Goal: Task Accomplishment & Management: Use online tool/utility

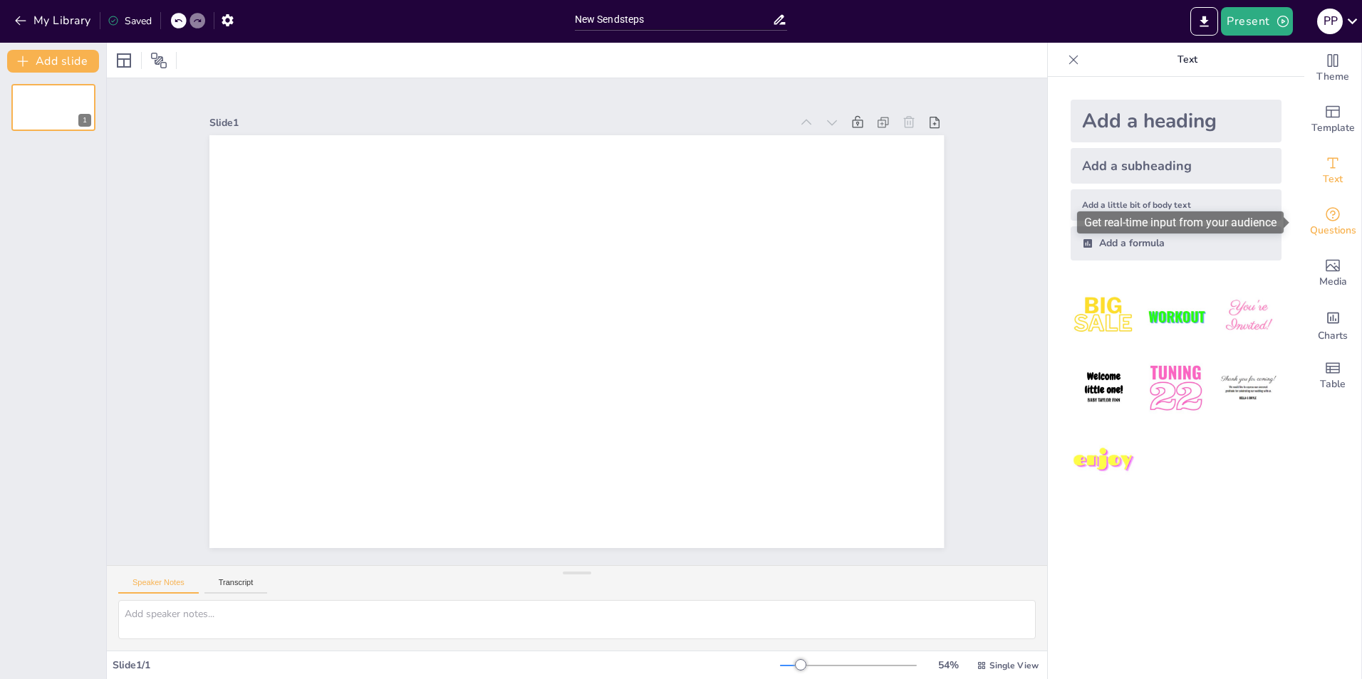
click at [1328, 234] on span "Questions" at bounding box center [1333, 231] width 46 height 16
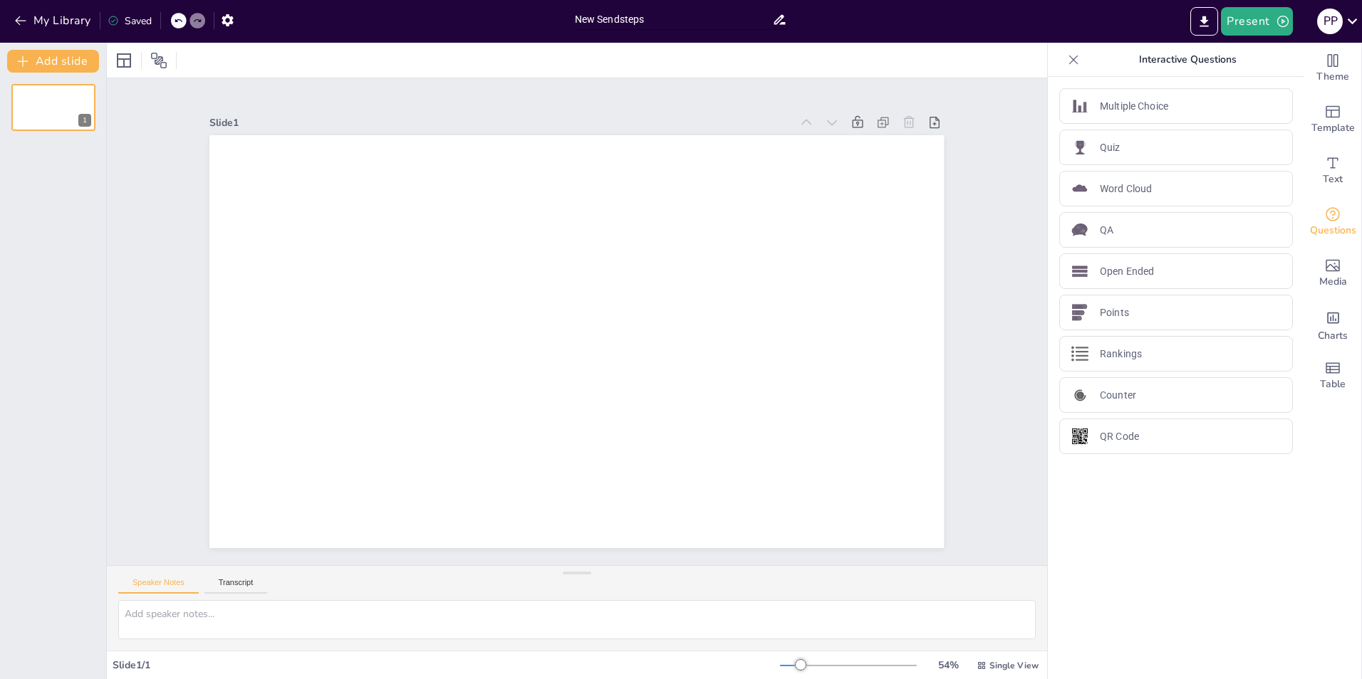
click at [679, 26] on input "New Sendsteps" at bounding box center [674, 19] width 198 height 21
click at [672, 25] on input "New Sendsteps" at bounding box center [674, 19] width 198 height 21
click at [667, 19] on input "New Sendsteps" at bounding box center [674, 19] width 198 height 21
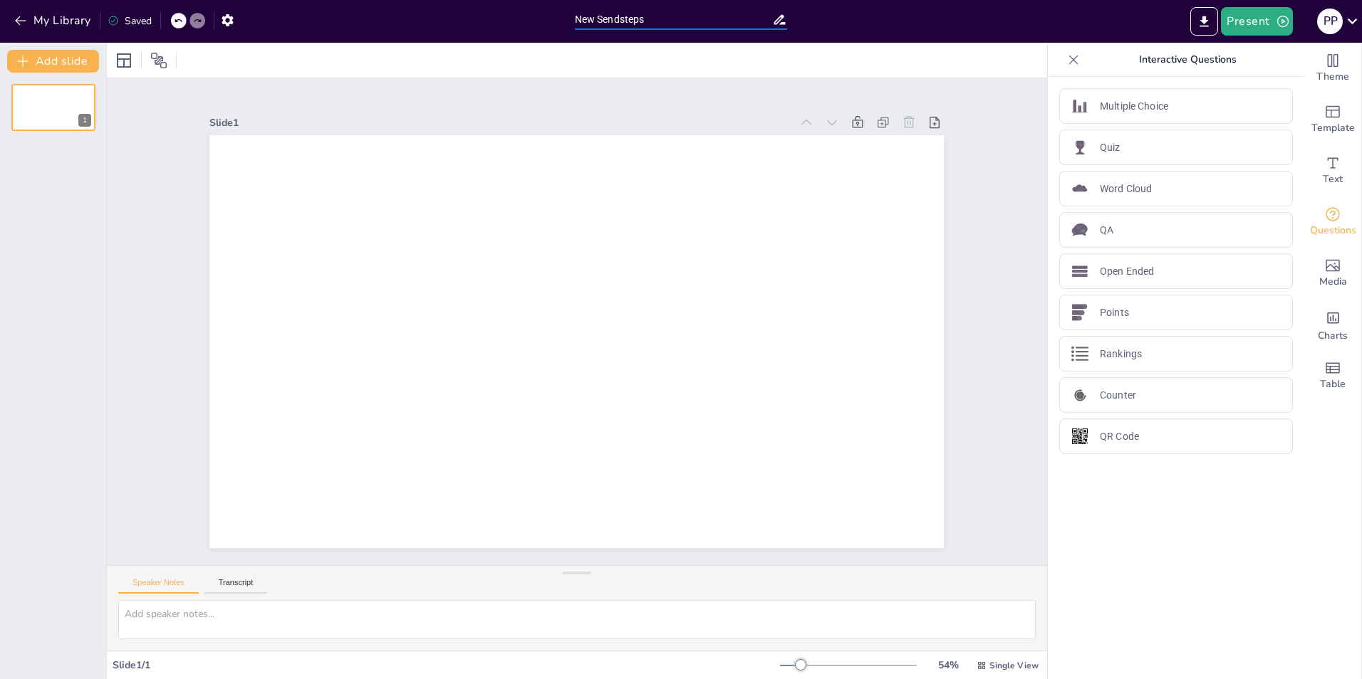
drag, startPoint x: 667, startPoint y: 19, endPoint x: 553, endPoint y: 12, distance: 113.5
click at [560, 24] on div "My Library Saved New Sendsteps Present P P" at bounding box center [681, 21] width 1362 height 43
type input "TBS-bijeenkomst Vastgoed"
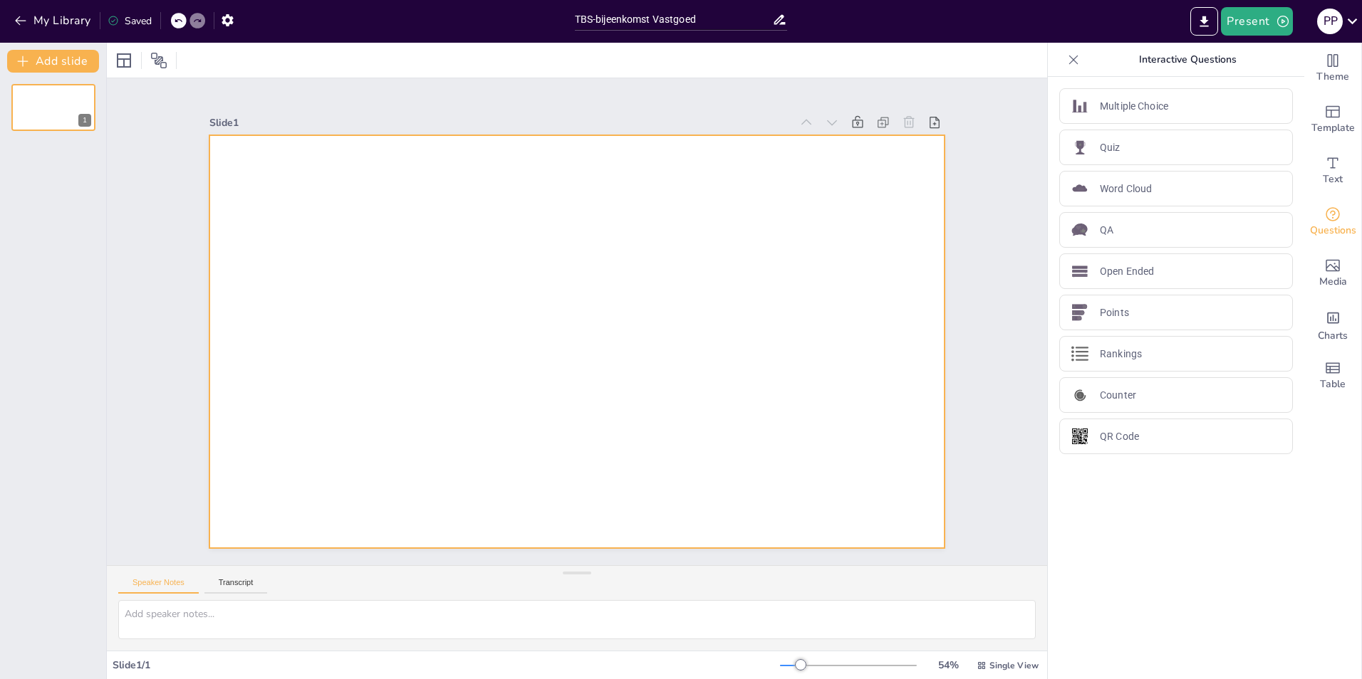
click at [548, 198] on div at bounding box center [576, 341] width 734 height 413
click at [1127, 151] on div "Quiz" at bounding box center [1176, 148] width 234 height 36
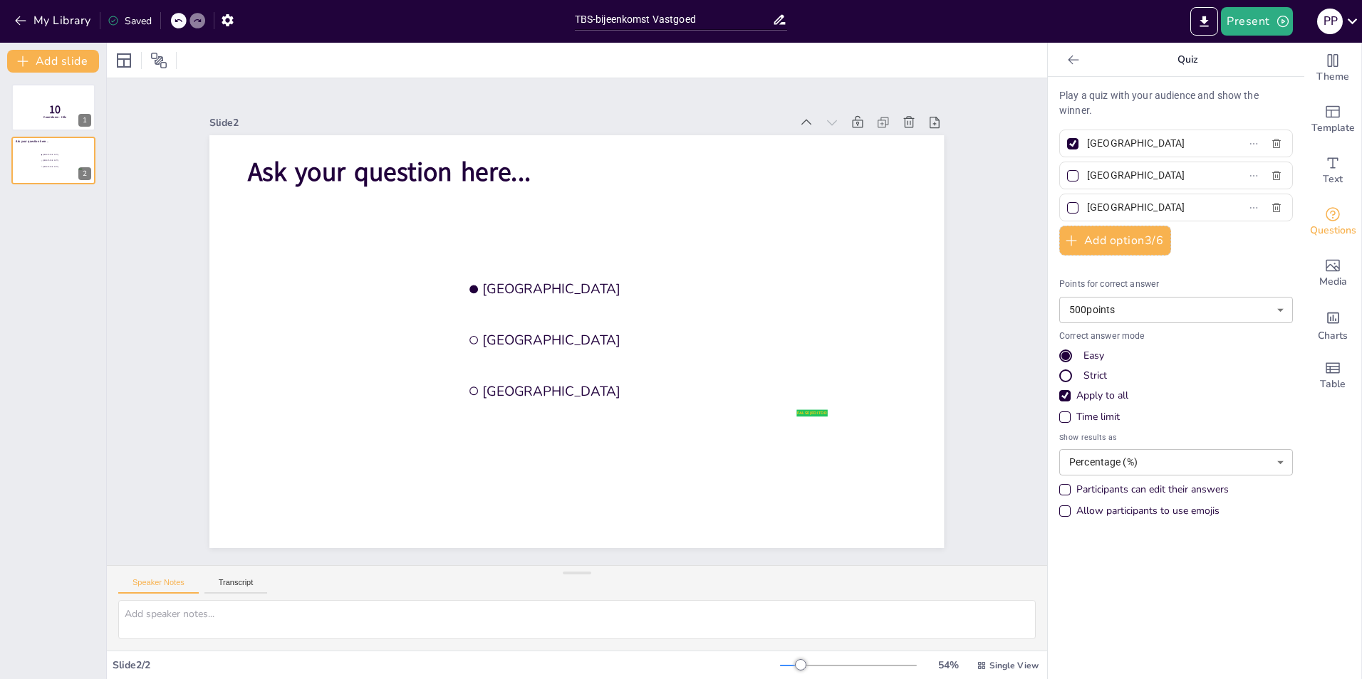
click at [1066, 64] on icon at bounding box center [1073, 60] width 14 height 14
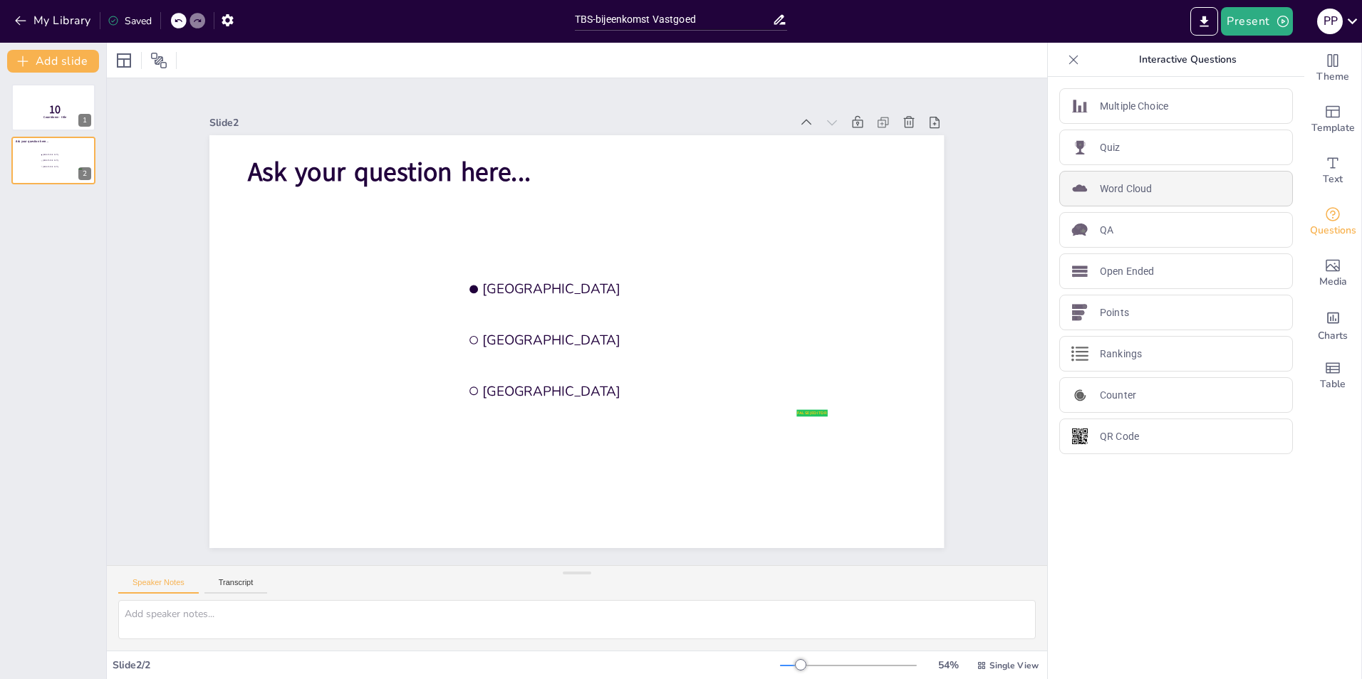
click at [1138, 184] on p "Word Cloud" at bounding box center [1126, 189] width 52 height 15
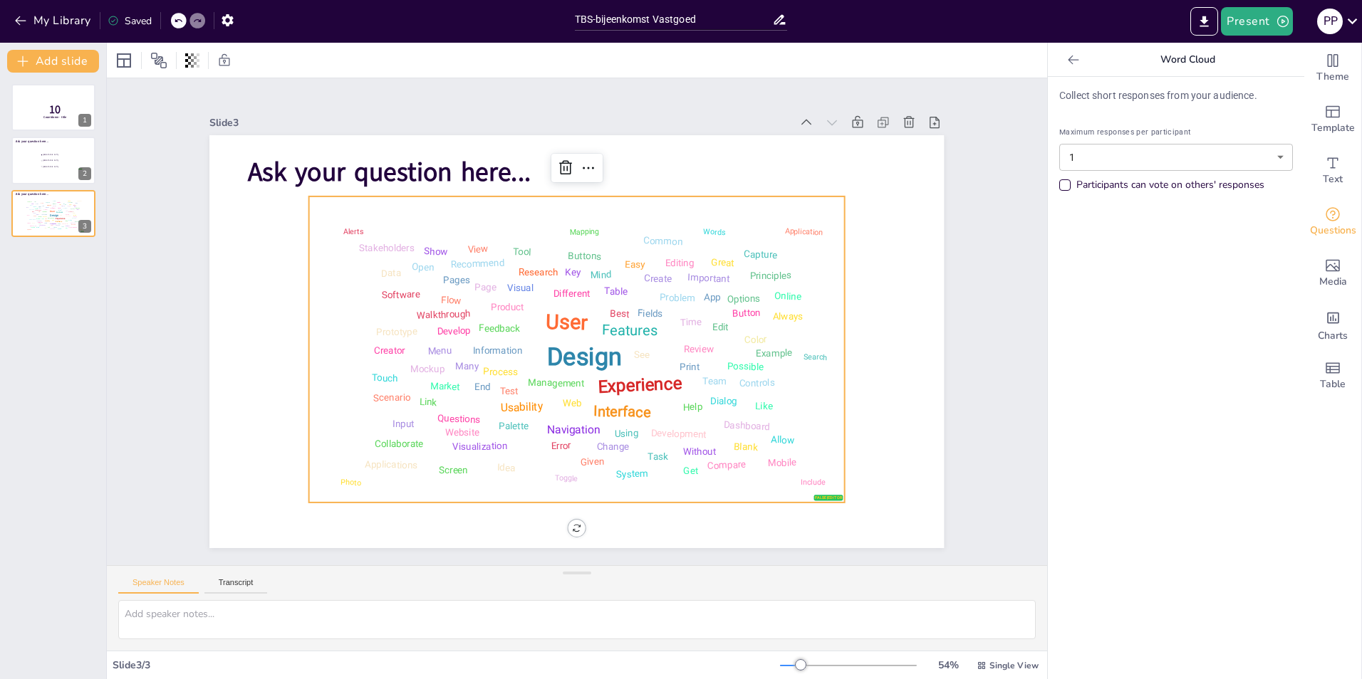
click at [1066, 58] on icon at bounding box center [1073, 60] width 14 height 14
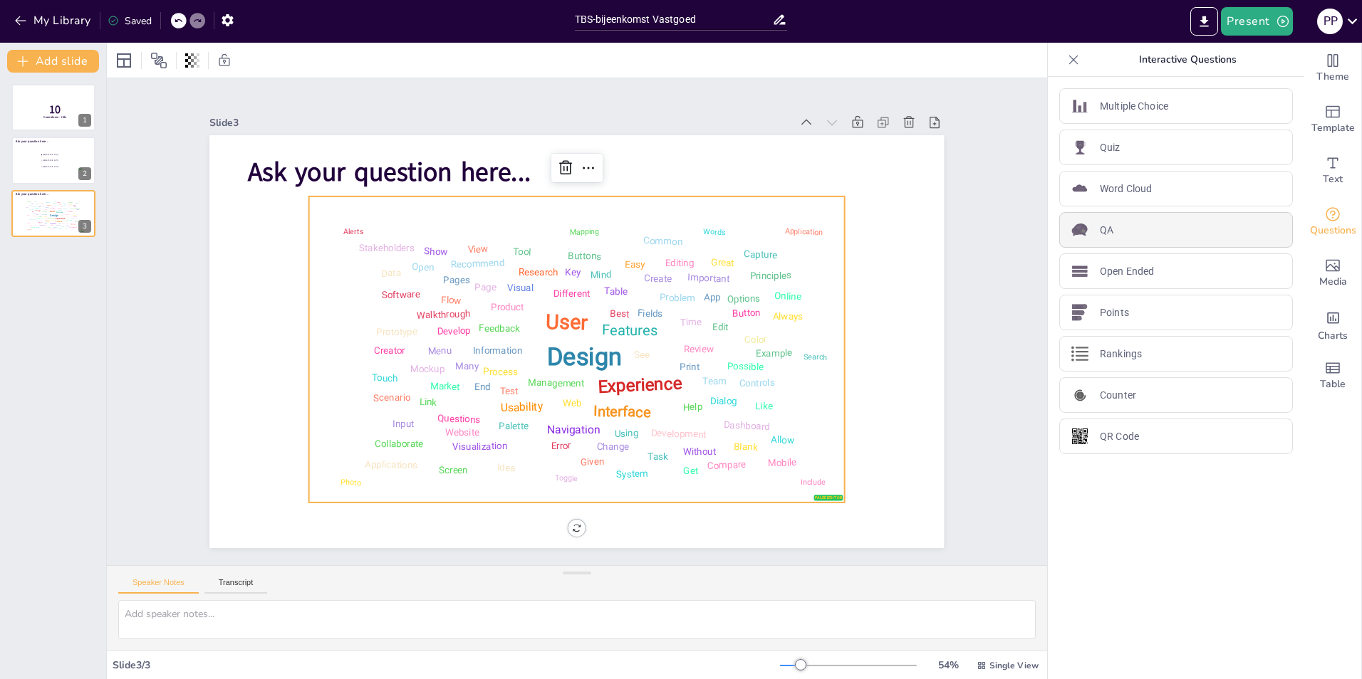
click at [1140, 231] on div "QA" at bounding box center [1176, 230] width 234 height 36
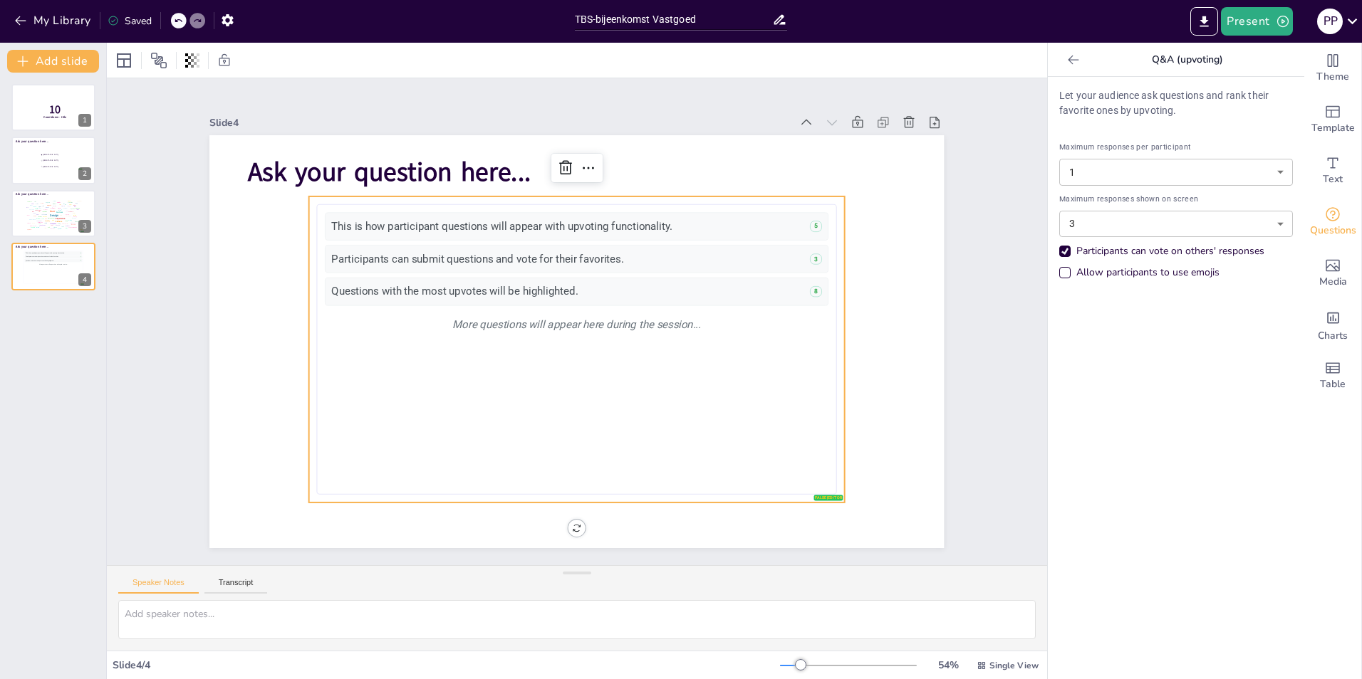
click at [1066, 65] on icon at bounding box center [1073, 60] width 14 height 14
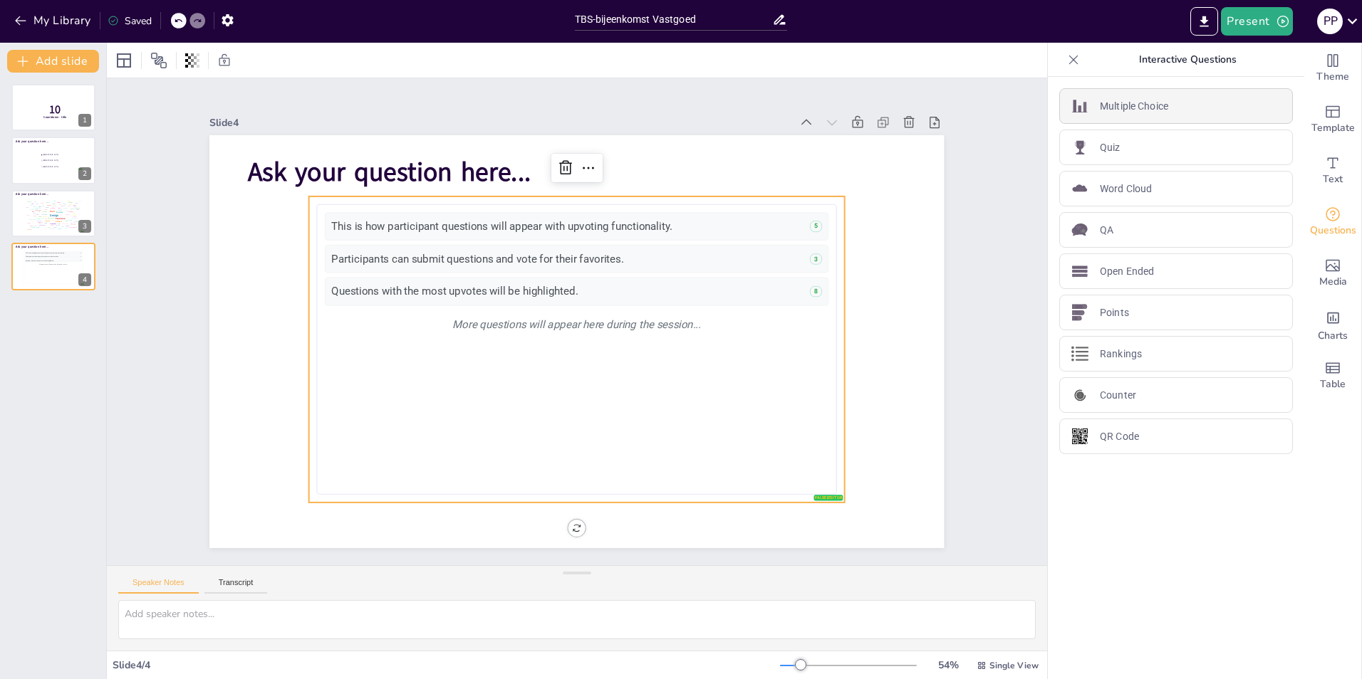
click at [1115, 106] on p "Multiple Choice" at bounding box center [1134, 106] width 68 height 15
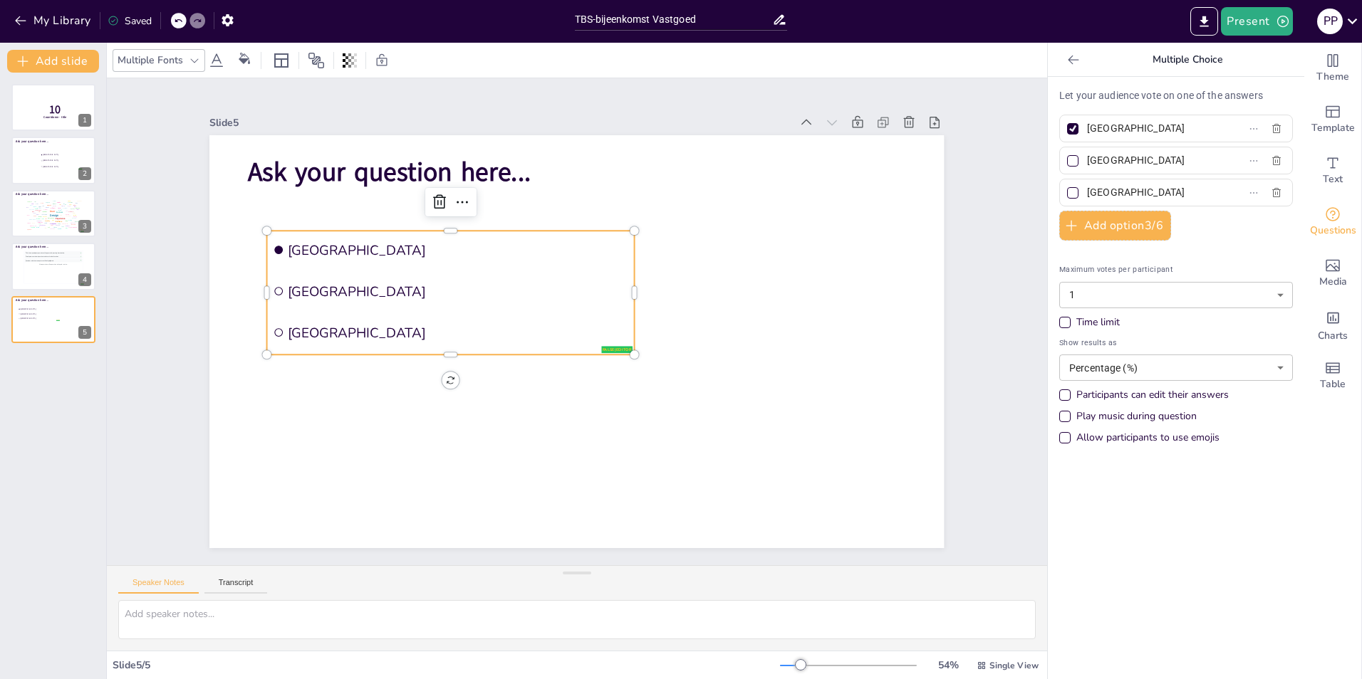
click at [1066, 64] on icon at bounding box center [1073, 60] width 14 height 14
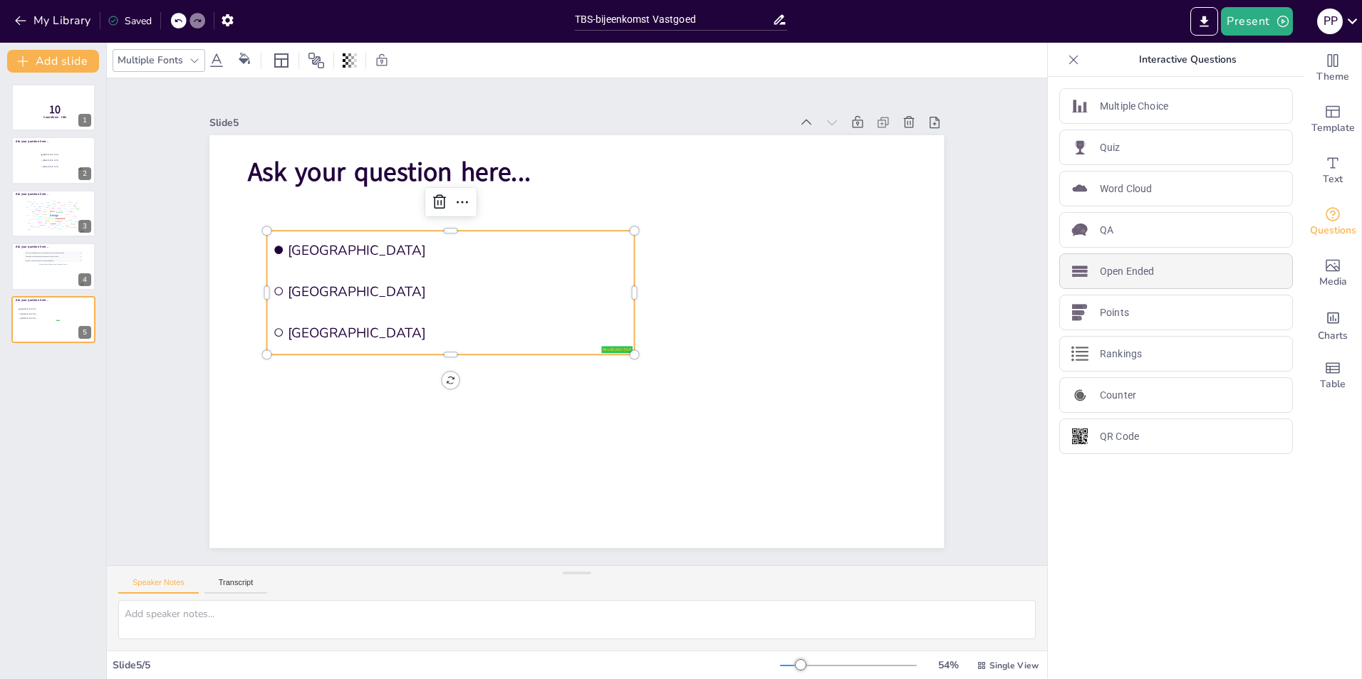
click at [1130, 267] on p "Open Ended" at bounding box center [1127, 271] width 54 height 15
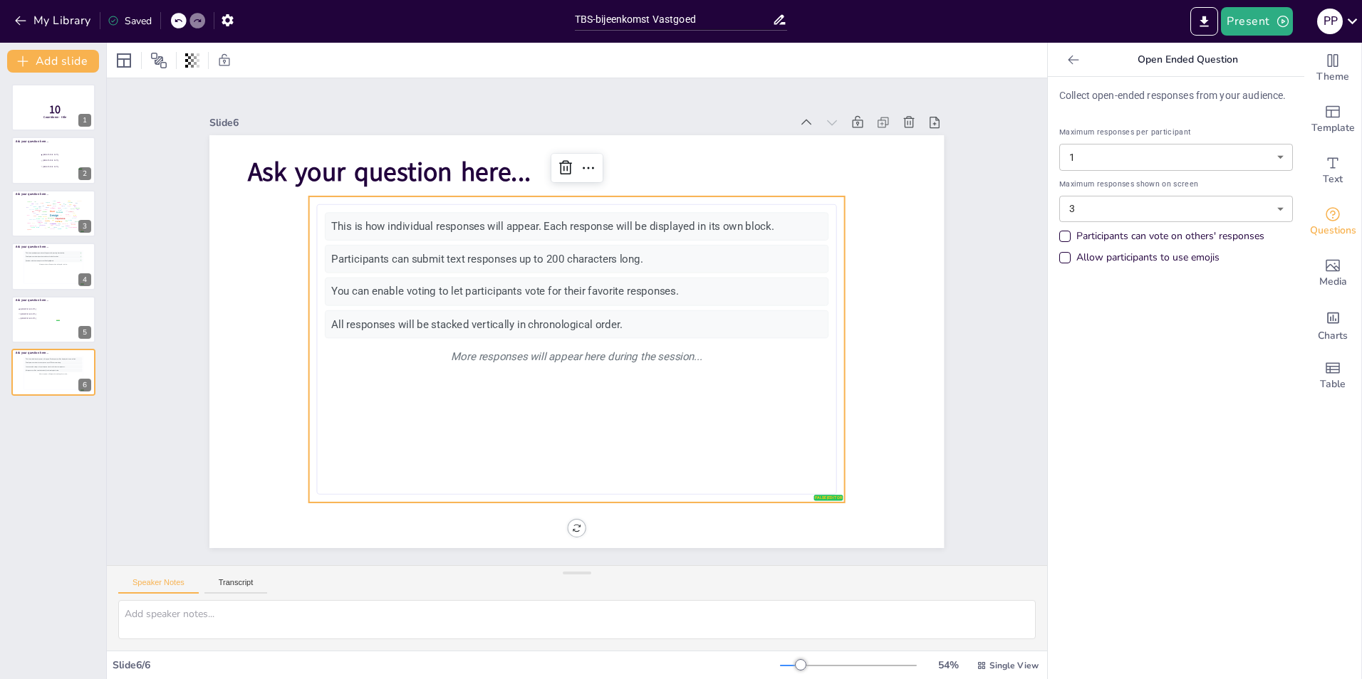
click at [1066, 65] on icon at bounding box center [1073, 60] width 14 height 14
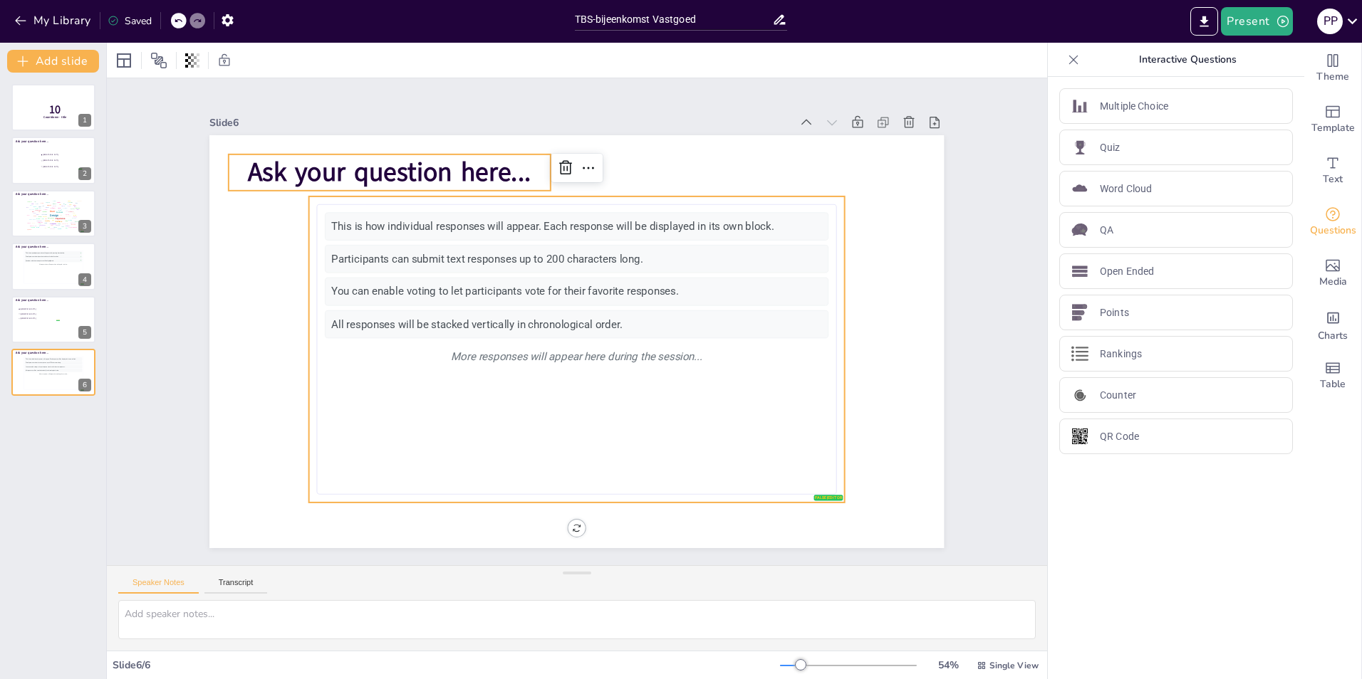
click at [411, 160] on span "Ask your question here..." at bounding box center [389, 173] width 283 height 36
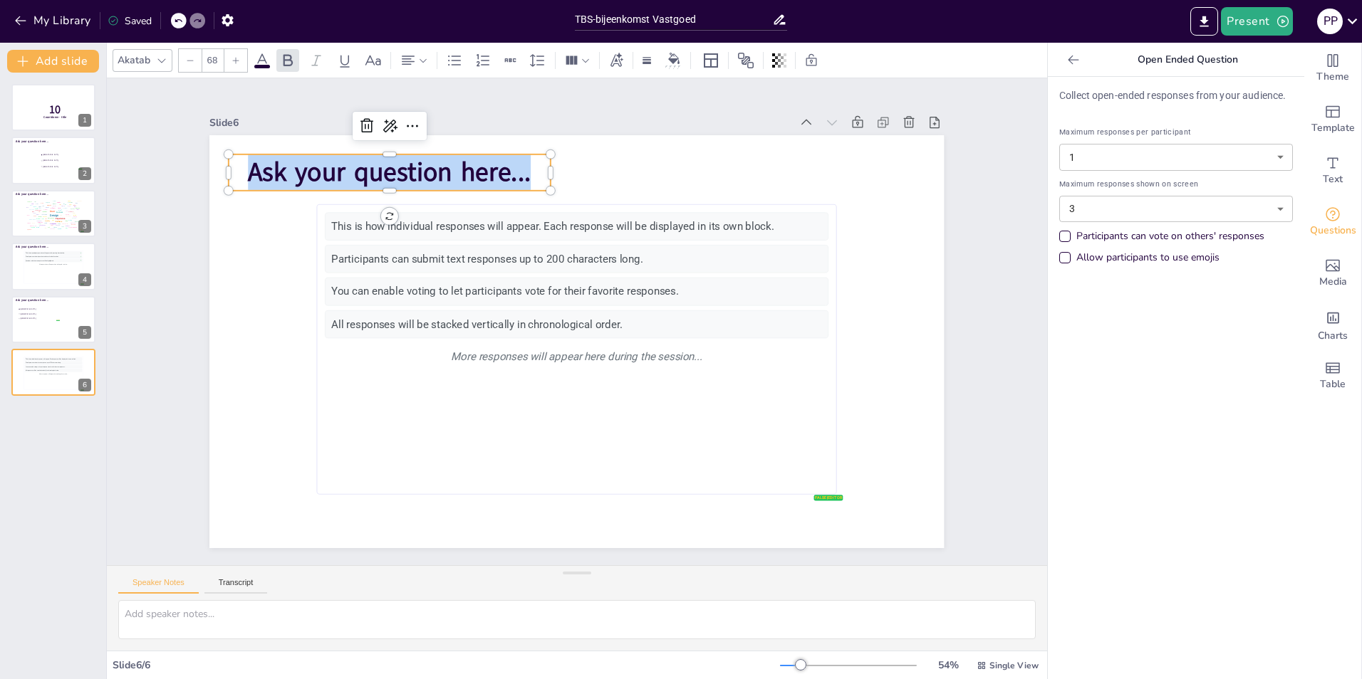
click at [411, 160] on span "Ask your question here..." at bounding box center [389, 173] width 283 height 36
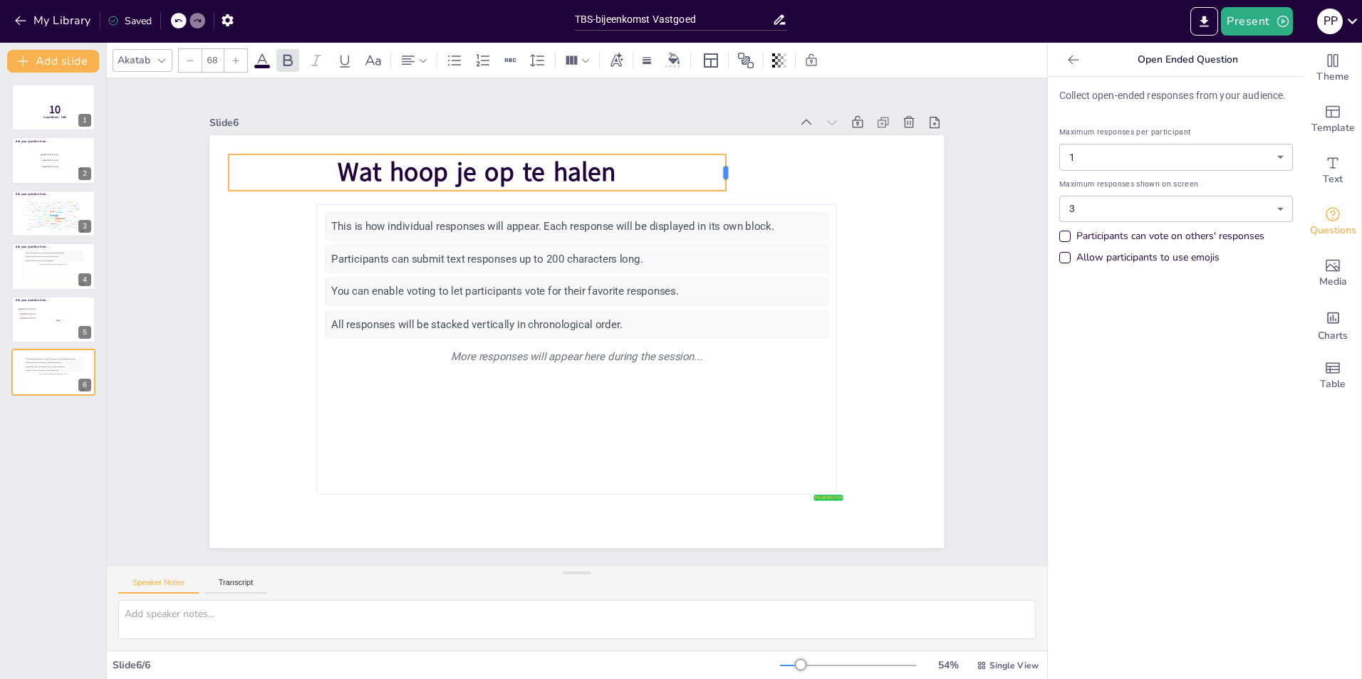
drag, startPoint x: 541, startPoint y: 167, endPoint x: 707, endPoint y: 168, distance: 165.2
click at [725, 170] on div at bounding box center [730, 173] width 11 height 36
click at [606, 165] on p "Wat hoop je op te halen" at bounding box center [477, 173] width 496 height 36
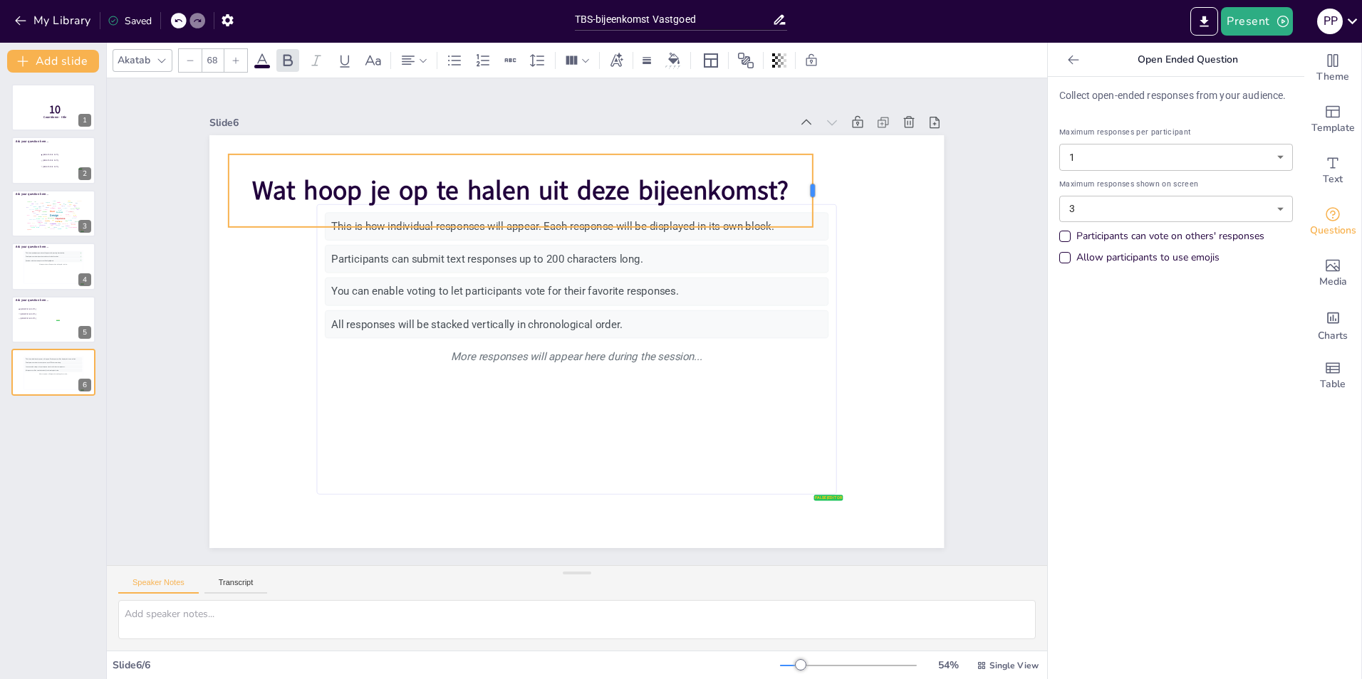
drag, startPoint x: 543, startPoint y: 185, endPoint x: 805, endPoint y: 176, distance: 262.3
click at [812, 176] on div at bounding box center [817, 191] width 11 height 73
click at [416, 65] on icon at bounding box center [408, 60] width 17 height 17
click at [413, 107] on icon at bounding box center [413, 107] width 13 height 9
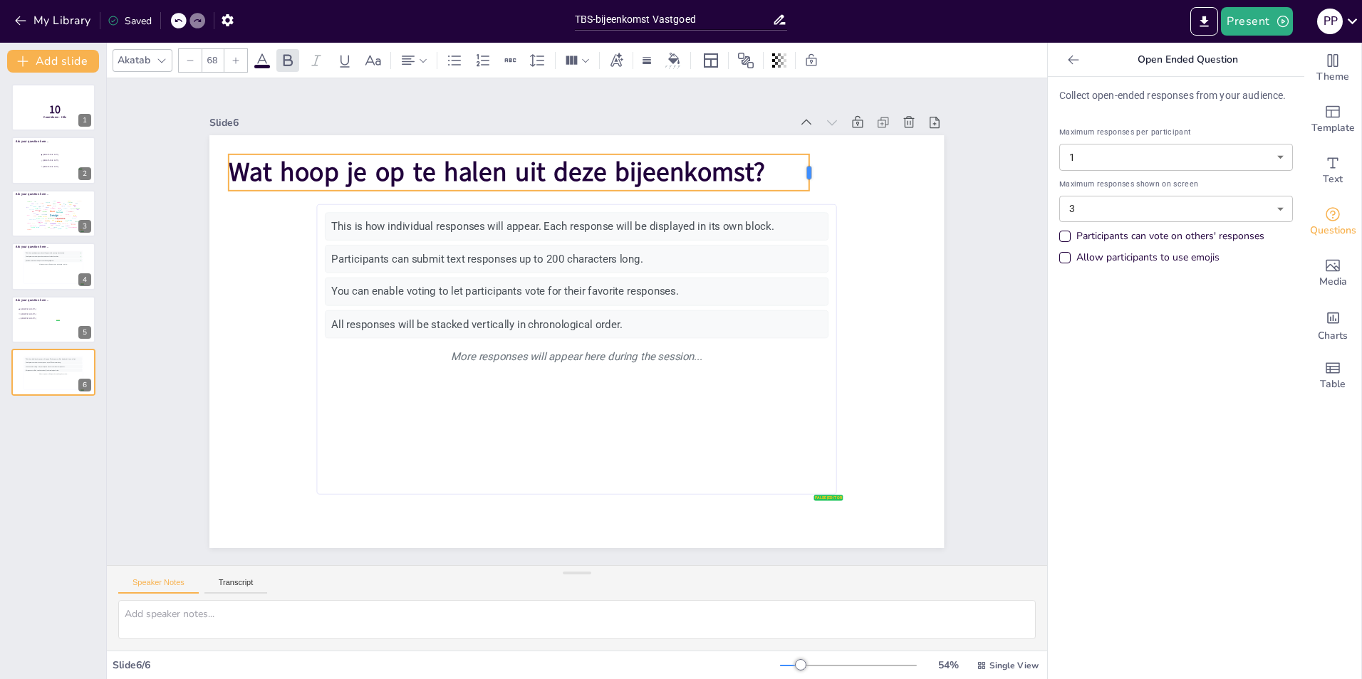
drag, startPoint x: 542, startPoint y: 167, endPoint x: 801, endPoint y: 166, distance: 258.5
click at [808, 166] on div at bounding box center [813, 173] width 11 height 36
drag, startPoint x: 800, startPoint y: 167, endPoint x: 914, endPoint y: 167, distance: 114.0
click at [922, 167] on div at bounding box center [927, 173] width 11 height 36
click at [424, 61] on icon at bounding box center [422, 60] width 7 height 4
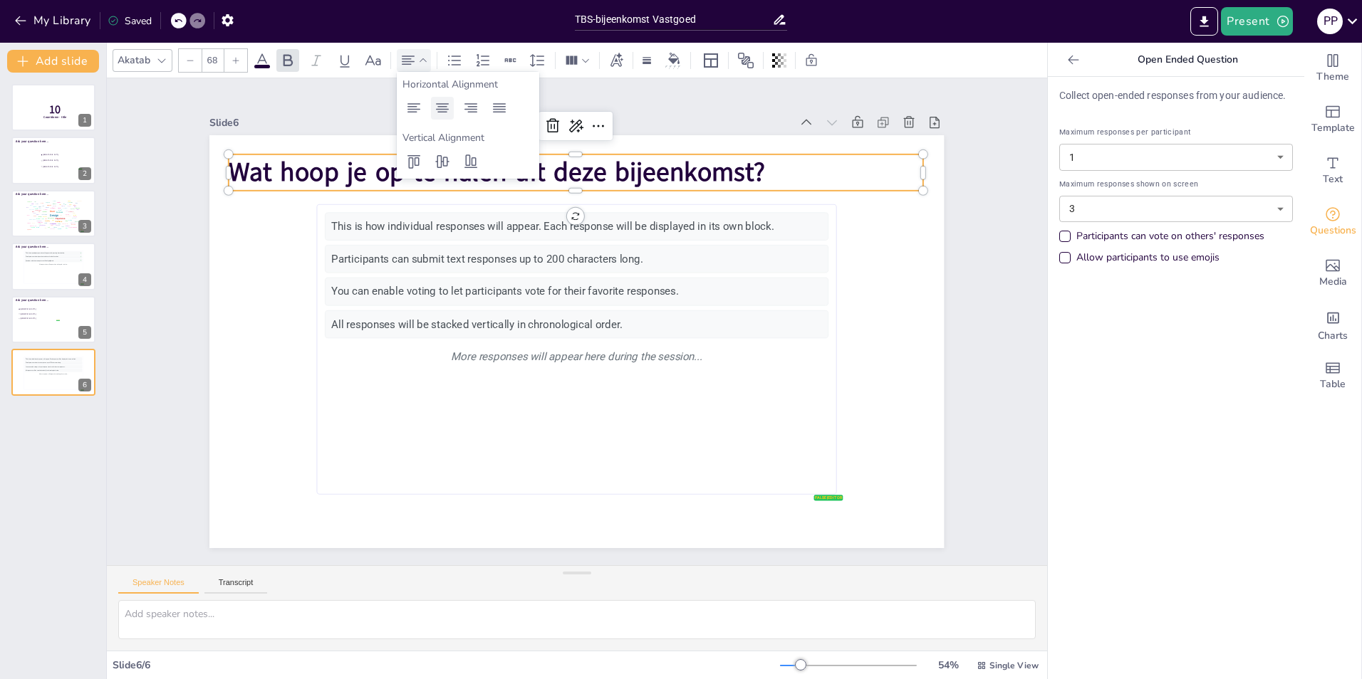
click at [439, 107] on icon at bounding box center [442, 107] width 13 height 9
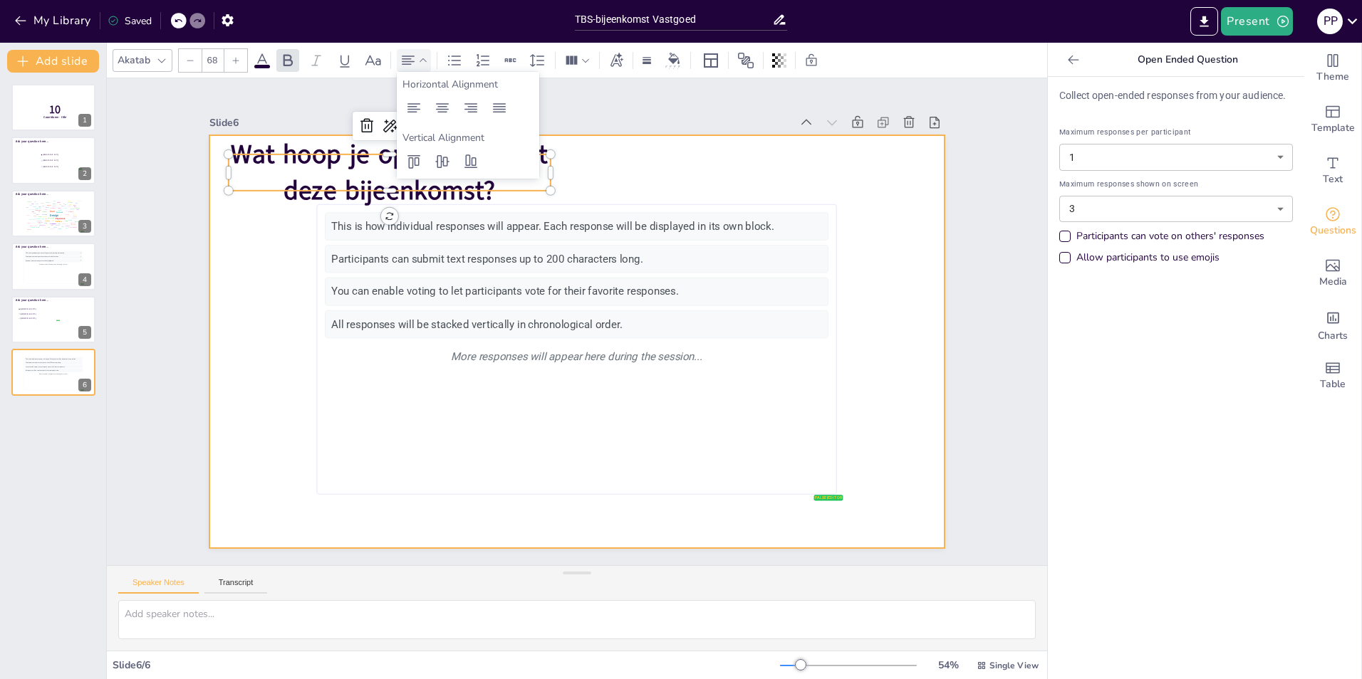
click at [552, 175] on div at bounding box center [576, 341] width 734 height 413
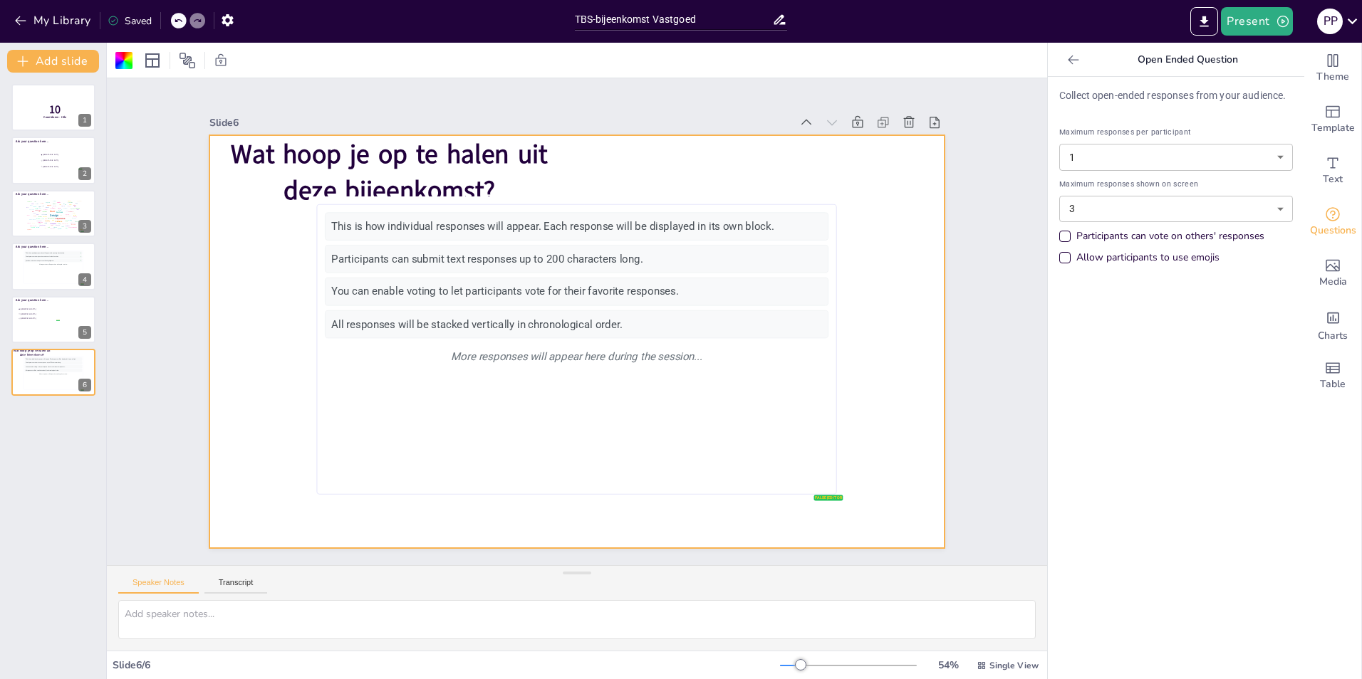
click at [544, 171] on div at bounding box center [576, 341] width 734 height 413
click at [536, 169] on p "Wat hoop je op te halen uit deze bijeenkomst?" at bounding box center [389, 172] width 321 height 73
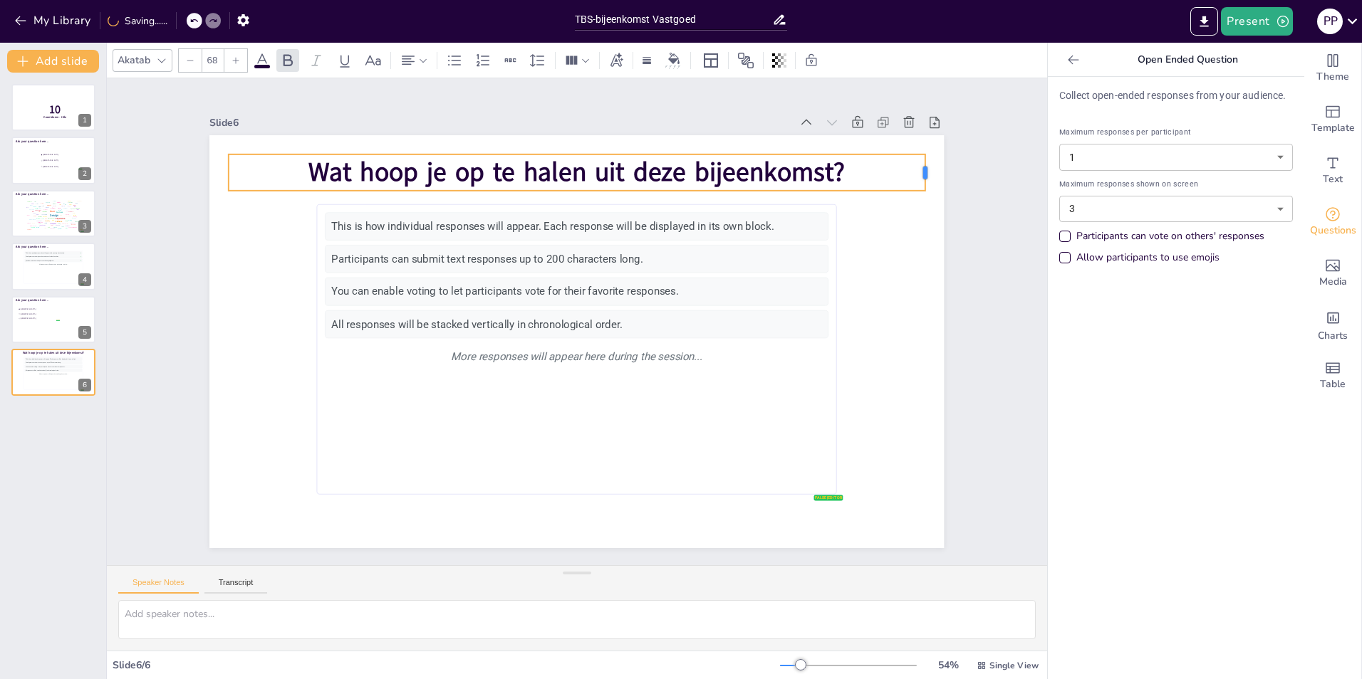
drag, startPoint x: 539, startPoint y: 168, endPoint x: 914, endPoint y: 172, distance: 374.6
click at [924, 172] on div at bounding box center [929, 173] width 11 height 36
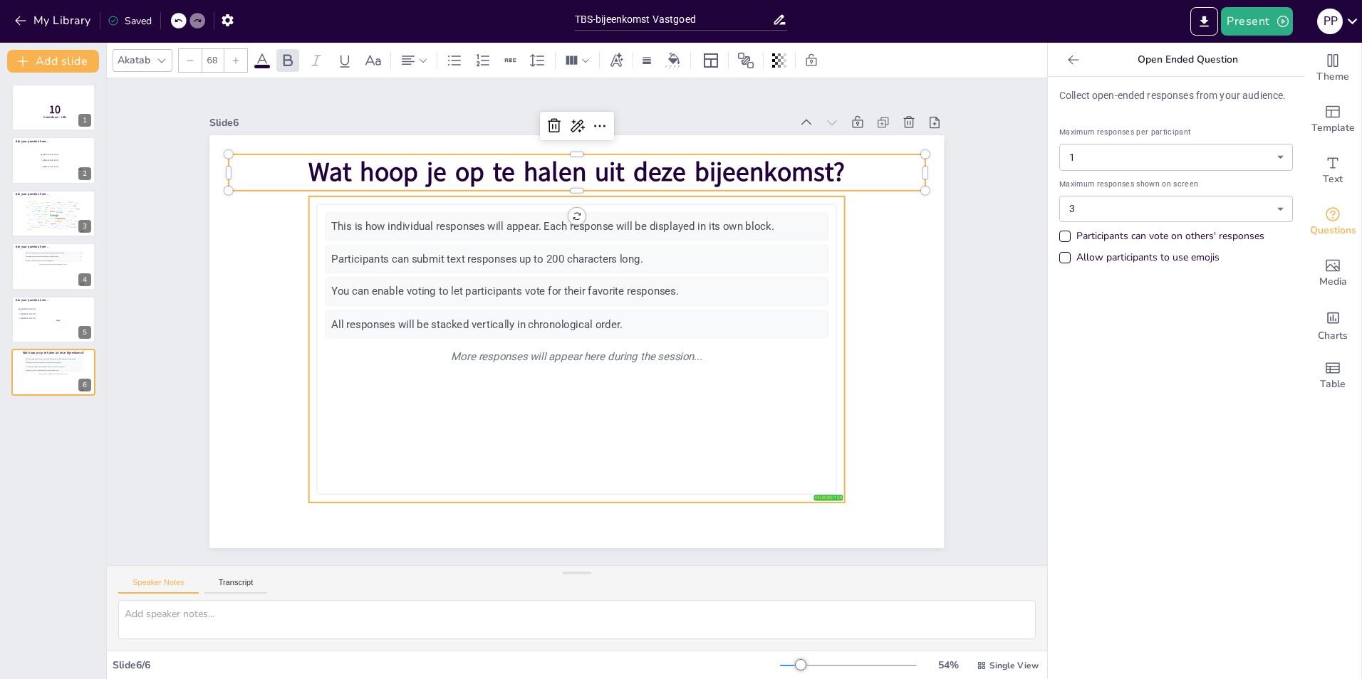
click at [558, 221] on div "This is how individual responses will appear. Each response will be displayed i…" at bounding box center [577, 226] width 504 height 28
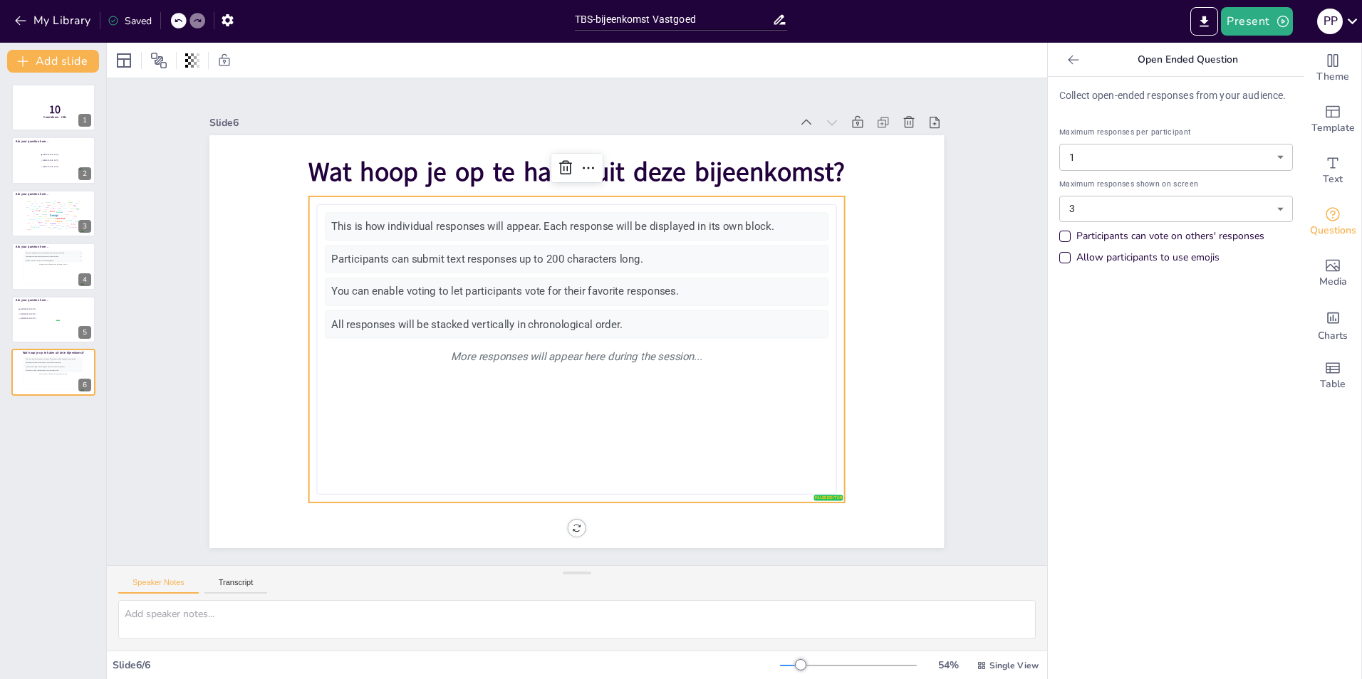
click at [1147, 214] on body "My Library Saved TBS-bijeenkomst Vastgoed Present P P Document fonts Akatab Pop…" at bounding box center [681, 339] width 1362 height 679
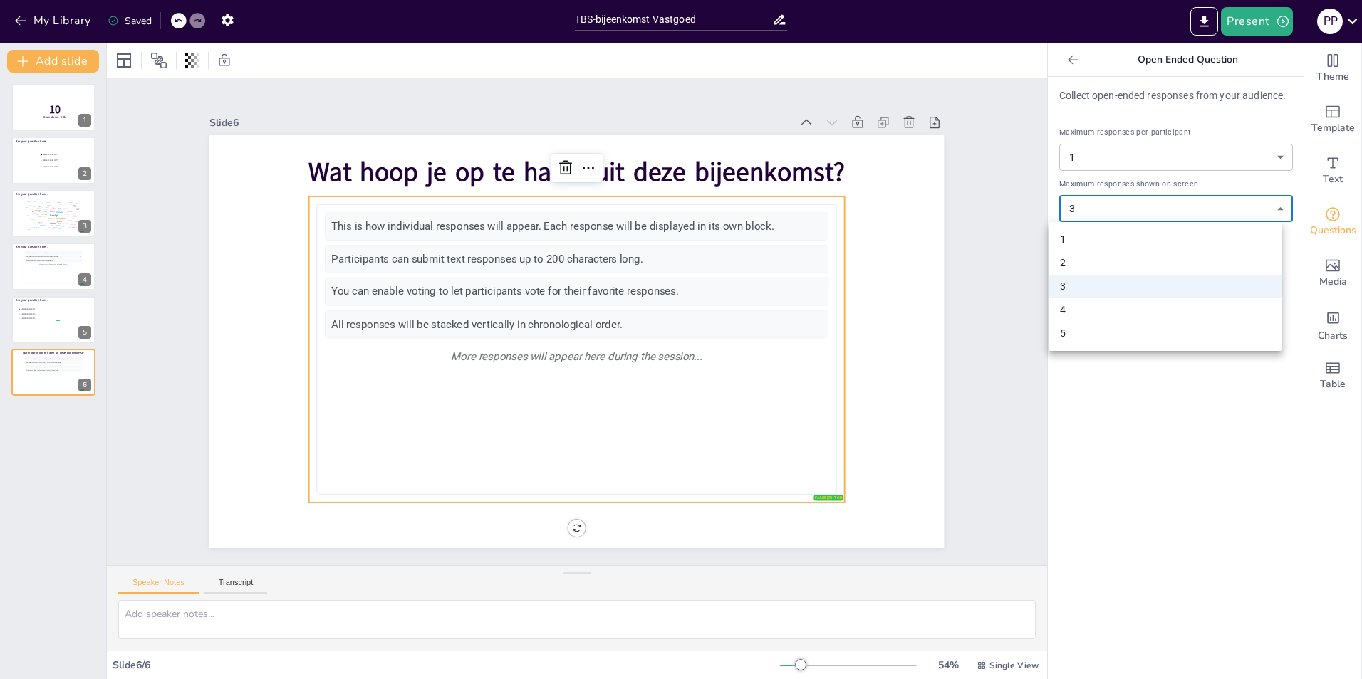
click at [1093, 338] on li "5" at bounding box center [1165, 334] width 234 height 24
type input "5"
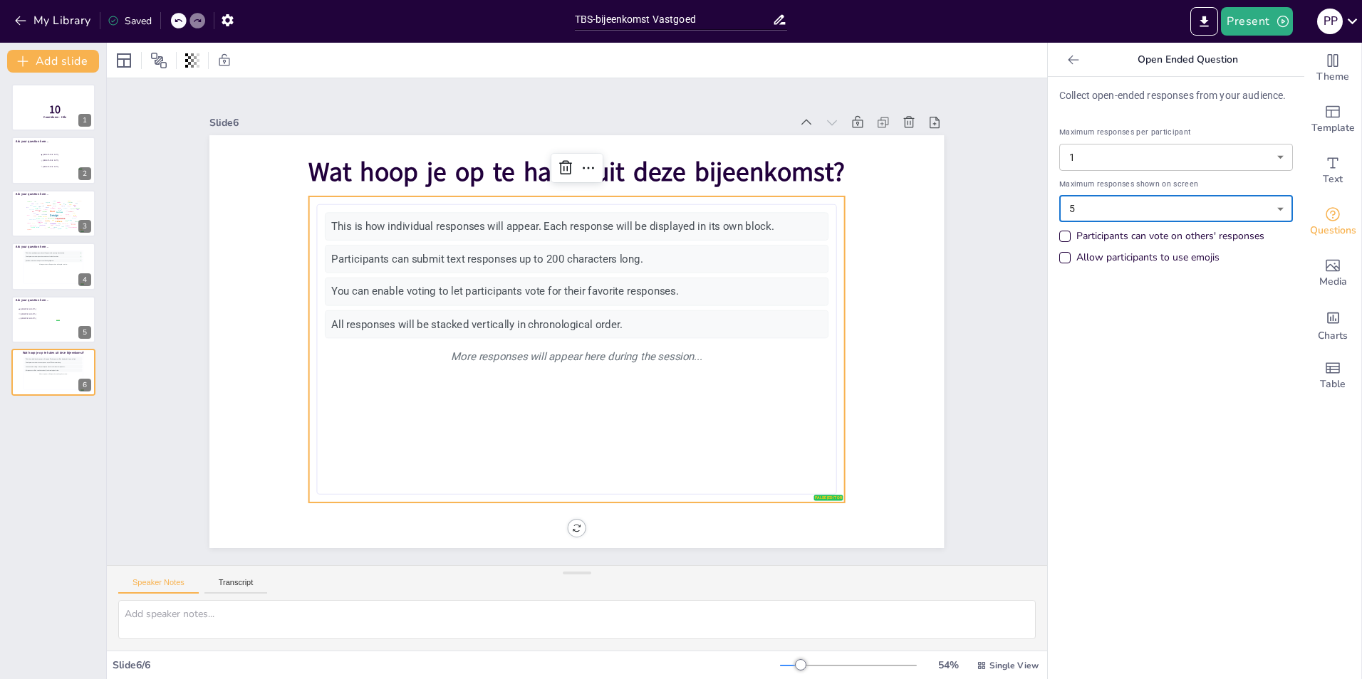
click at [1138, 152] on body "My Library Saved TBS-bijeenkomst Vastgoed Present P P Document fonts Akatab Pop…" at bounding box center [681, 339] width 1362 height 679
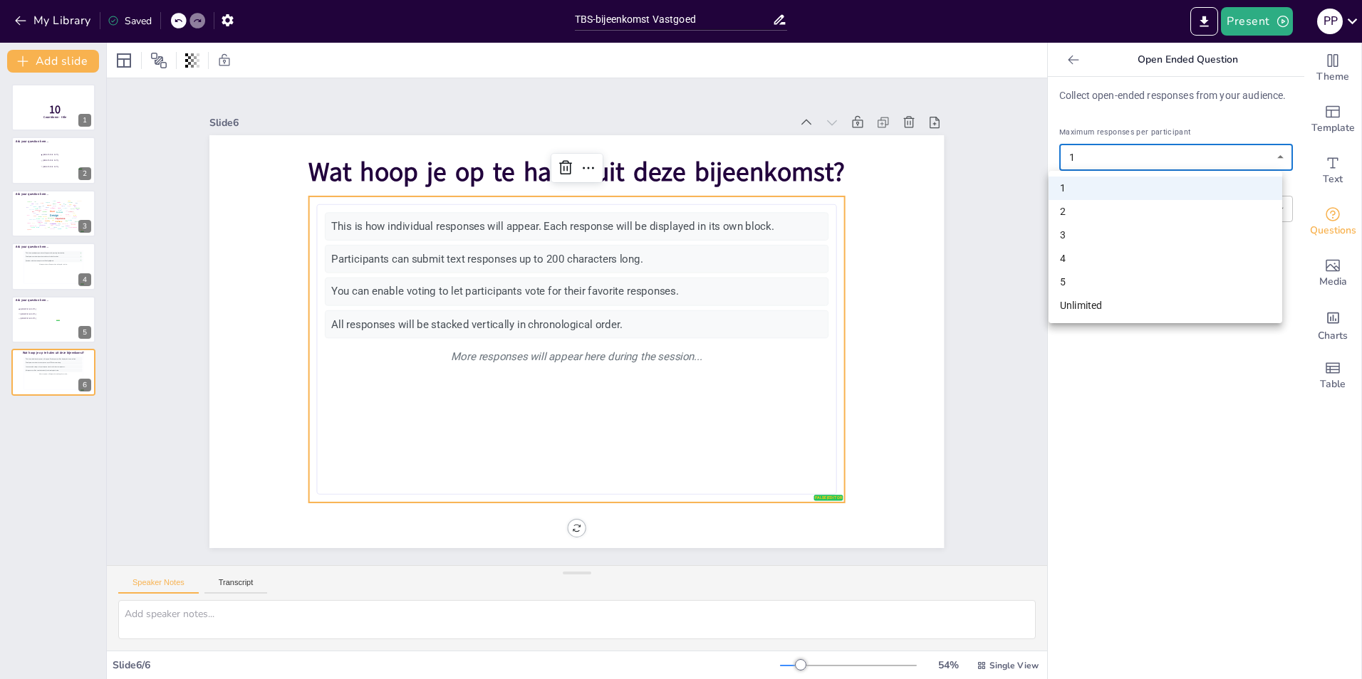
click at [1141, 155] on div at bounding box center [681, 339] width 1362 height 679
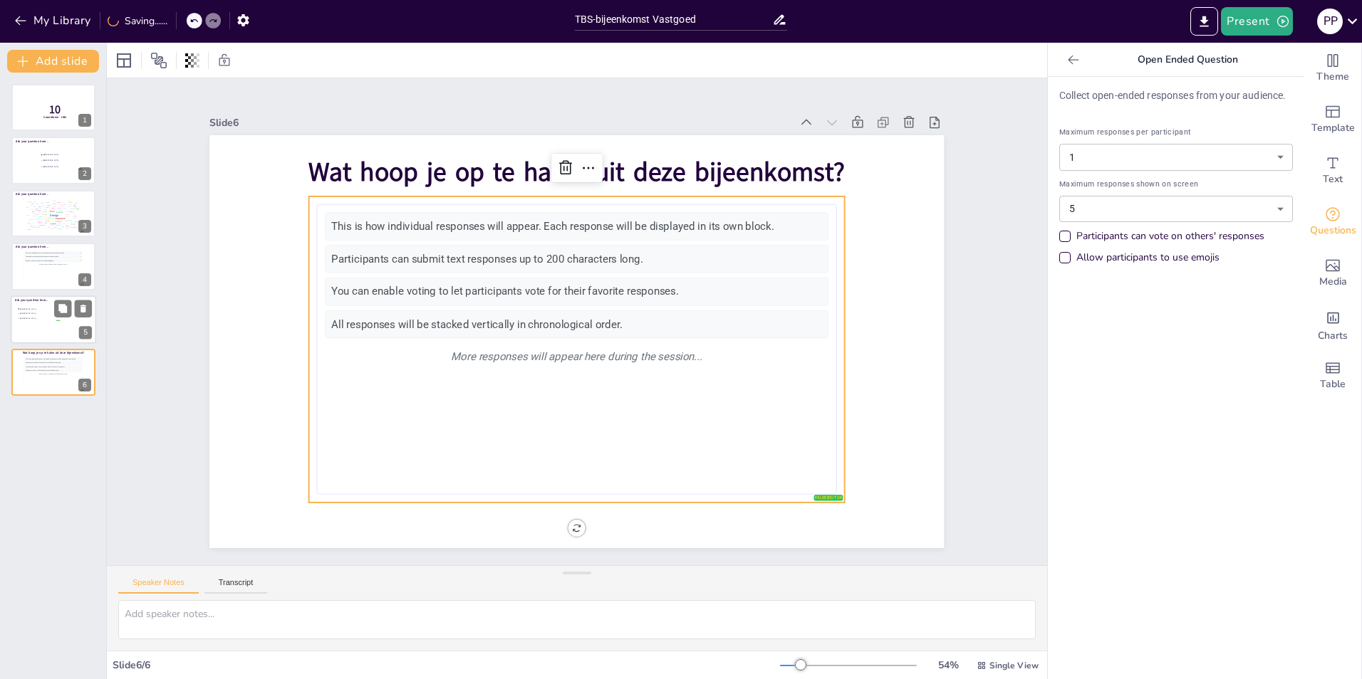
click at [46, 304] on div at bounding box center [53, 320] width 85 height 48
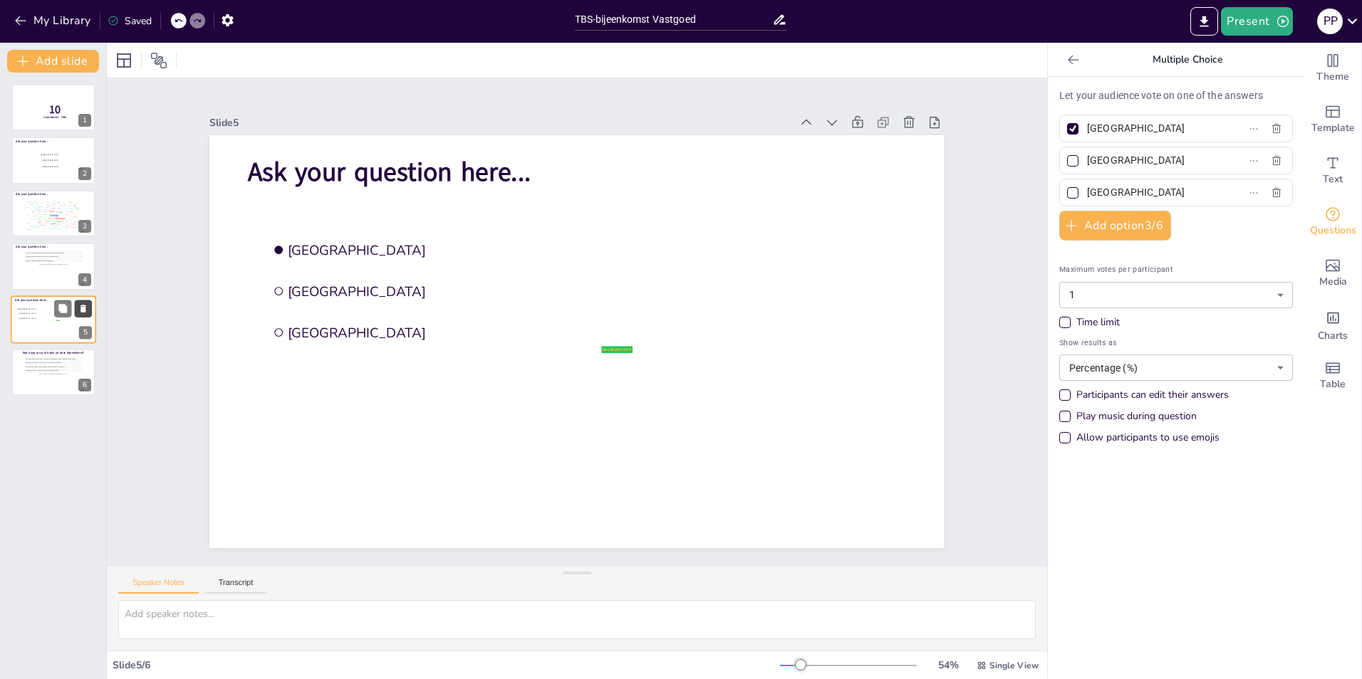
click at [85, 311] on icon at bounding box center [83, 309] width 6 height 8
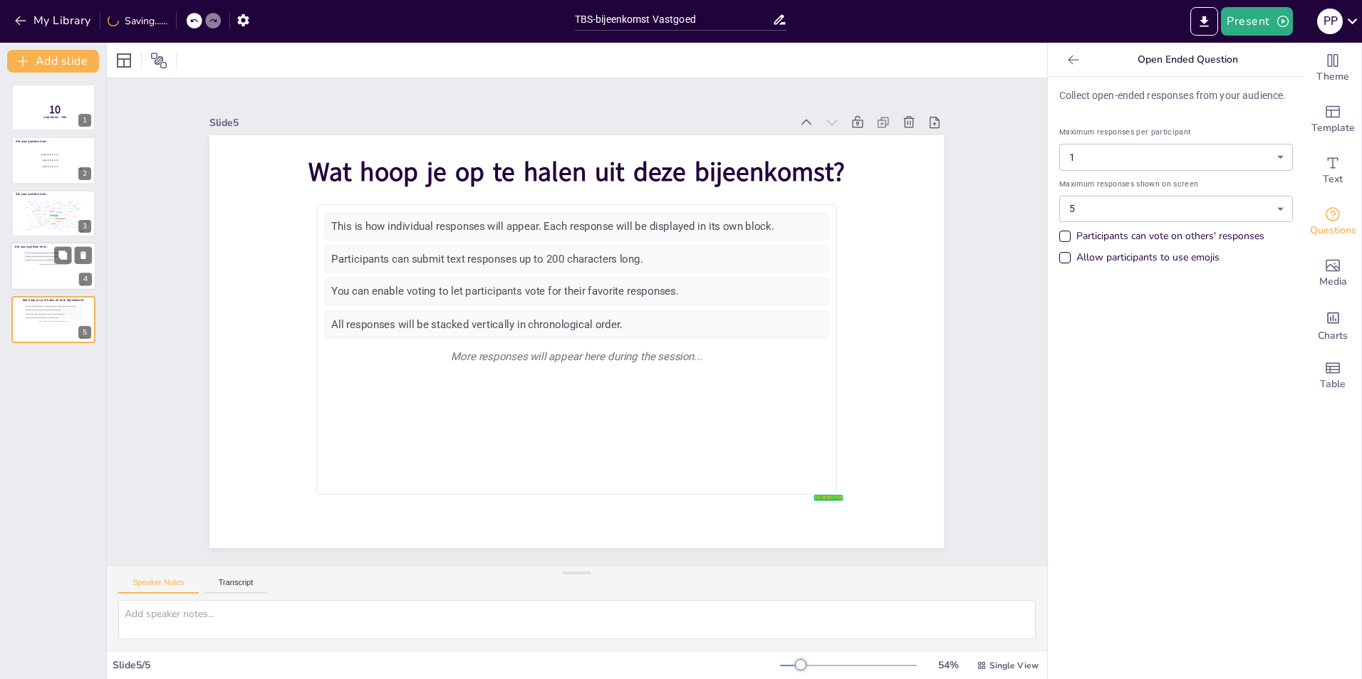
click at [35, 261] on div "Questions with the most upvotes will be highlighted." at bounding box center [52, 260] width 55 height 1
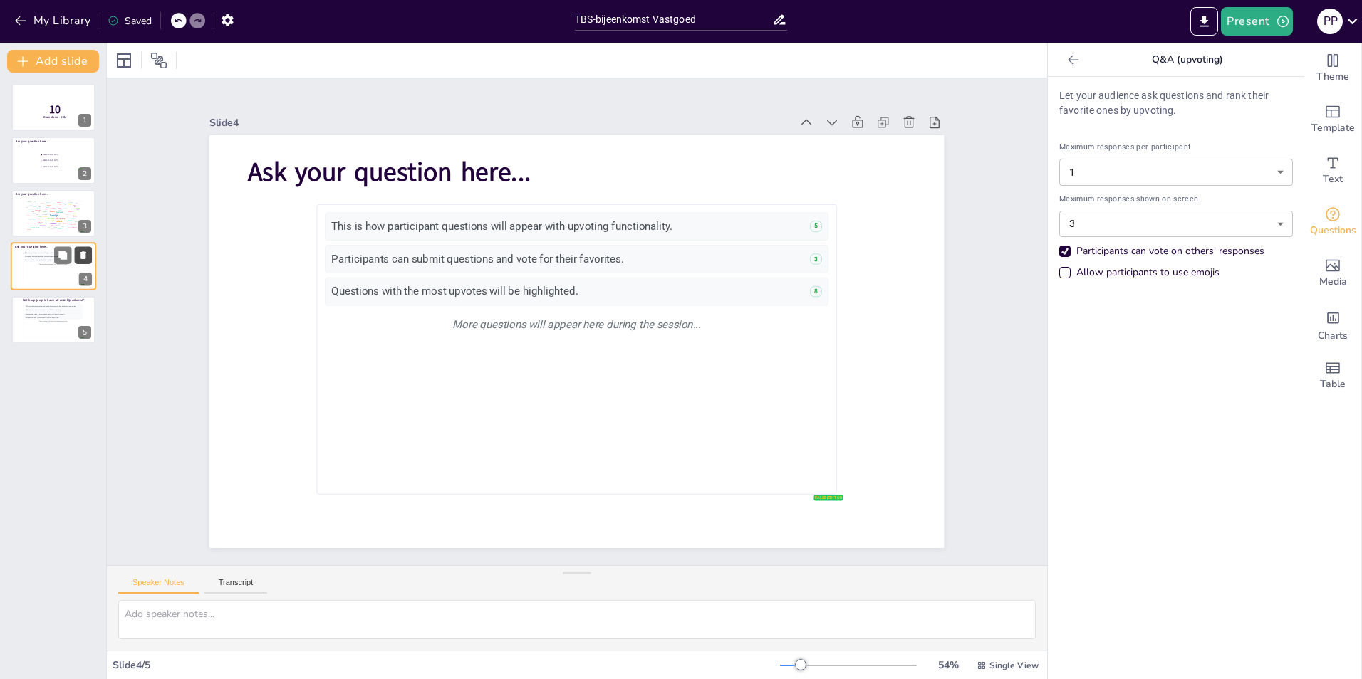
click at [83, 255] on icon at bounding box center [83, 255] width 6 height 8
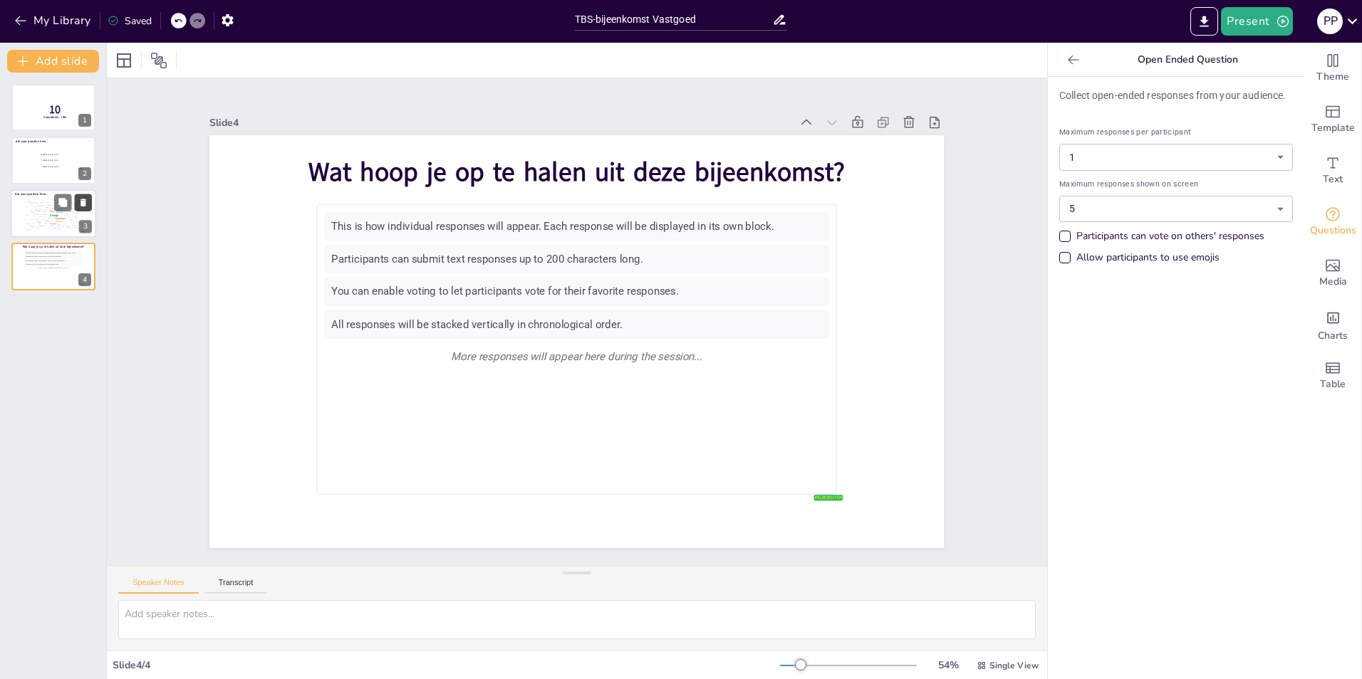
click at [86, 204] on icon at bounding box center [83, 202] width 10 height 10
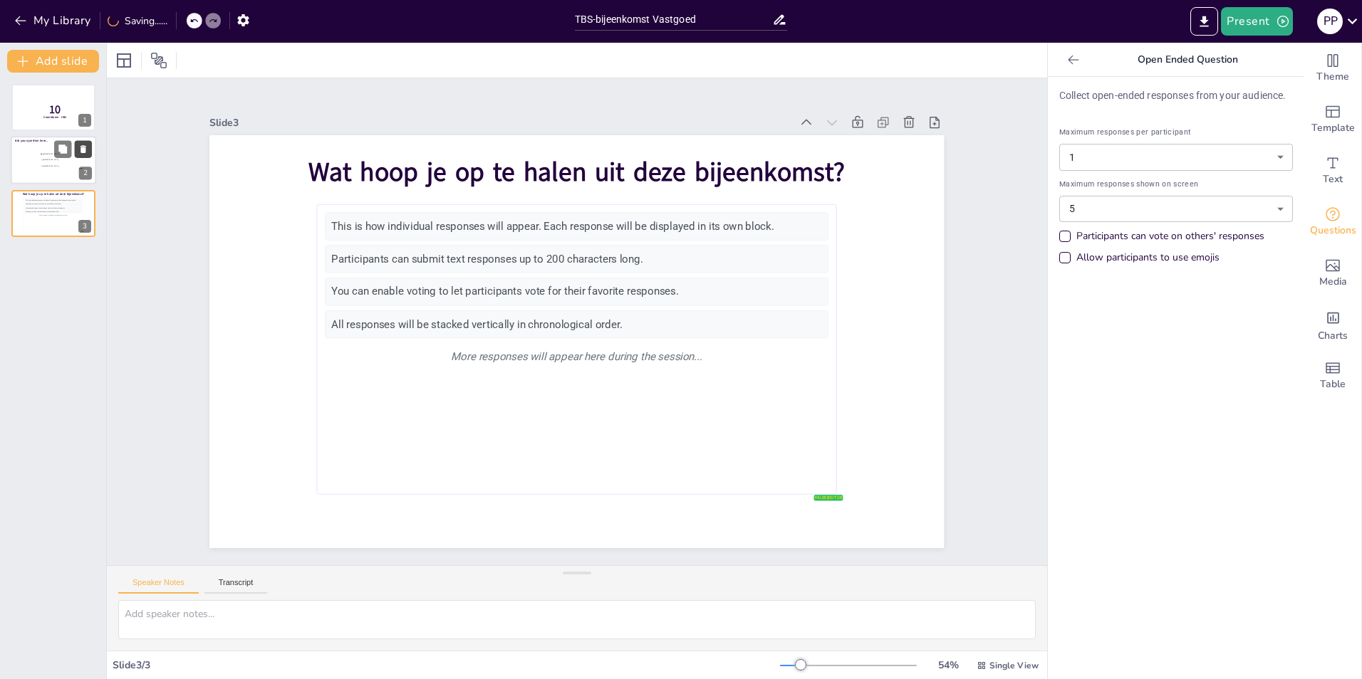
click at [87, 147] on icon at bounding box center [83, 150] width 10 height 10
click at [51, 102] on span "10" at bounding box center [54, 110] width 11 height 16
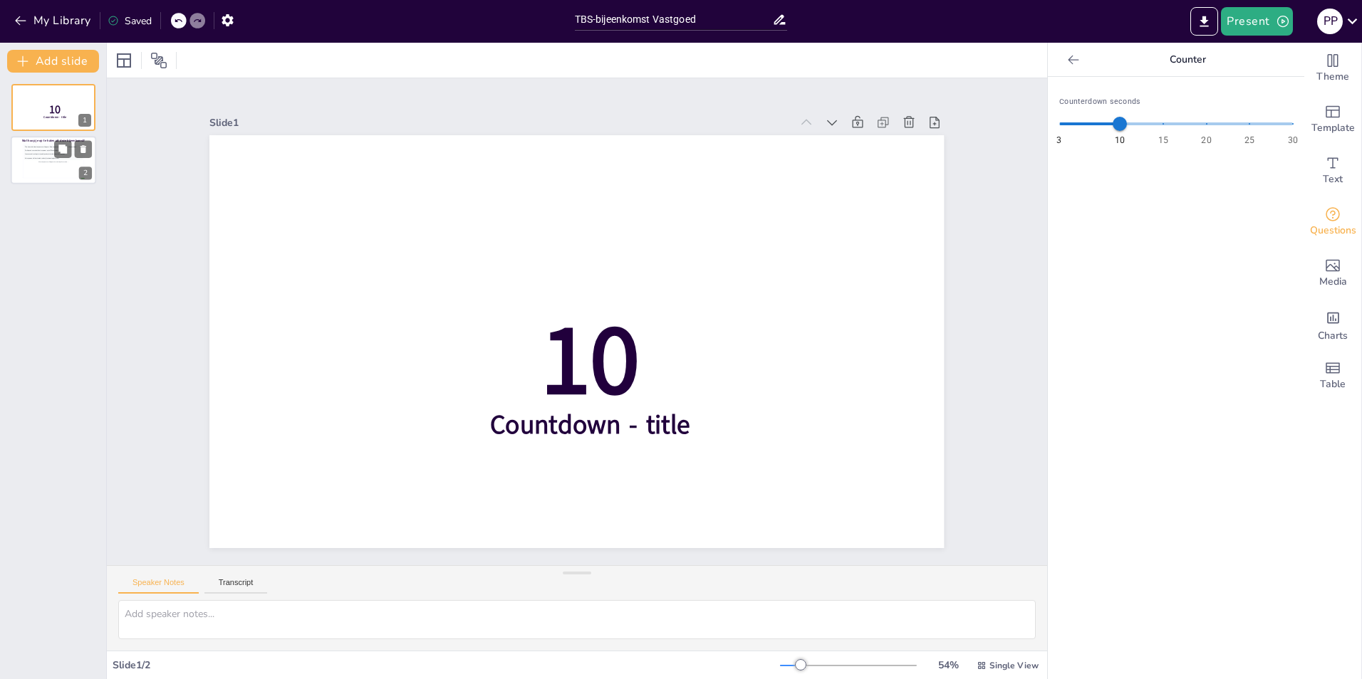
click at [41, 166] on div "This is how individual responses will appear. Each response will be displayed i…" at bounding box center [53, 161] width 58 height 32
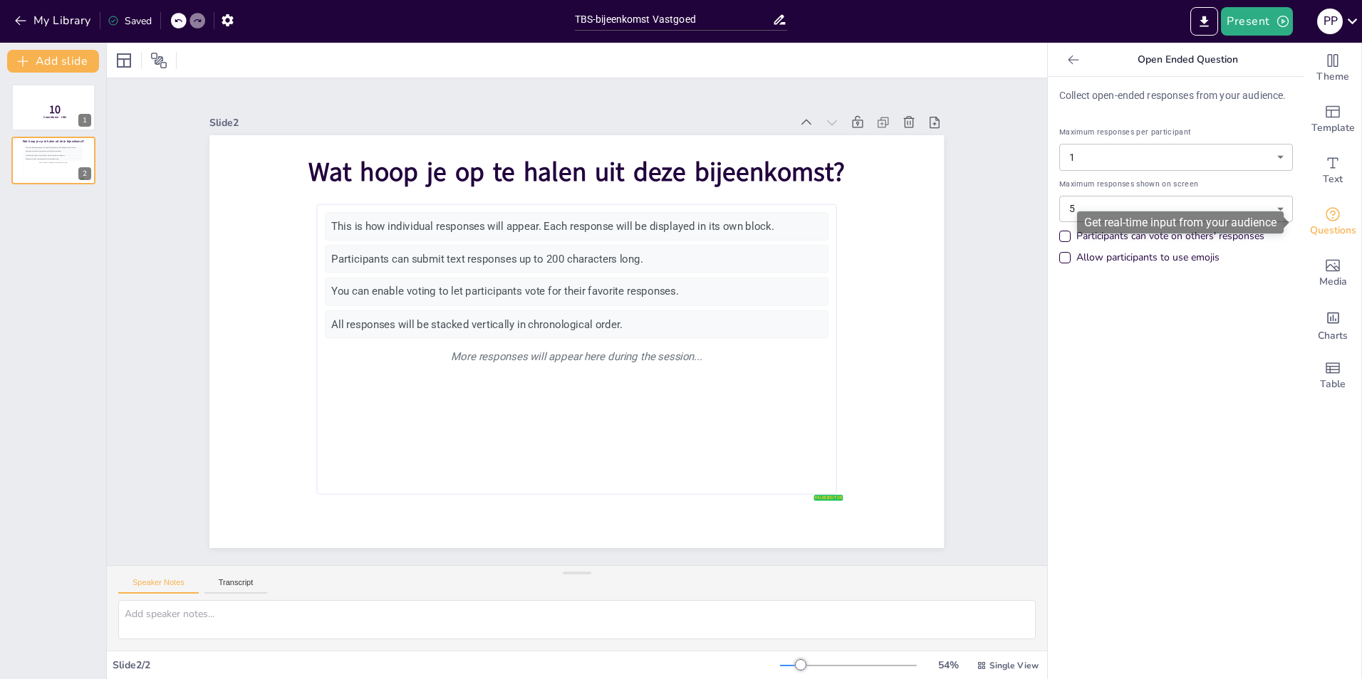
click at [1332, 219] on div "Questions" at bounding box center [1332, 222] width 57 height 51
click at [51, 64] on button "Add slide" at bounding box center [53, 61] width 92 height 23
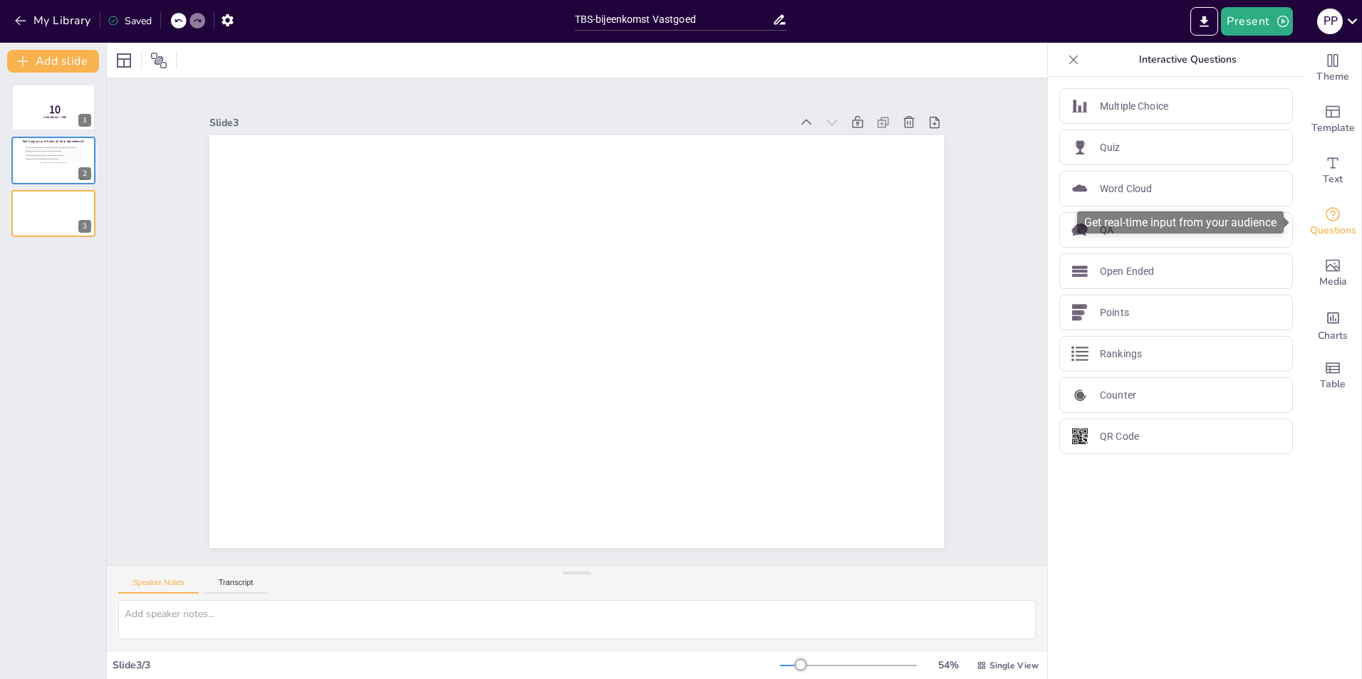
click at [1318, 225] on span "Questions" at bounding box center [1333, 231] width 46 height 16
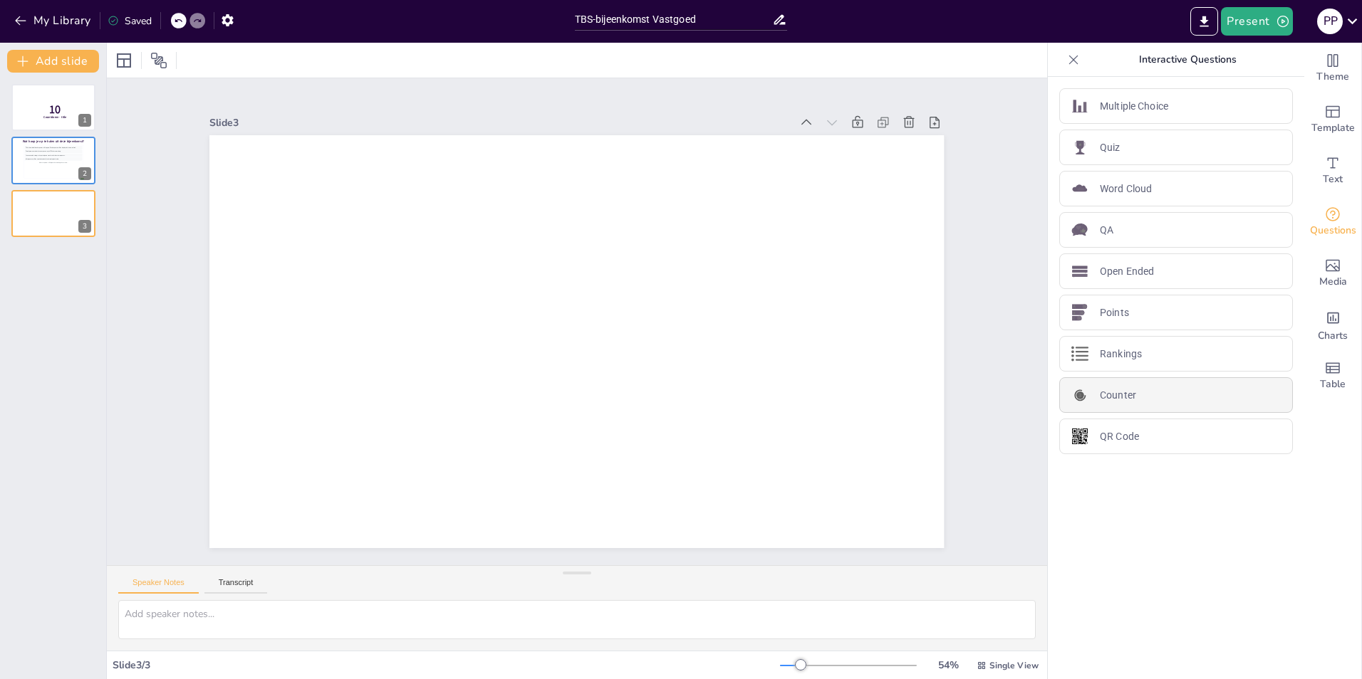
click at [1110, 397] on p "Counter" at bounding box center [1118, 395] width 36 height 15
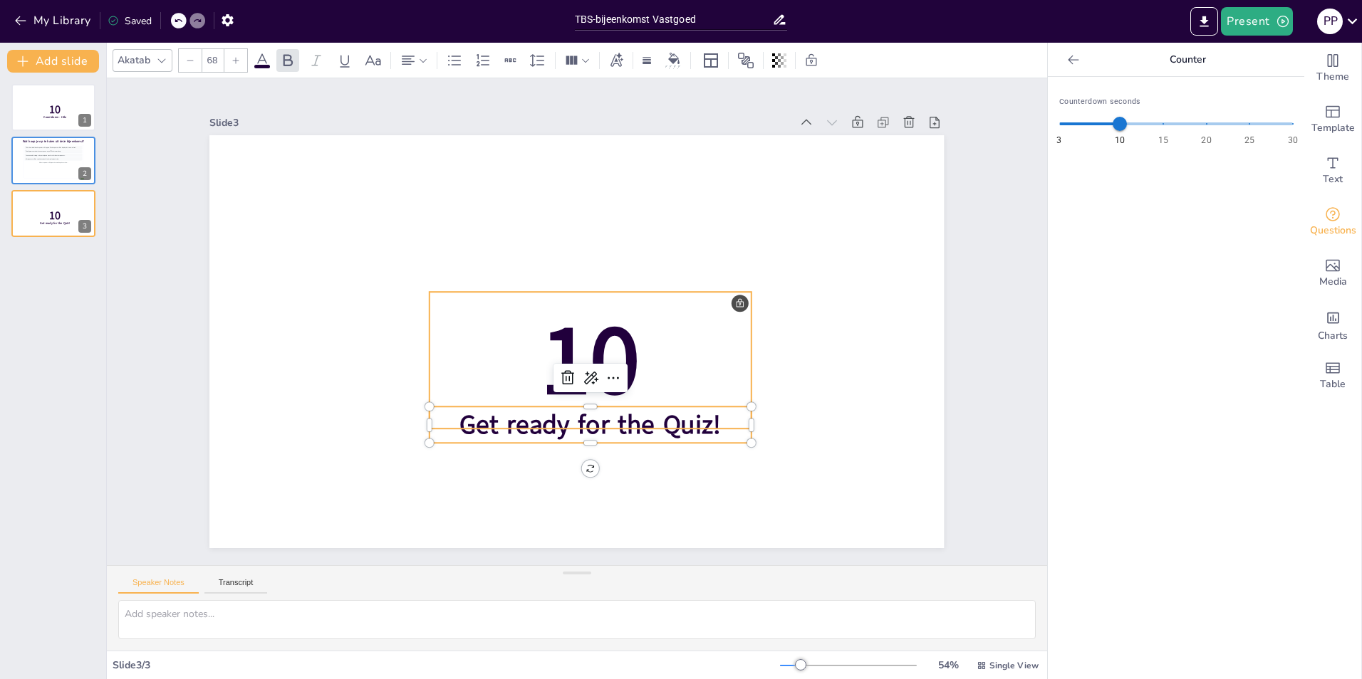
click at [616, 331] on span "10" at bounding box center [591, 360] width 100 height 134
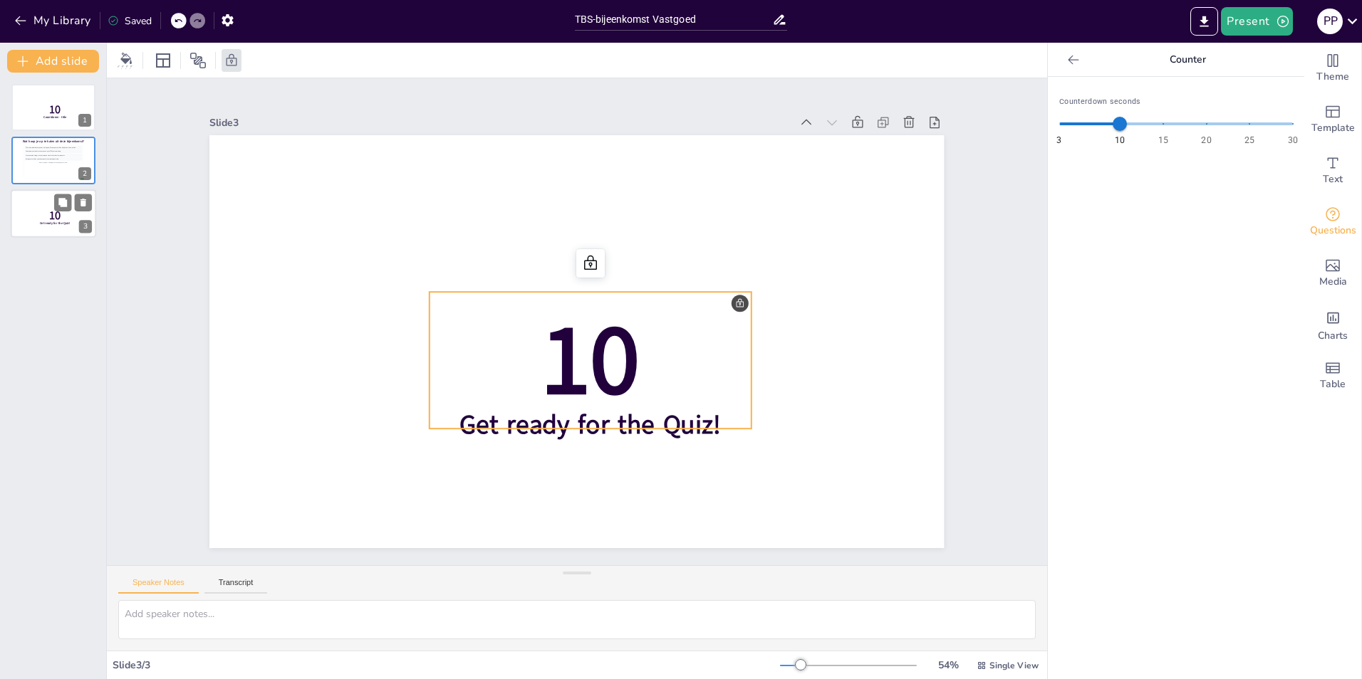
click at [62, 217] on p "10" at bounding box center [55, 216] width 38 height 16
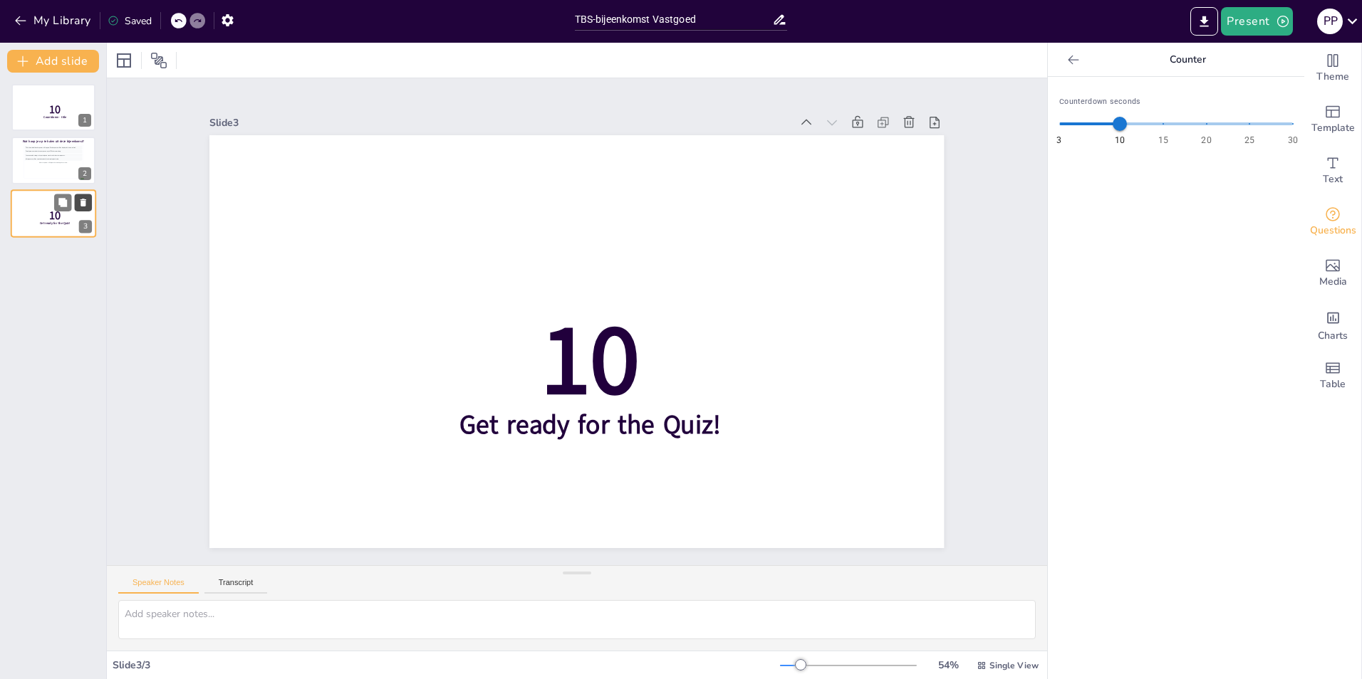
click at [88, 202] on button at bounding box center [83, 202] width 17 height 17
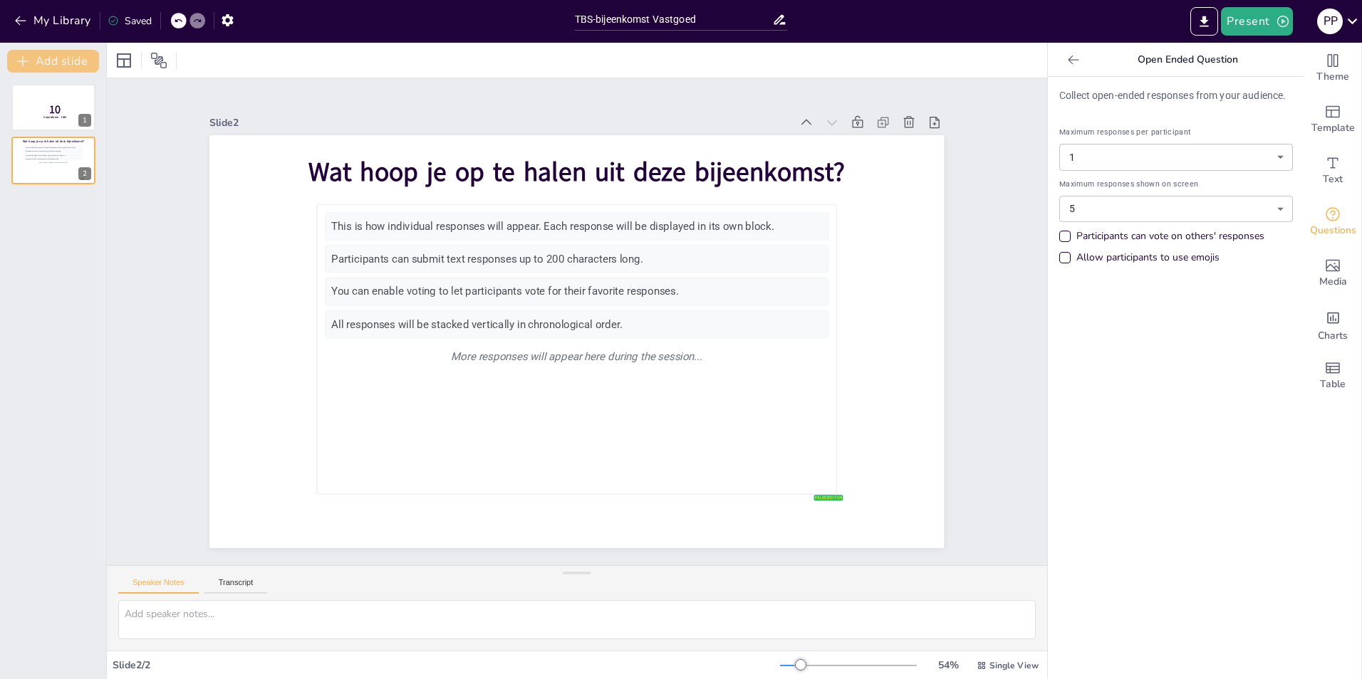
click at [71, 62] on button "Add slide" at bounding box center [53, 61] width 92 height 23
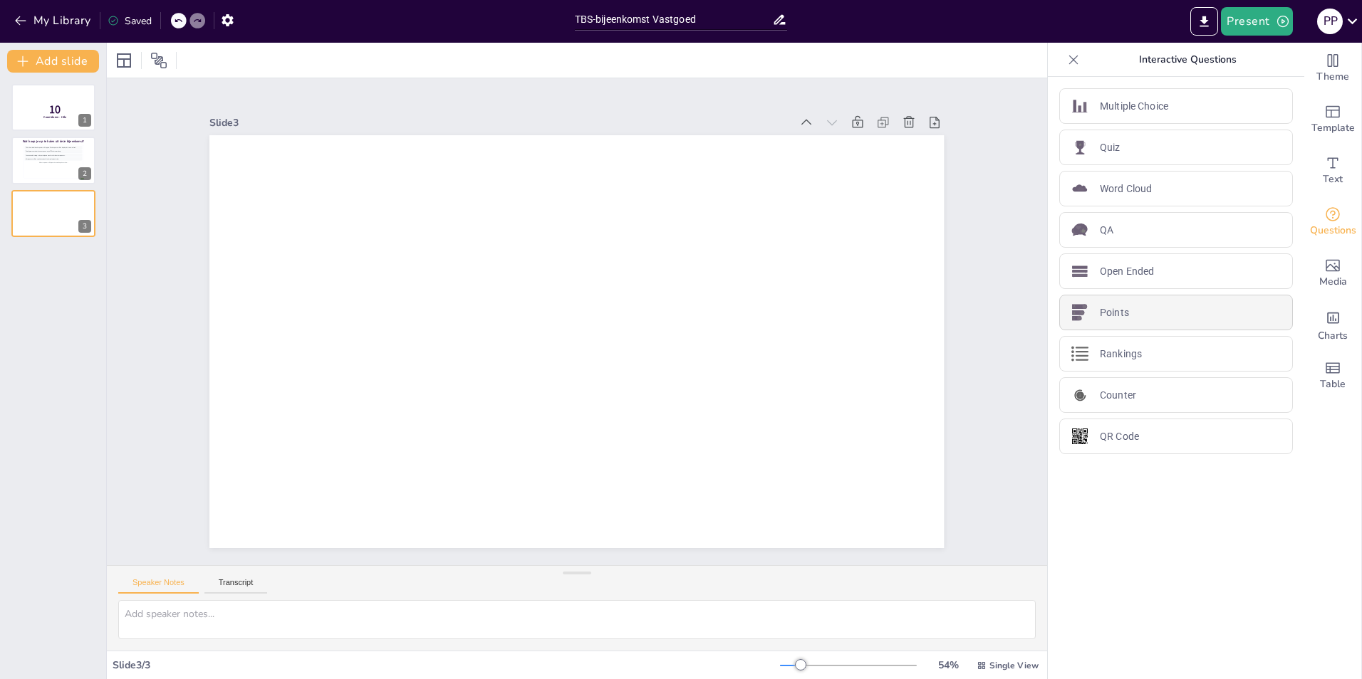
click at [1102, 323] on div "Points" at bounding box center [1176, 313] width 234 height 36
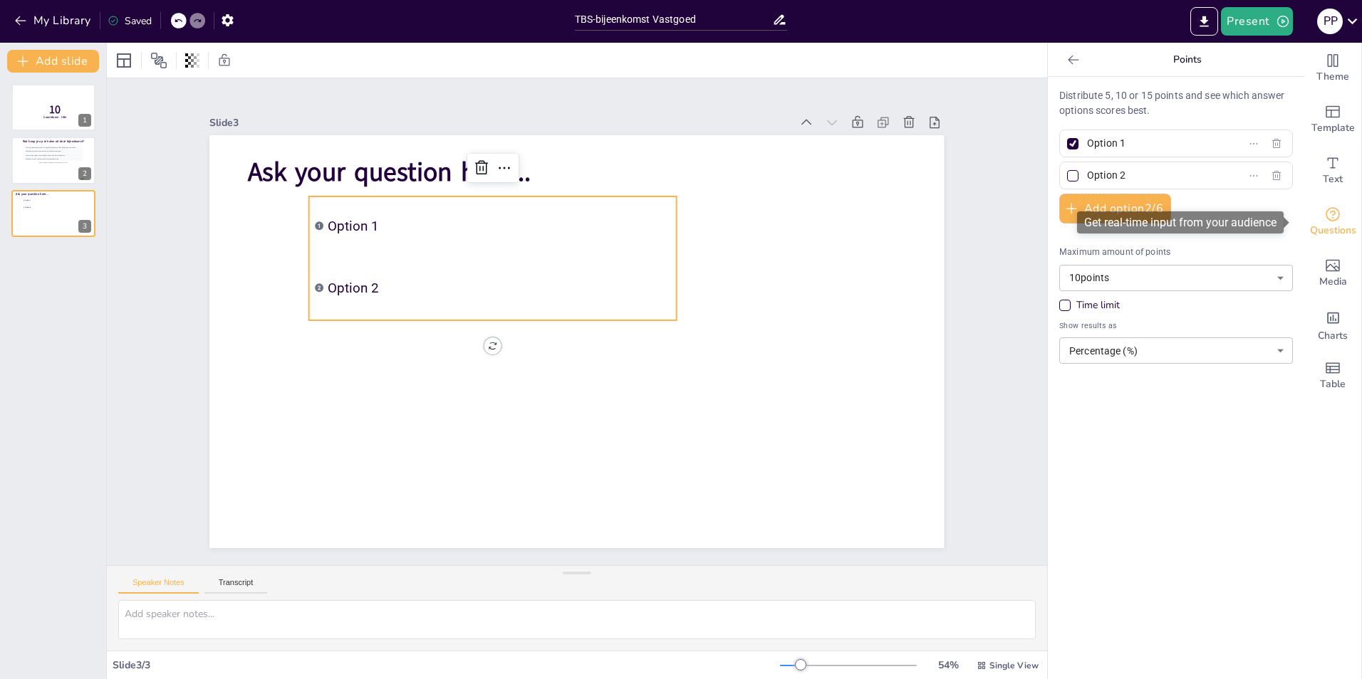
click at [1325, 220] on icon "Get real-time input from your audience" at bounding box center [1332, 214] width 14 height 14
click at [1085, 60] on p "Points" at bounding box center [1187, 60] width 205 height 34
click at [1068, 59] on icon at bounding box center [1073, 59] width 11 height 9
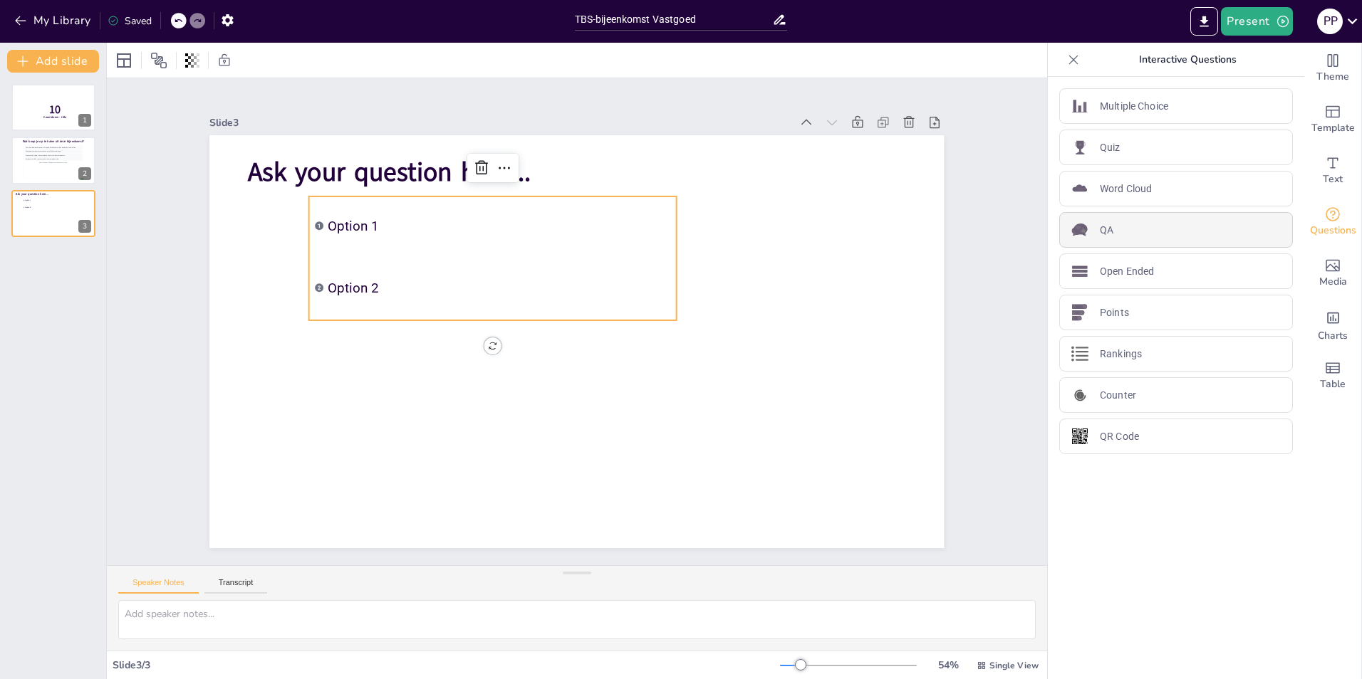
click at [1102, 238] on div "QA" at bounding box center [1176, 230] width 234 height 36
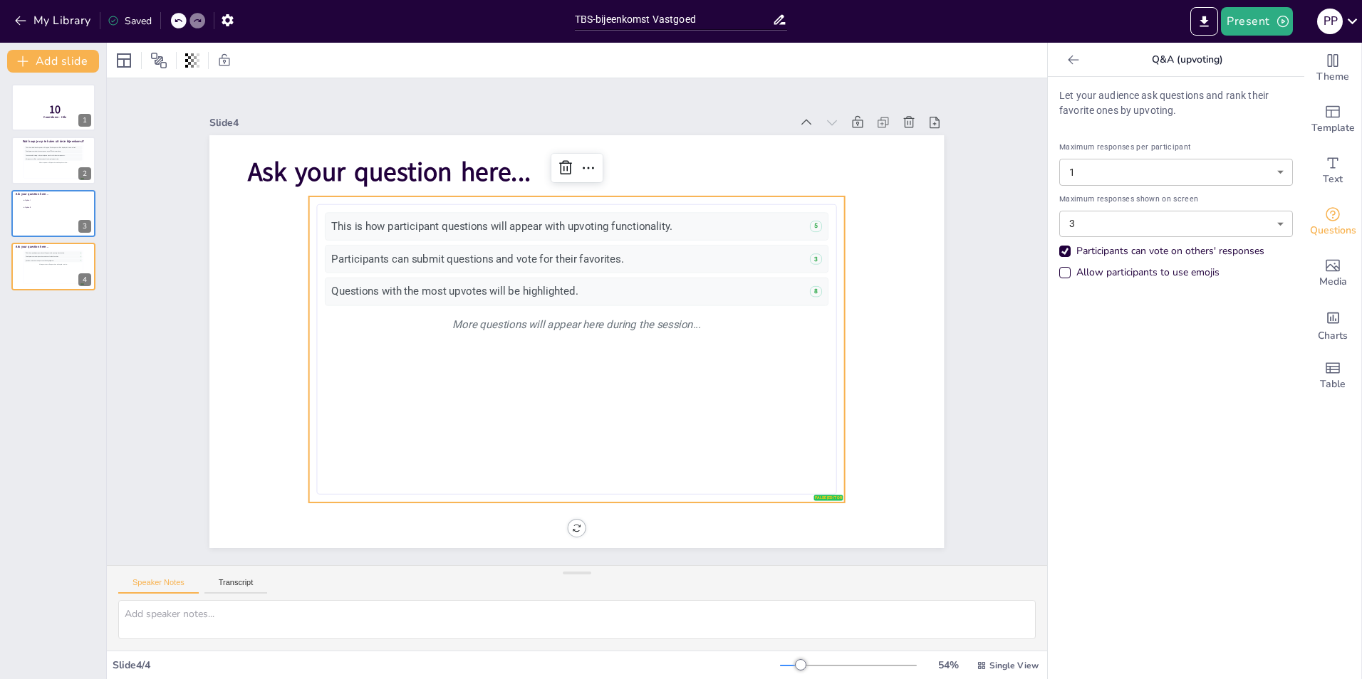
click at [1195, 226] on body "My Library Saved TBS-bijeenkomst Vastgoed Present P P Document fonts Akatab Pop…" at bounding box center [681, 339] width 1362 height 679
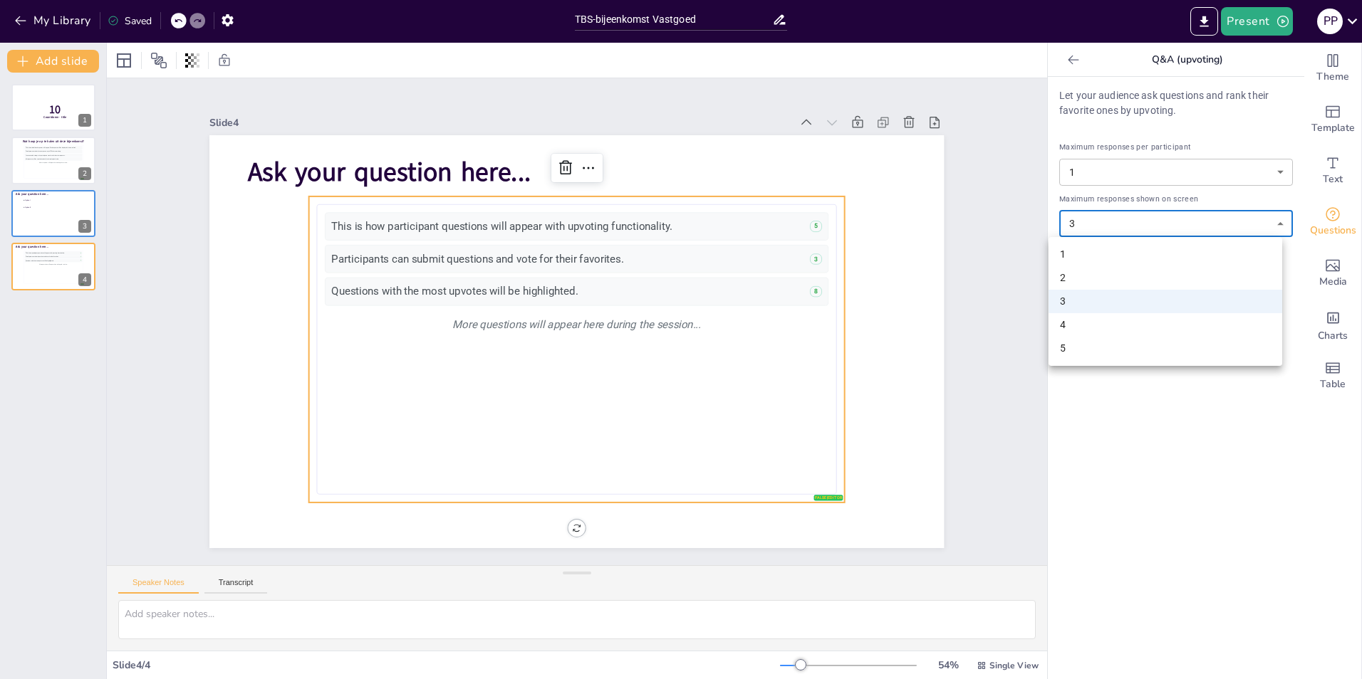
click at [32, 257] on div at bounding box center [681, 339] width 1362 height 679
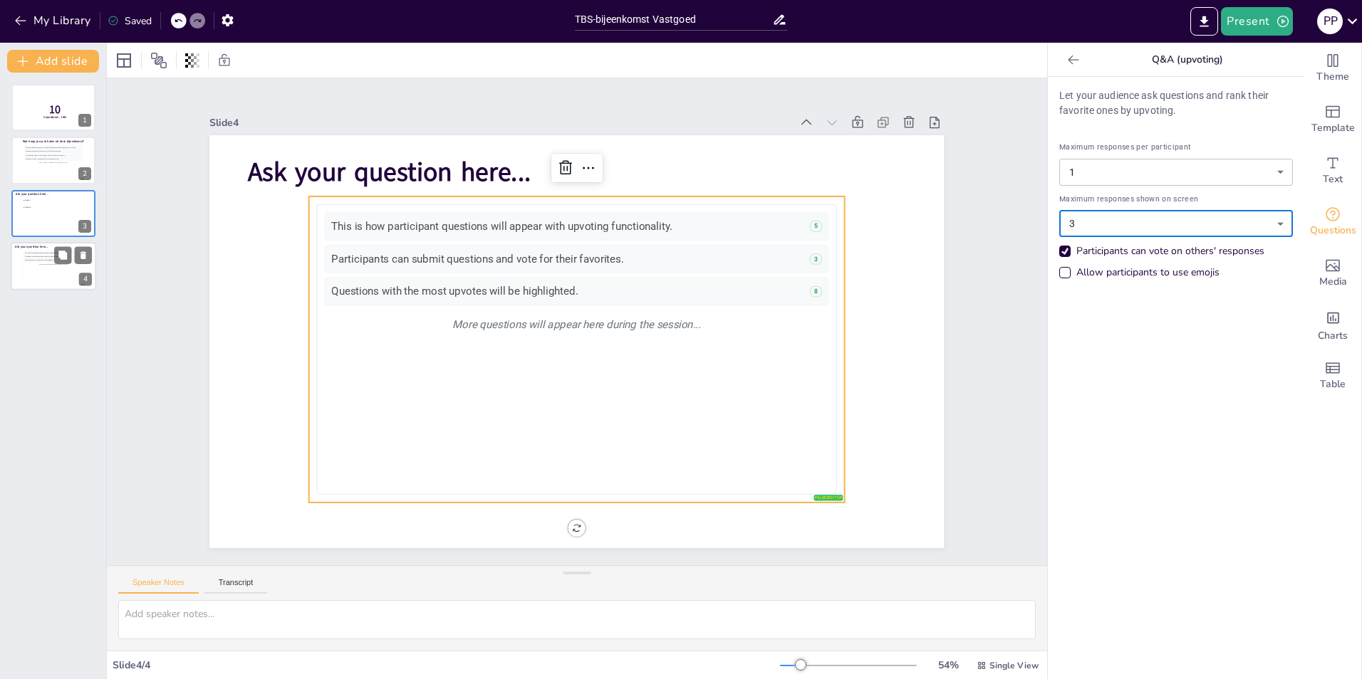
click at [52, 265] on div "More questions will appear here during the session..." at bounding box center [53, 265] width 58 height 4
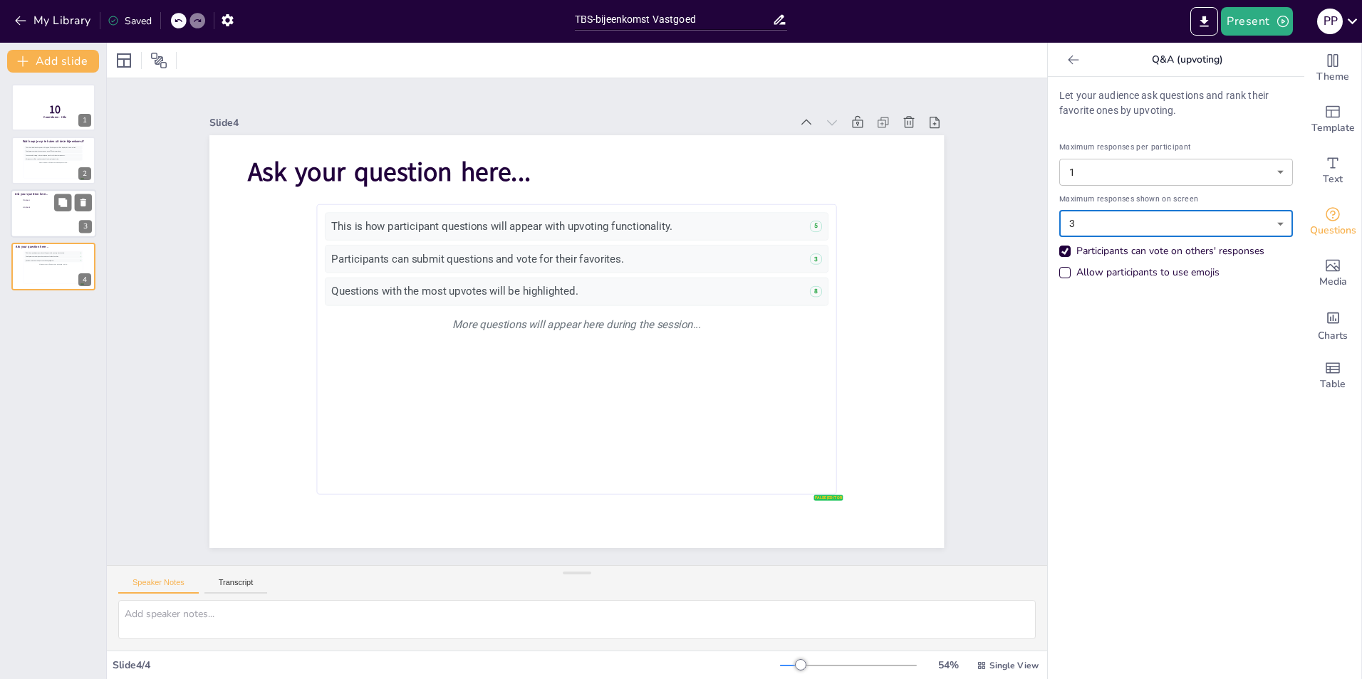
click at [48, 212] on div at bounding box center [53, 213] width 85 height 48
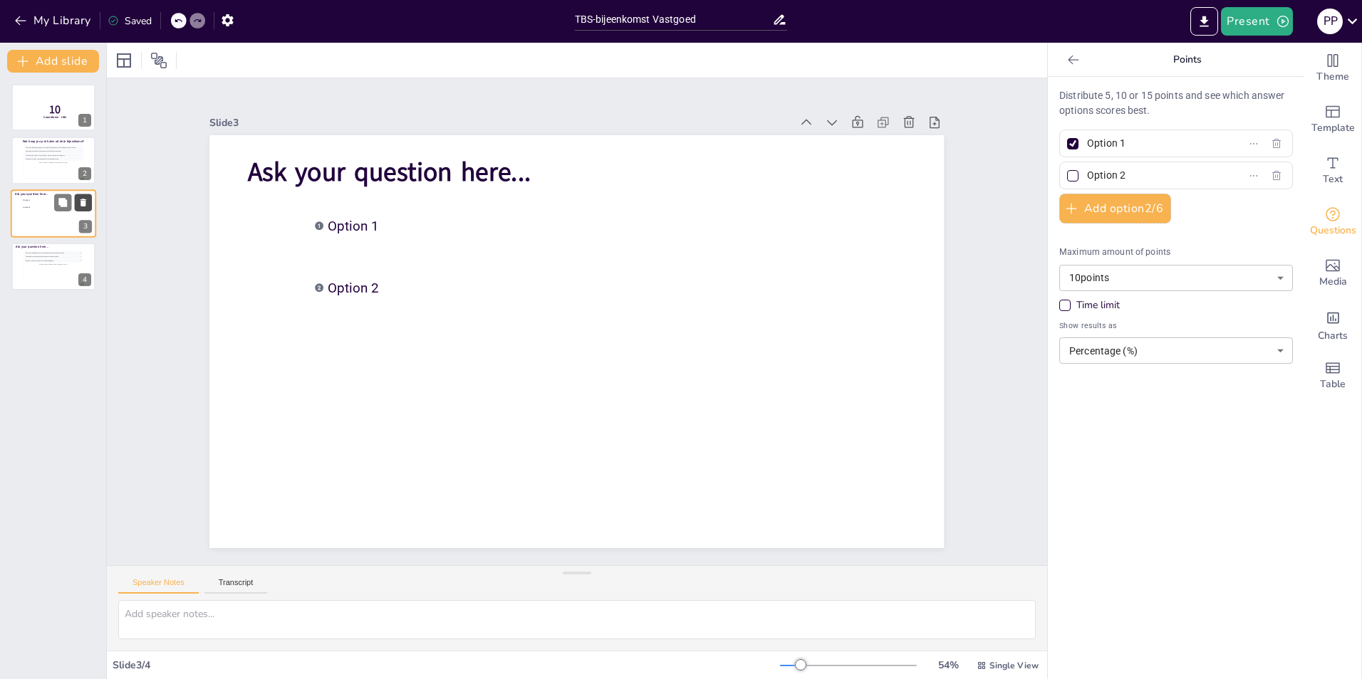
click at [85, 206] on icon at bounding box center [83, 203] width 6 height 8
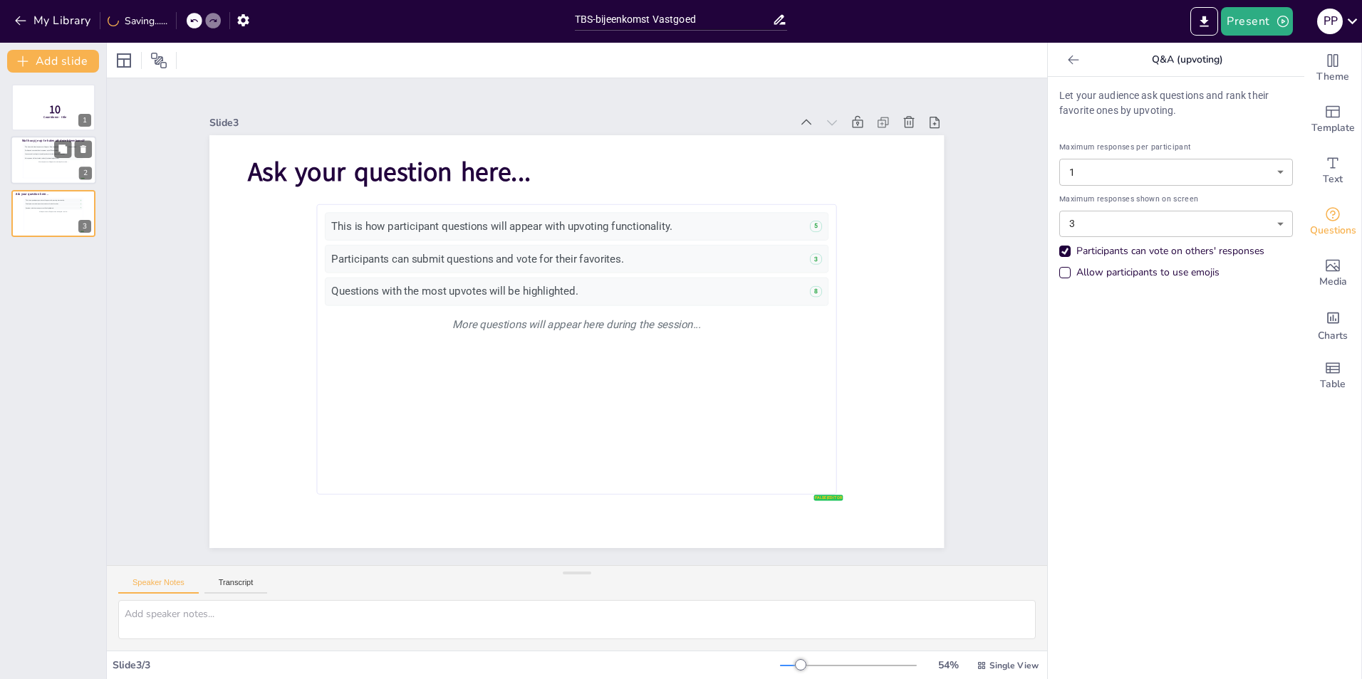
click at [32, 163] on div "More responses will appear here during the session..." at bounding box center [53, 163] width 58 height 4
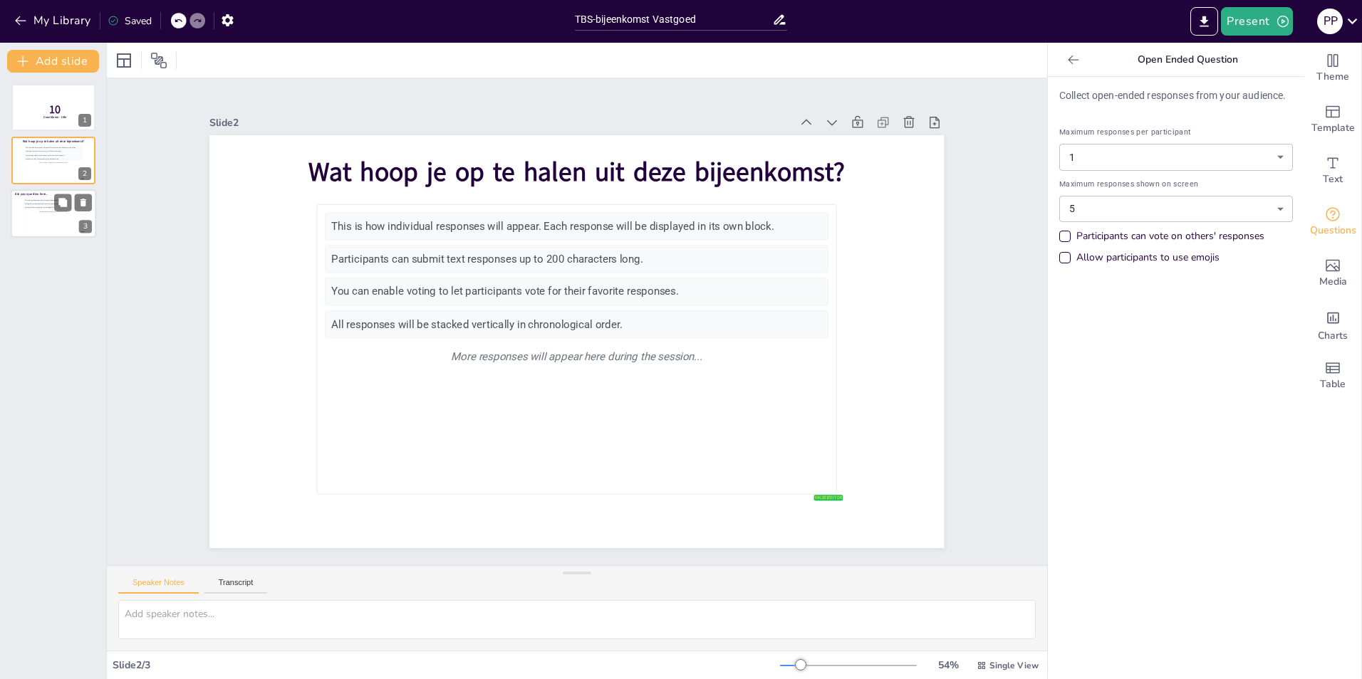
click at [41, 222] on div "This is how participant questions will appear with upvoting functionality. 5 Pa…" at bounding box center [53, 215] width 58 height 32
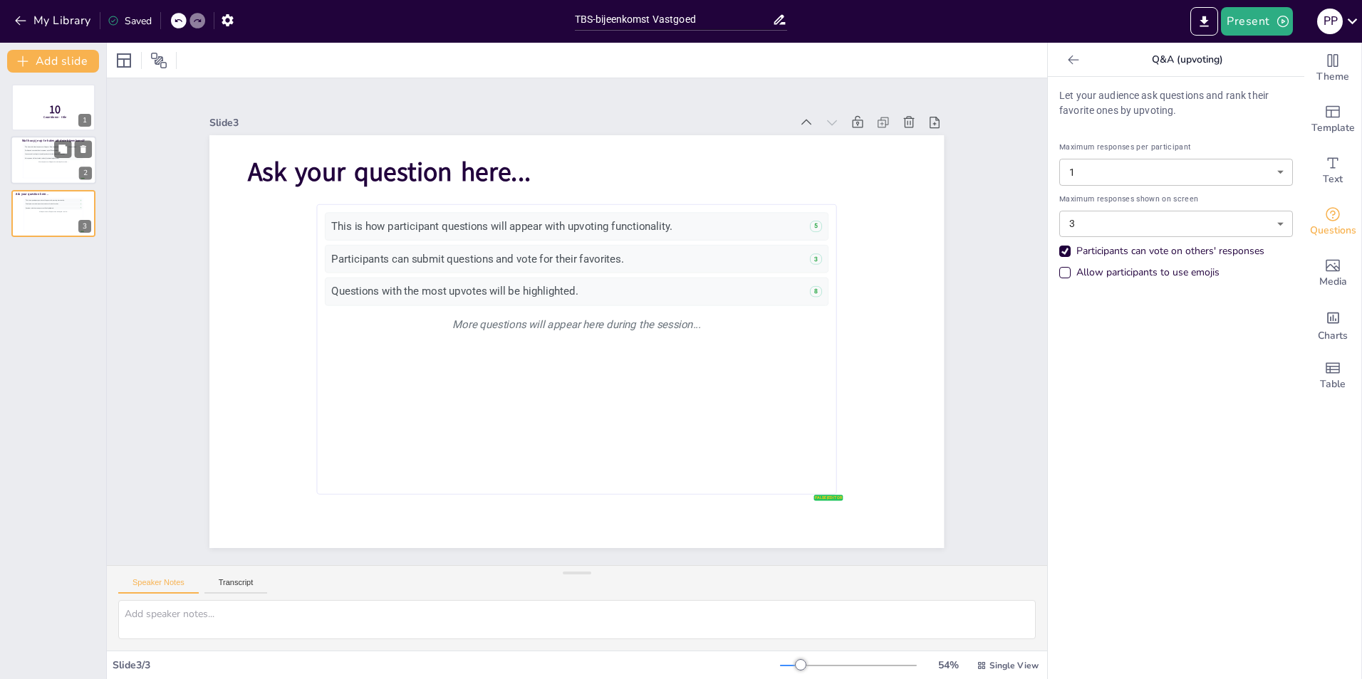
click at [38, 170] on div "This is how individual responses will appear. Each response will be displayed i…" at bounding box center [53, 161] width 58 height 32
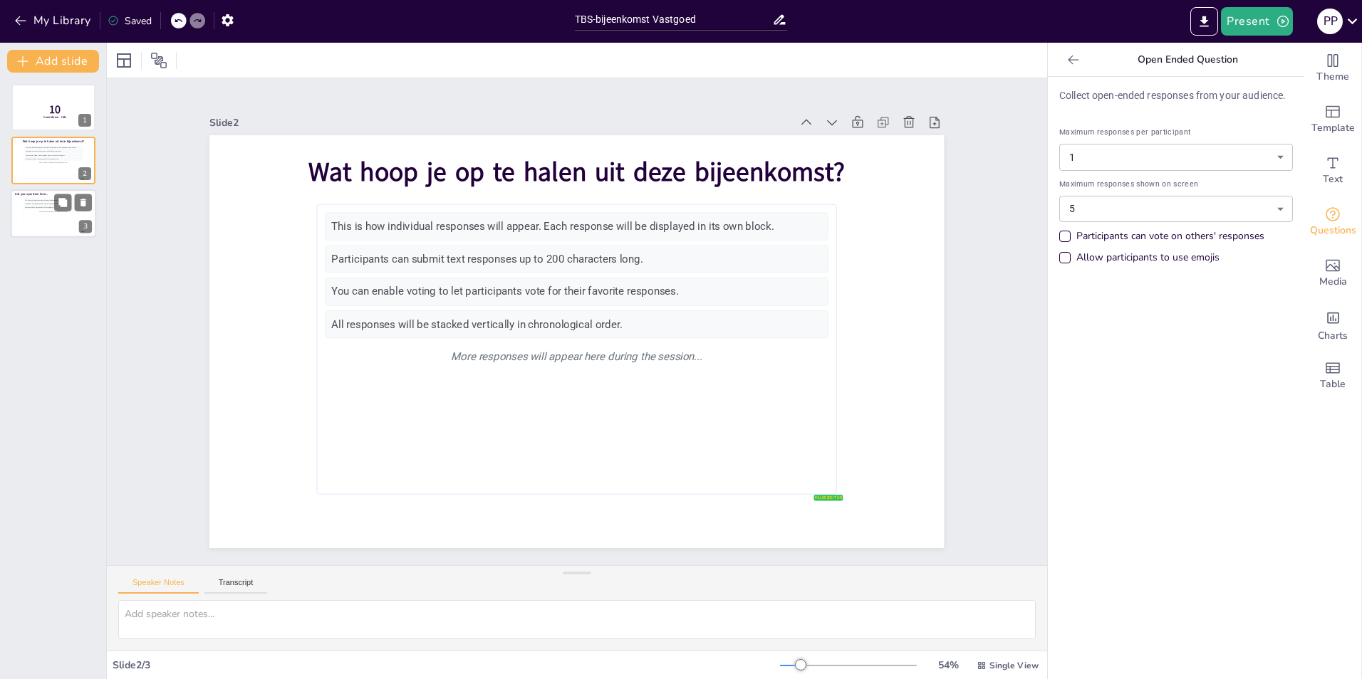
click at [35, 218] on div "This is how participant questions will appear with upvoting functionality. 5 Pa…" at bounding box center [53, 215] width 58 height 32
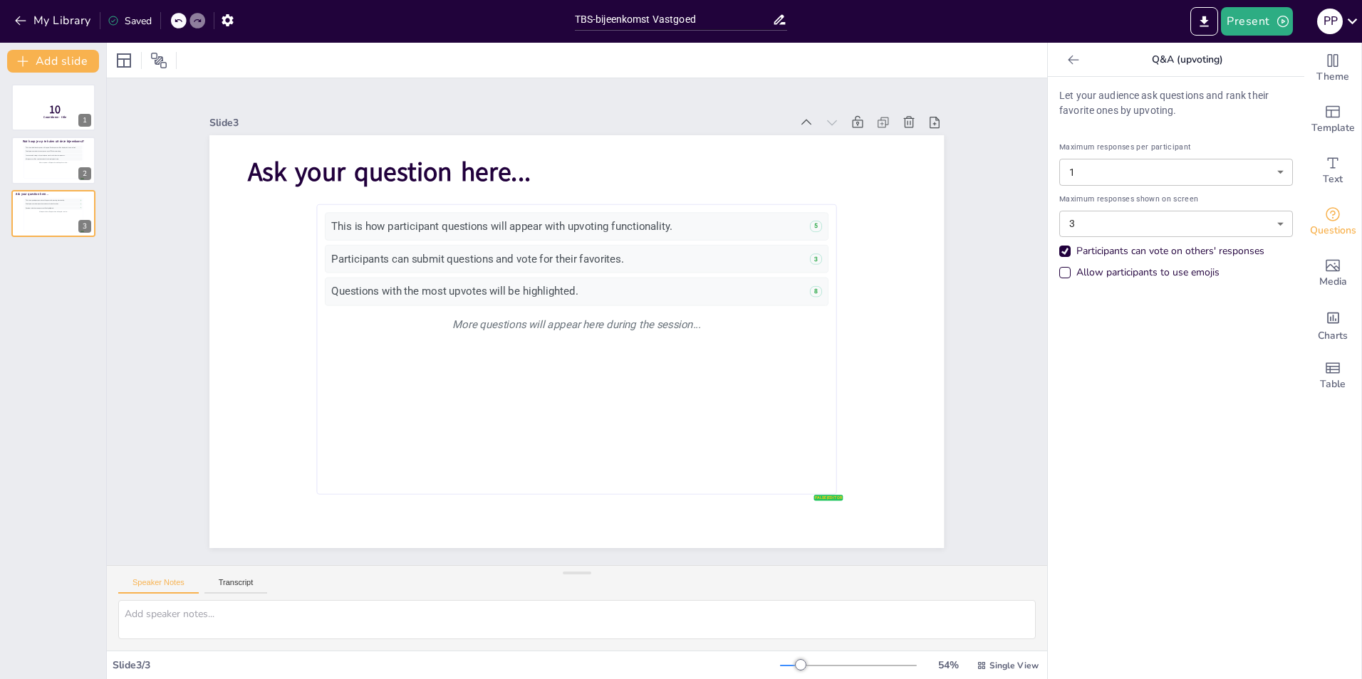
click at [1163, 230] on body "My Library Saved TBS-bijeenkomst Vastgoed Present P P Document fonts Akatab Pop…" at bounding box center [681, 339] width 1362 height 679
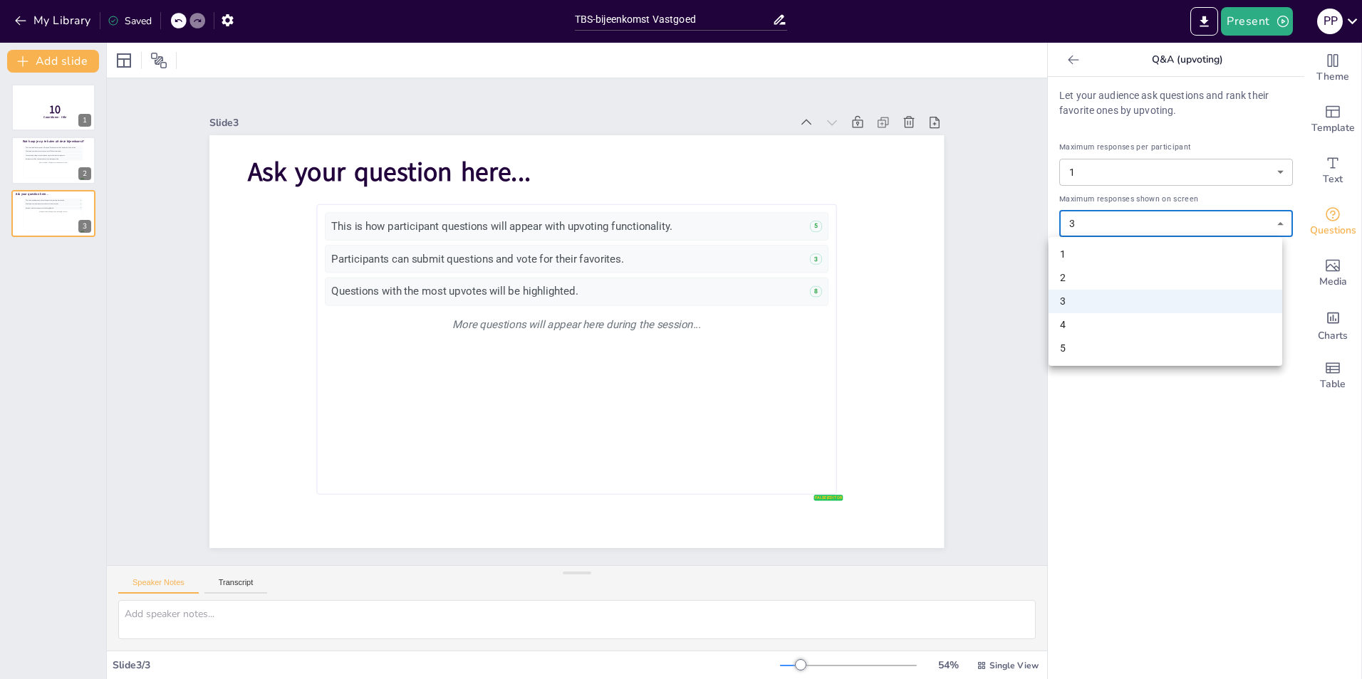
click at [1143, 343] on li "5" at bounding box center [1165, 349] width 234 height 24
type input "5"
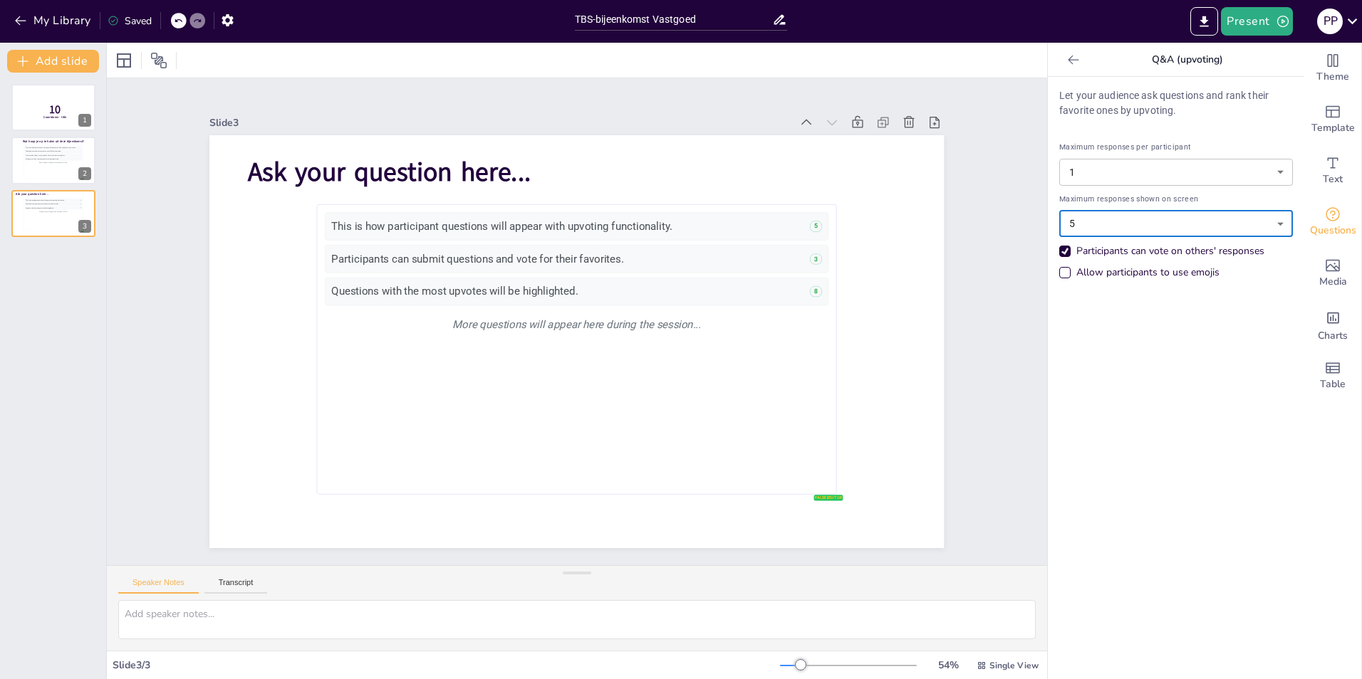
click at [1139, 251] on div "Participants can vote on others' responses" at bounding box center [1170, 251] width 188 height 14
click at [54, 163] on div "More responses will appear here during the session..." at bounding box center [53, 163] width 58 height 4
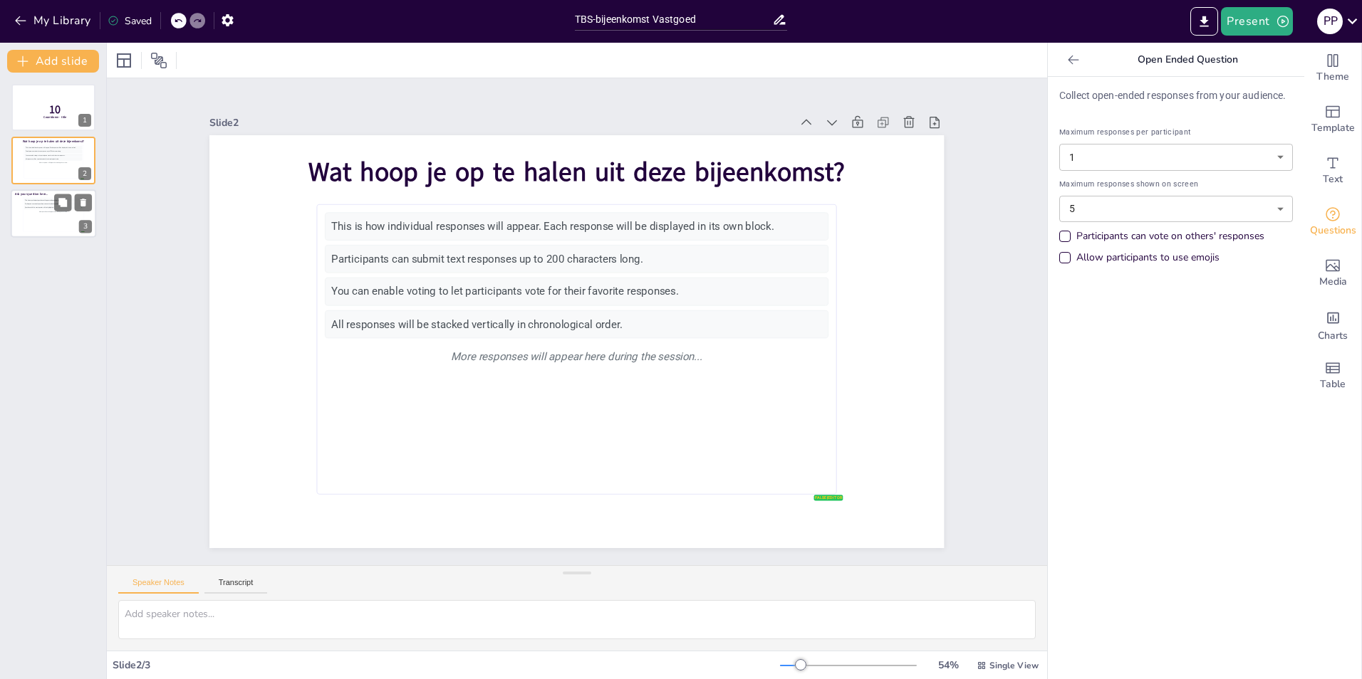
click at [53, 226] on div "This is how participant questions will appear with upvoting functionality. 5 Pa…" at bounding box center [53, 215] width 58 height 32
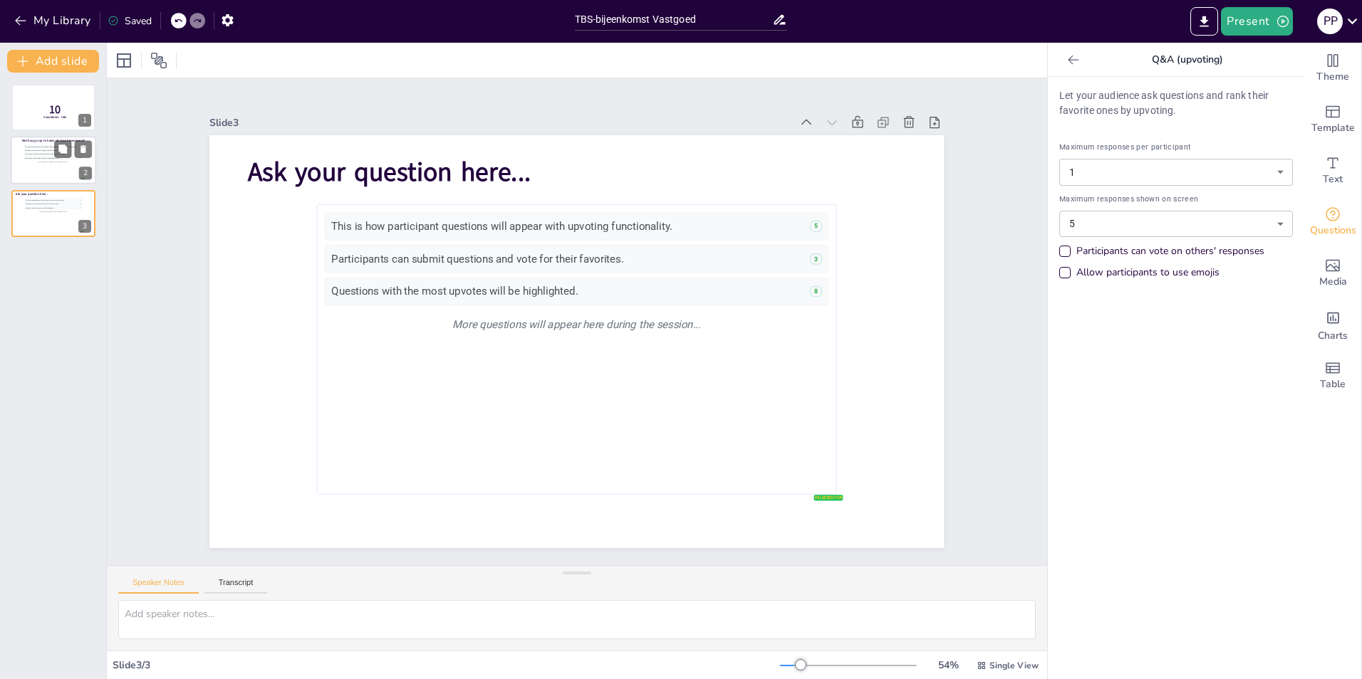
click at [44, 155] on div "You can enable voting to let participants vote for their favorite responses." at bounding box center [53, 155] width 58 height 4
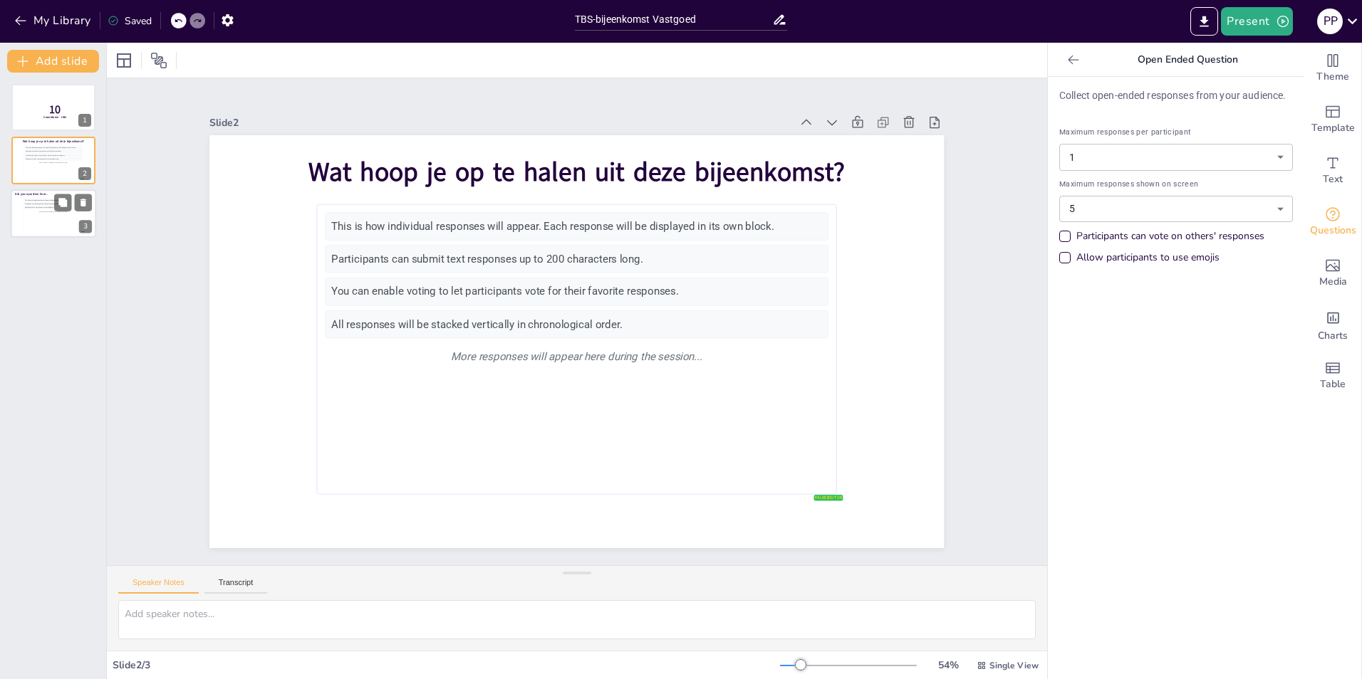
click at [43, 210] on div "More questions will appear here during the session..." at bounding box center [53, 212] width 58 height 4
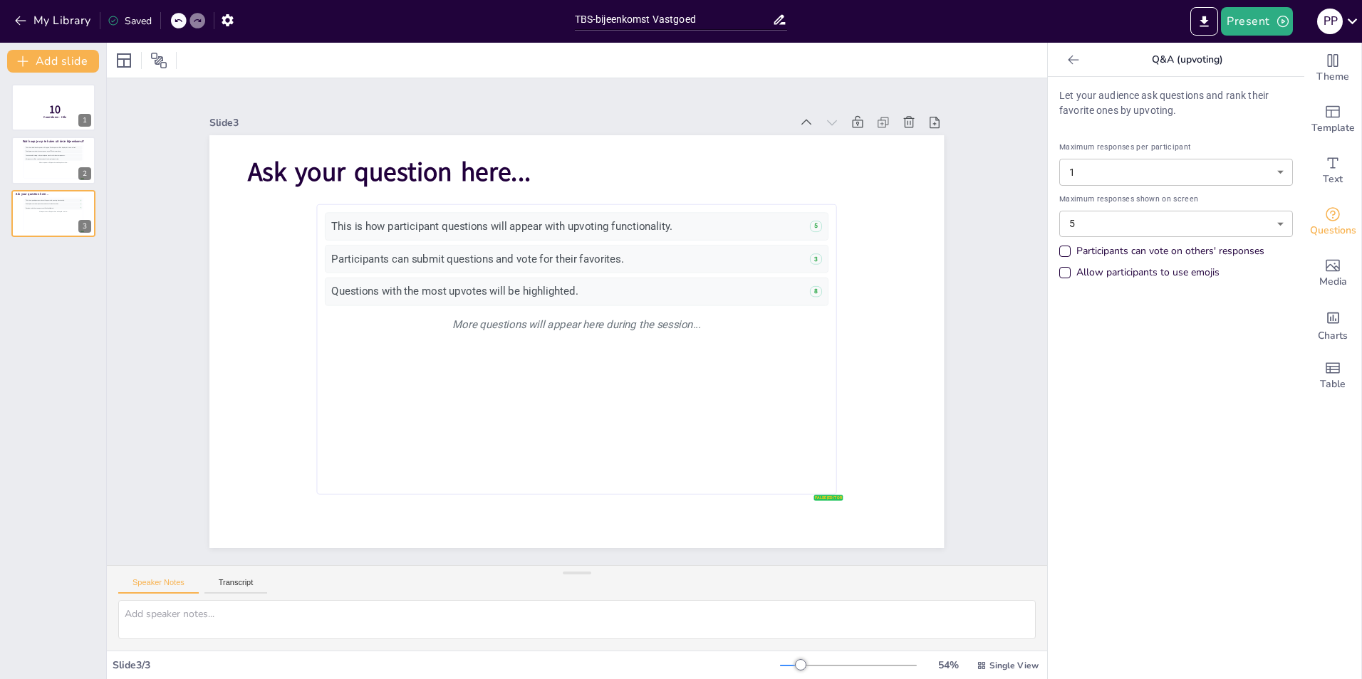
click at [1330, 224] on span "Questions" at bounding box center [1333, 231] width 46 height 16
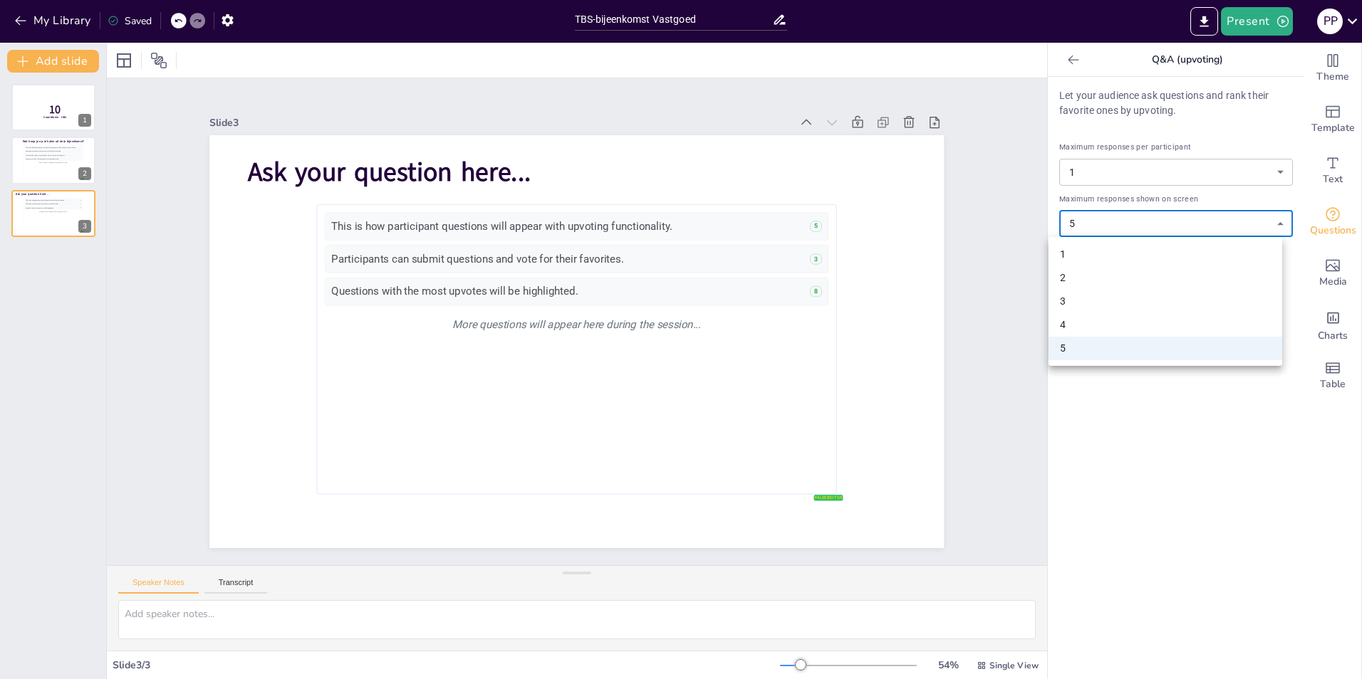
click at [1113, 228] on body "My Library Saved TBS-bijeenkomst Vastgoed Present P P Document fonts Akatab Pop…" at bounding box center [681, 339] width 1362 height 679
click at [1063, 67] on div at bounding box center [681, 339] width 1362 height 679
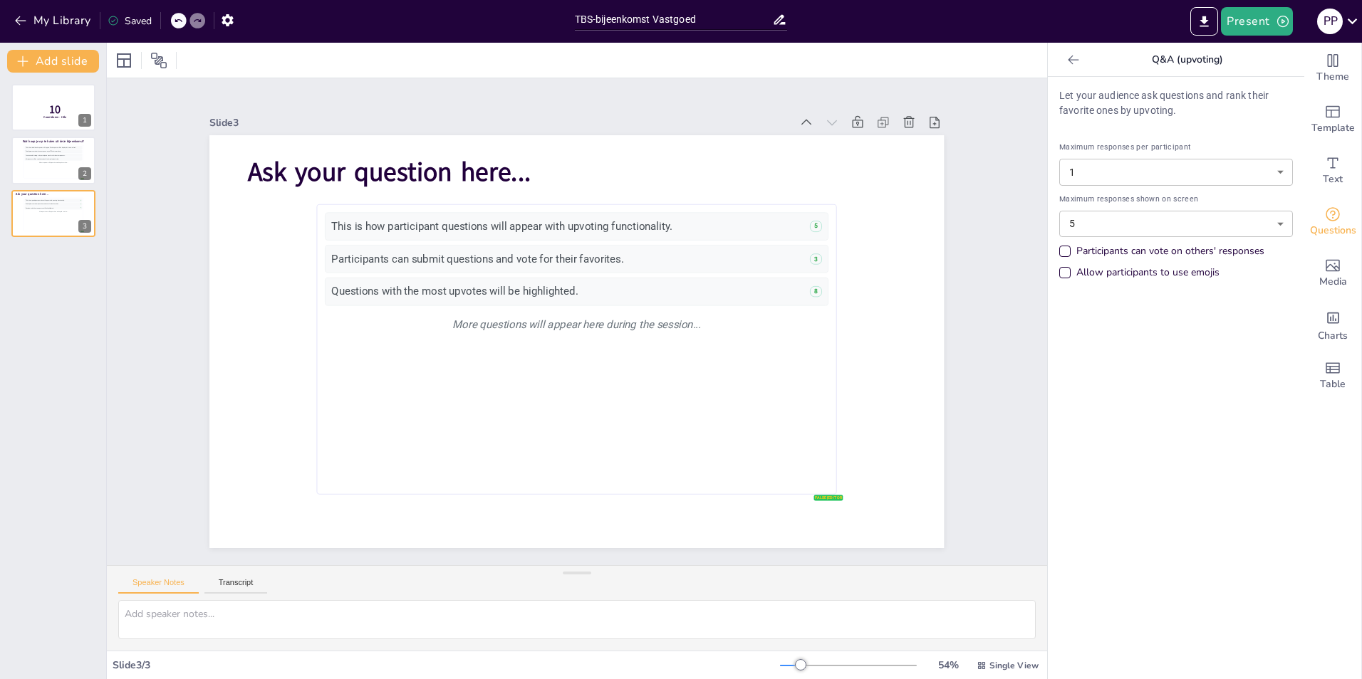
click at [1065, 67] on div at bounding box center [1073, 59] width 23 height 23
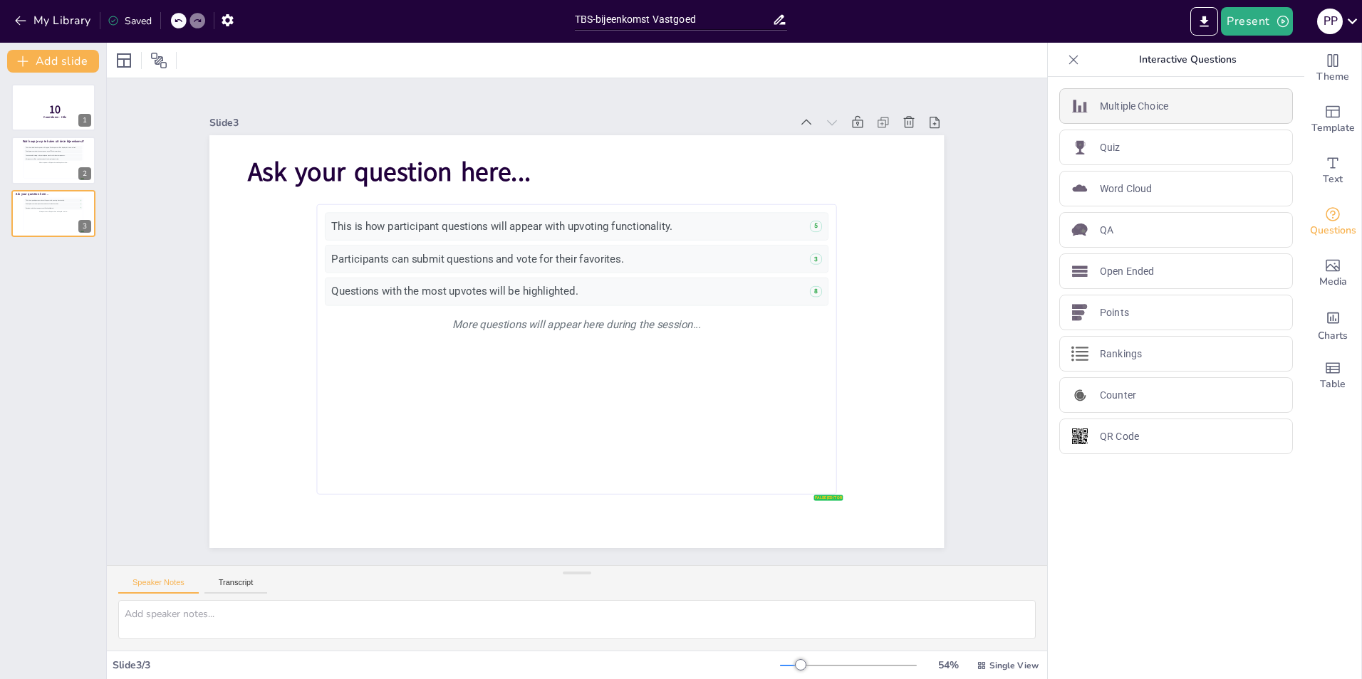
click at [1121, 105] on p "Multiple Choice" at bounding box center [1134, 106] width 68 height 15
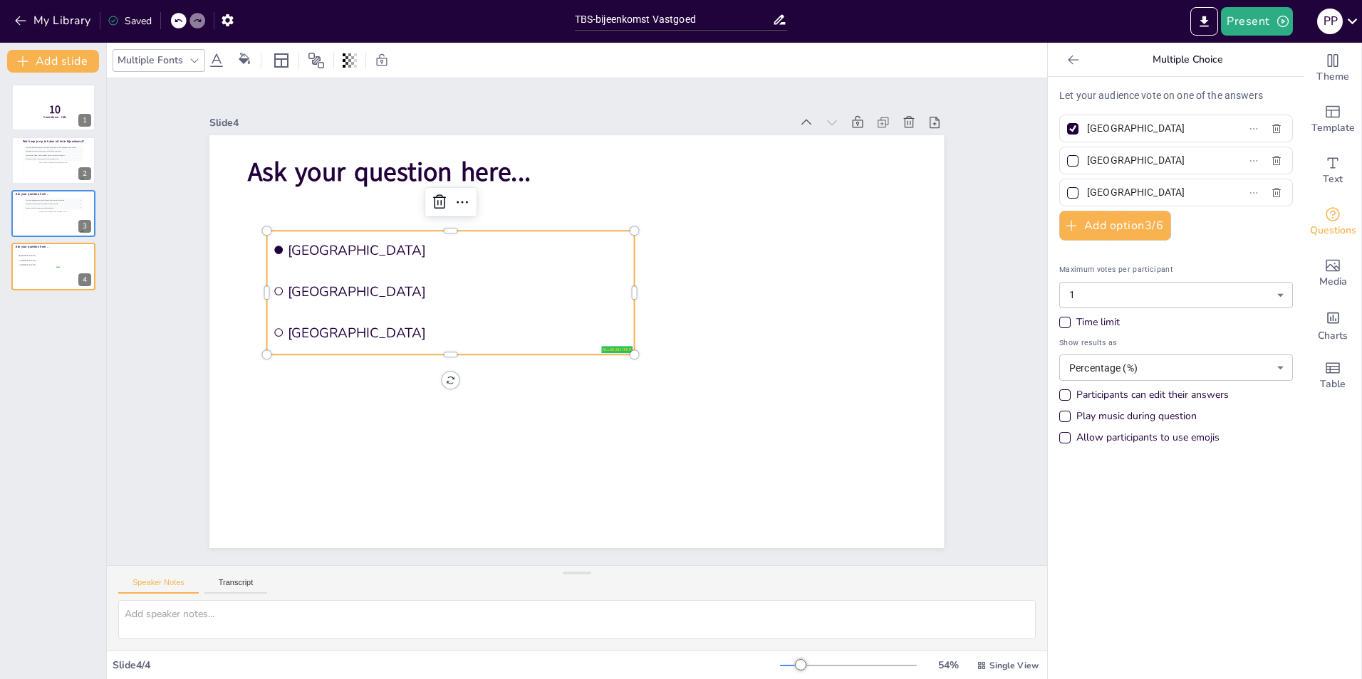
click at [1066, 66] on icon at bounding box center [1073, 60] width 14 height 14
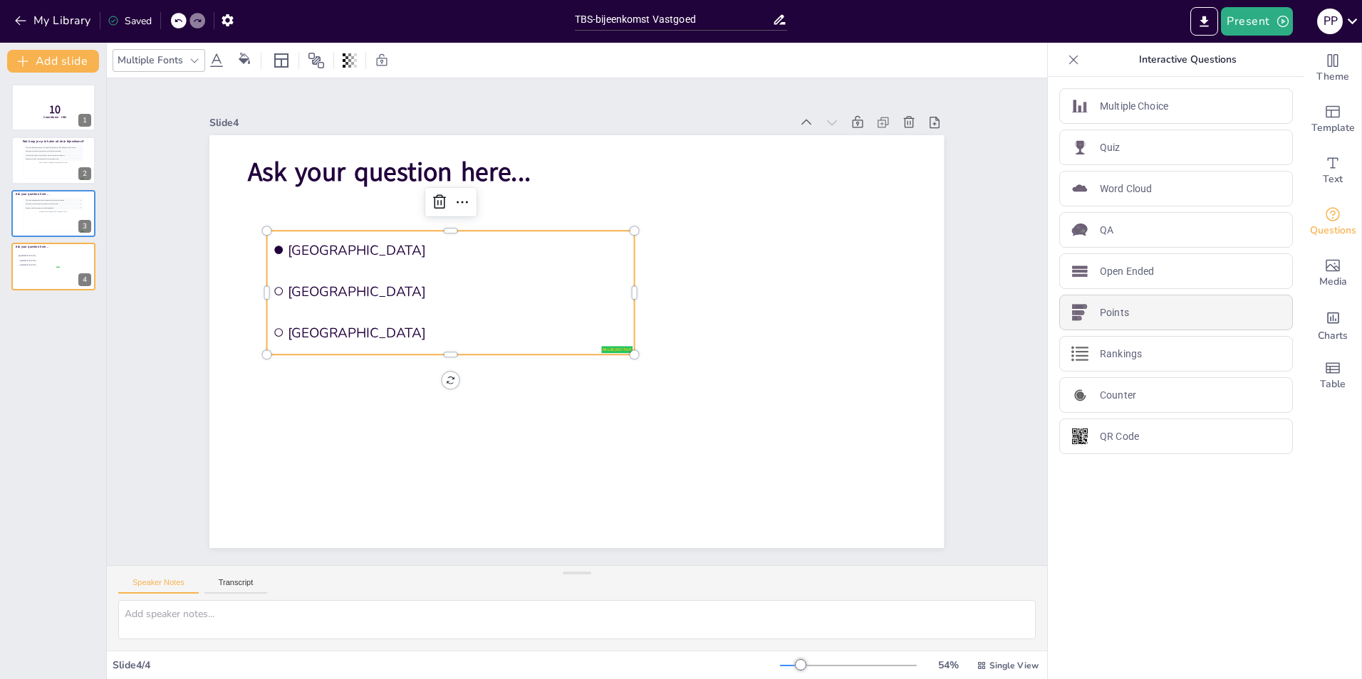
click at [1114, 313] on p "Points" at bounding box center [1114, 313] width 29 height 15
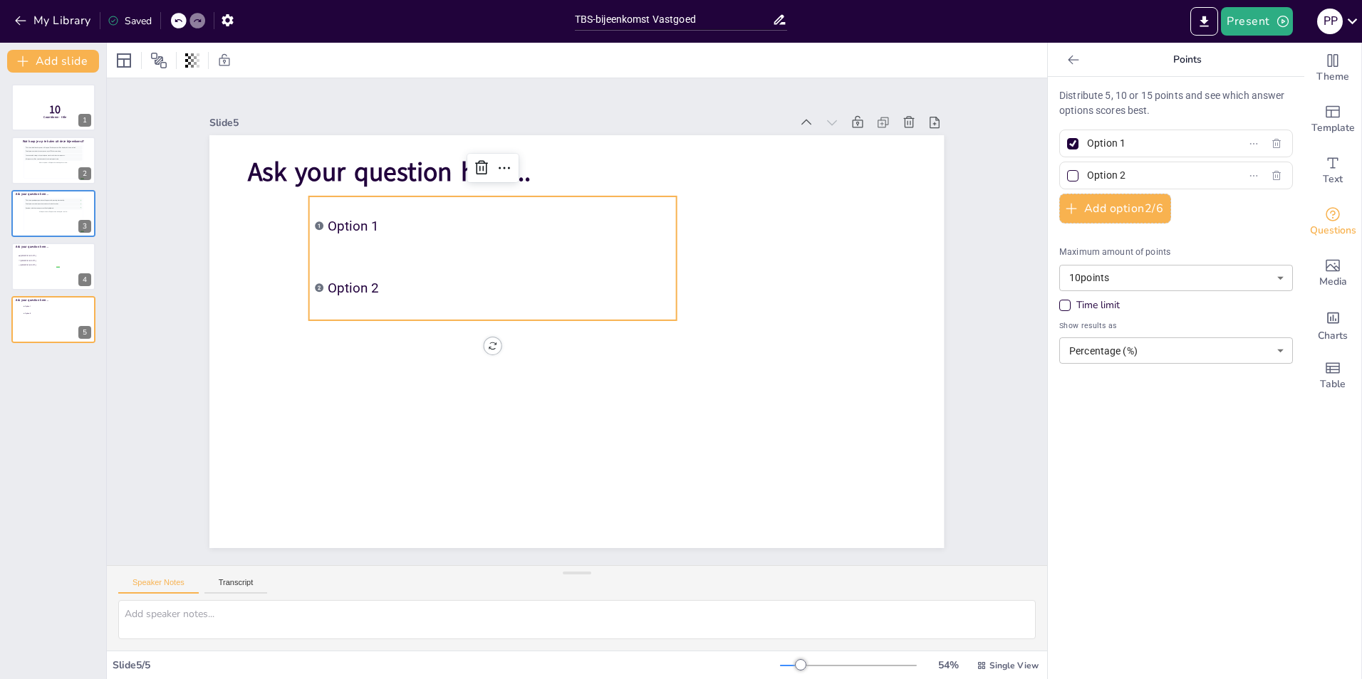
click at [1072, 66] on div at bounding box center [1073, 59] width 23 height 23
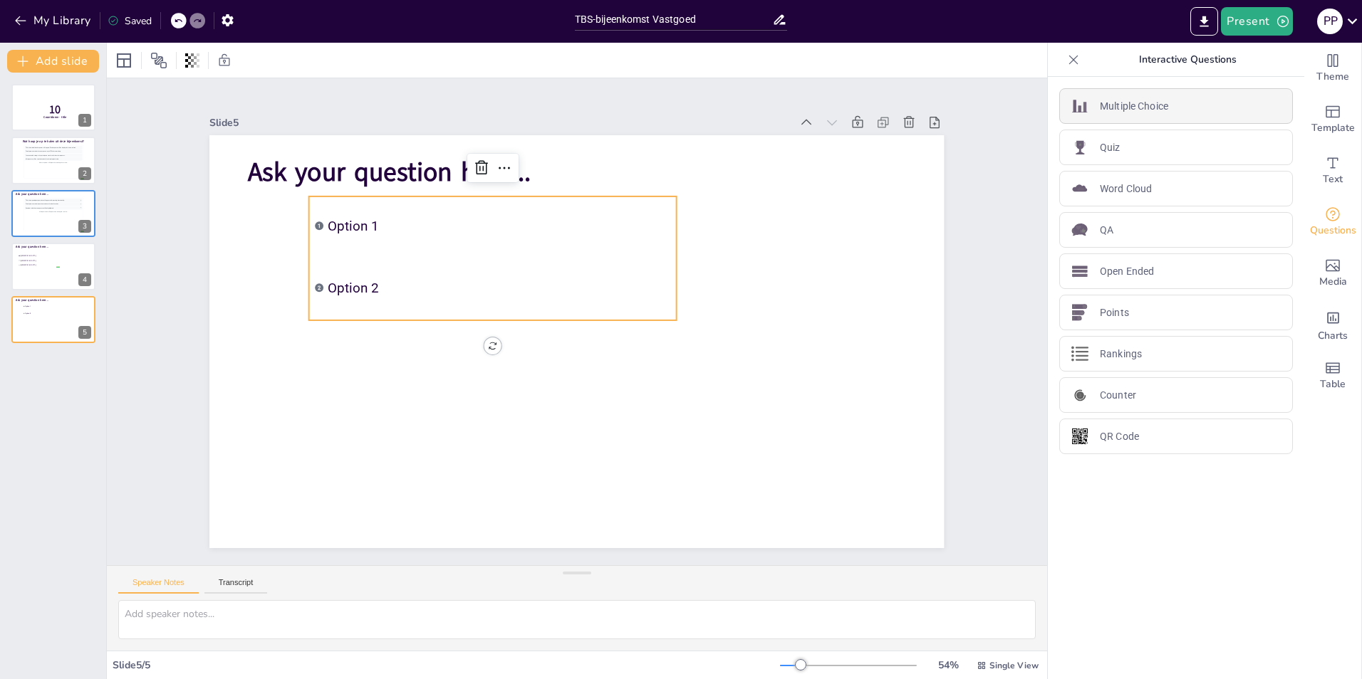
click at [1123, 113] on p "Multiple Choice" at bounding box center [1134, 106] width 68 height 15
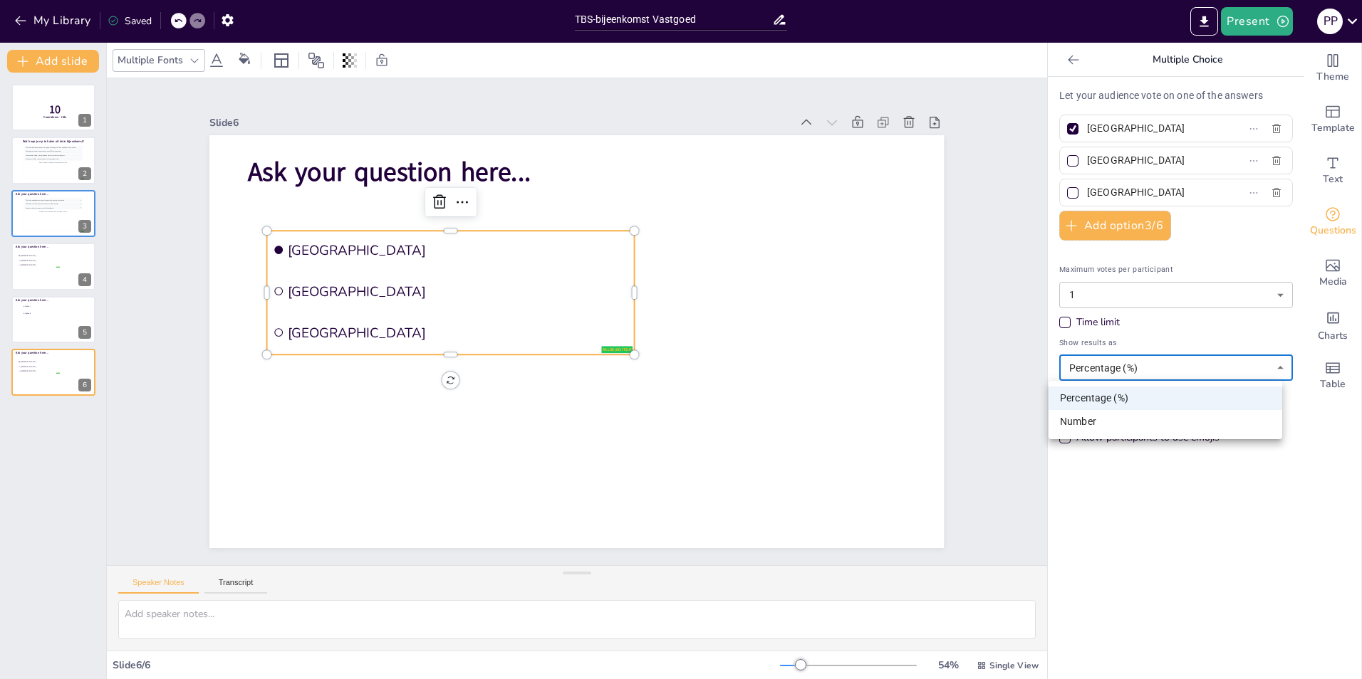
click at [1159, 365] on body "My Library Saved TBS-bijeenkomst Vastgoed Present P P Document fonts Akatab Pop…" at bounding box center [681, 339] width 1362 height 679
click at [1160, 369] on div at bounding box center [681, 339] width 1362 height 679
click at [1157, 374] on body "My Library Saved TBS-bijeenkomst Vastgoed Present P P Document fonts Akatab Pop…" at bounding box center [681, 339] width 1362 height 679
click at [1157, 373] on div at bounding box center [681, 339] width 1362 height 679
click at [1152, 397] on div "Participants can edit their answers" at bounding box center [1152, 395] width 152 height 14
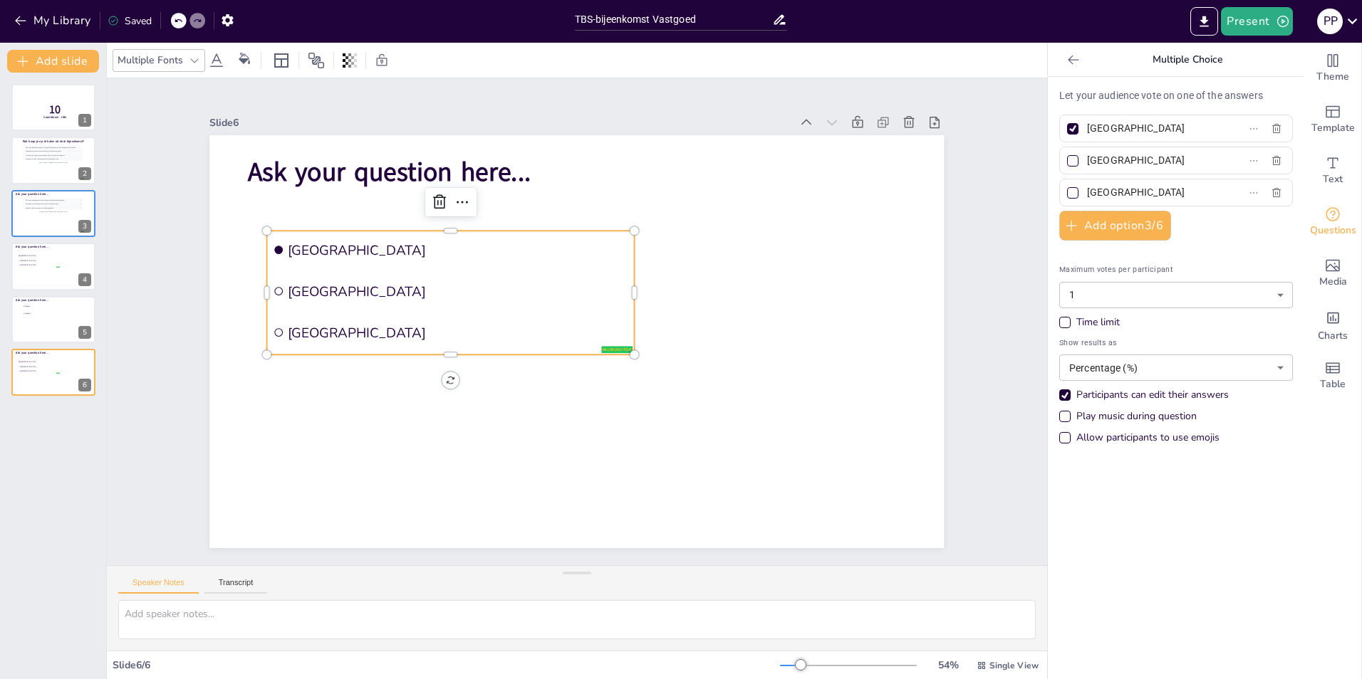
drag, startPoint x: 1064, startPoint y: 131, endPoint x: 1082, endPoint y: 133, distance: 17.9
click at [1067, 131] on div at bounding box center [1072, 128] width 11 height 11
click at [1087, 131] on input "[GEOGRAPHIC_DATA]" at bounding box center [1153, 128] width 132 height 21
checkbox input "false"
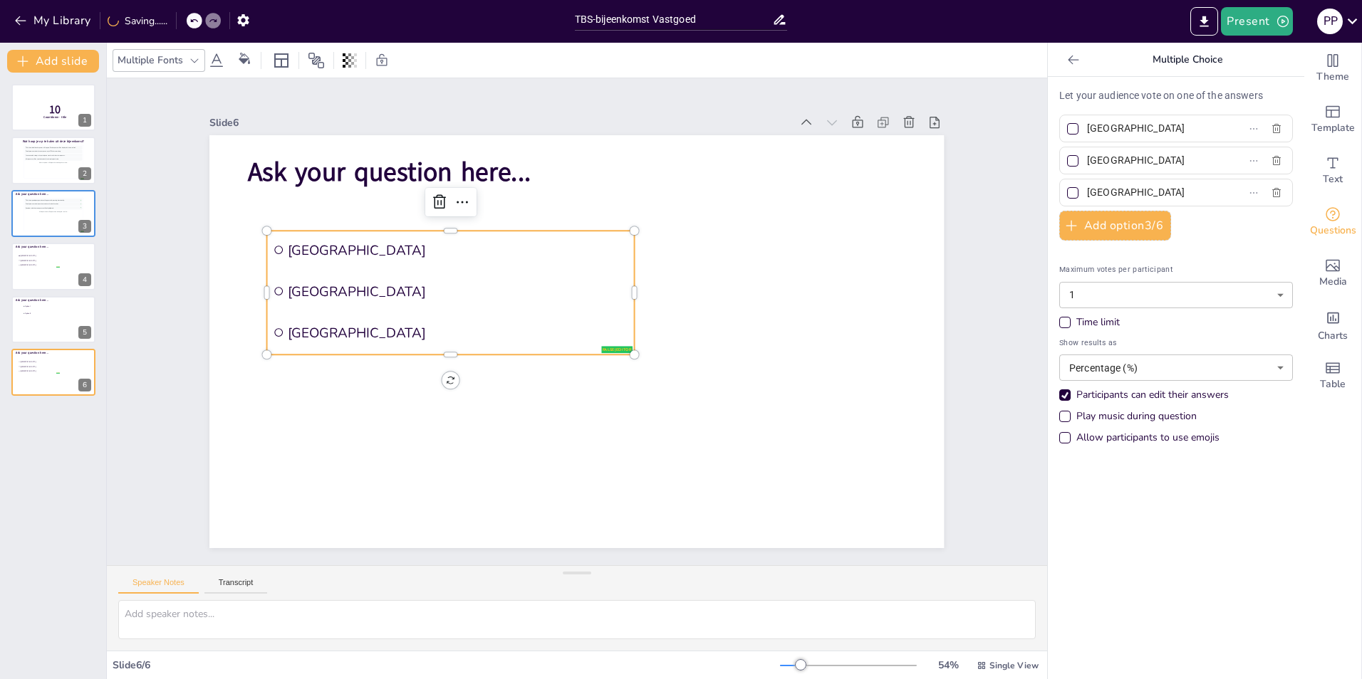
click at [1095, 129] on input "[GEOGRAPHIC_DATA]" at bounding box center [1153, 128] width 132 height 21
type input "E"
type input "[DEMOGRAPHIC_DATA]"
click at [1099, 160] on input "[GEOGRAPHIC_DATA]" at bounding box center [1153, 160] width 132 height 21
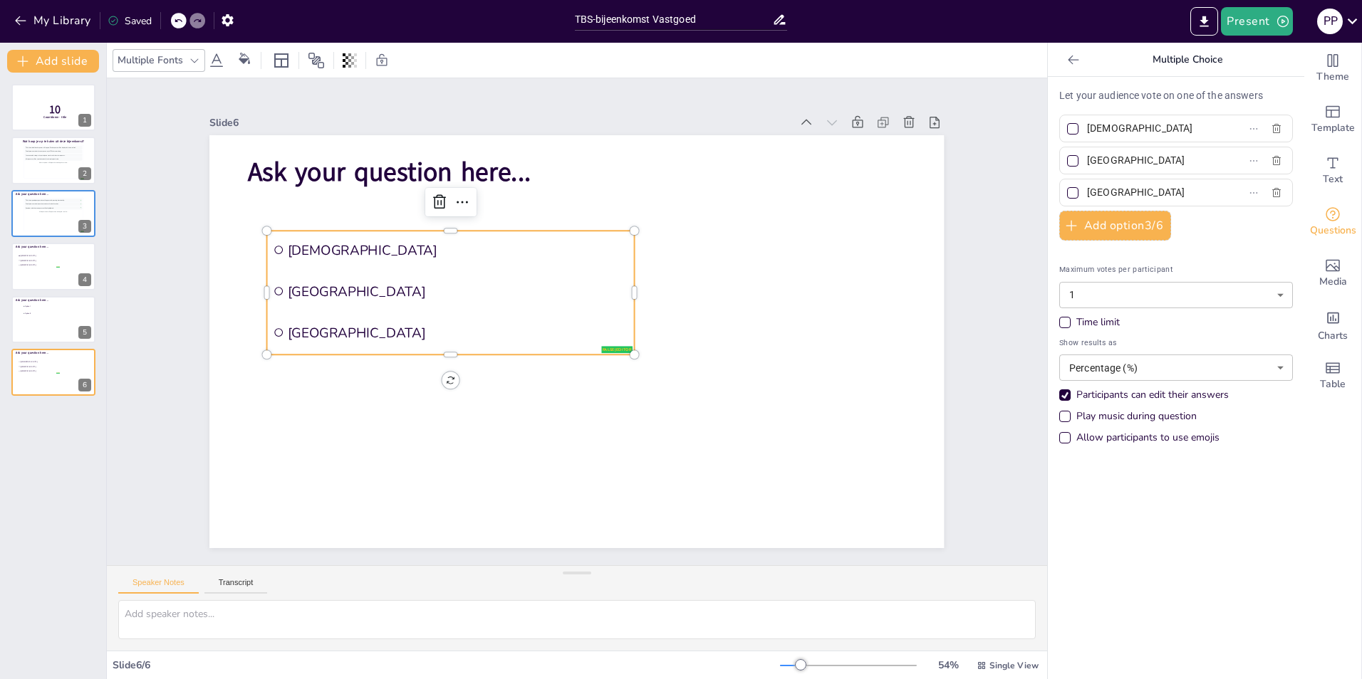
click at [1099, 162] on input "[GEOGRAPHIC_DATA]" at bounding box center [1153, 160] width 132 height 21
type input "Onjuist"
click at [1113, 193] on input "[GEOGRAPHIC_DATA]" at bounding box center [1153, 192] width 132 height 21
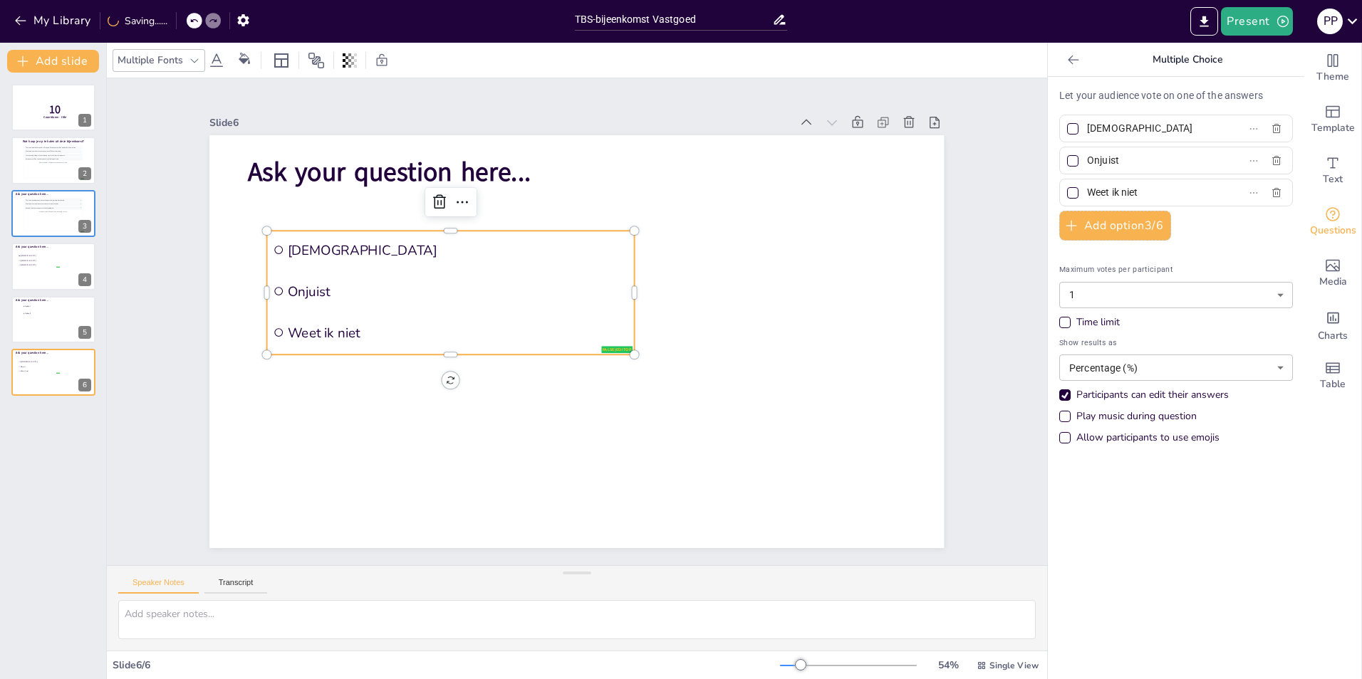
type input "Weet ik niet"
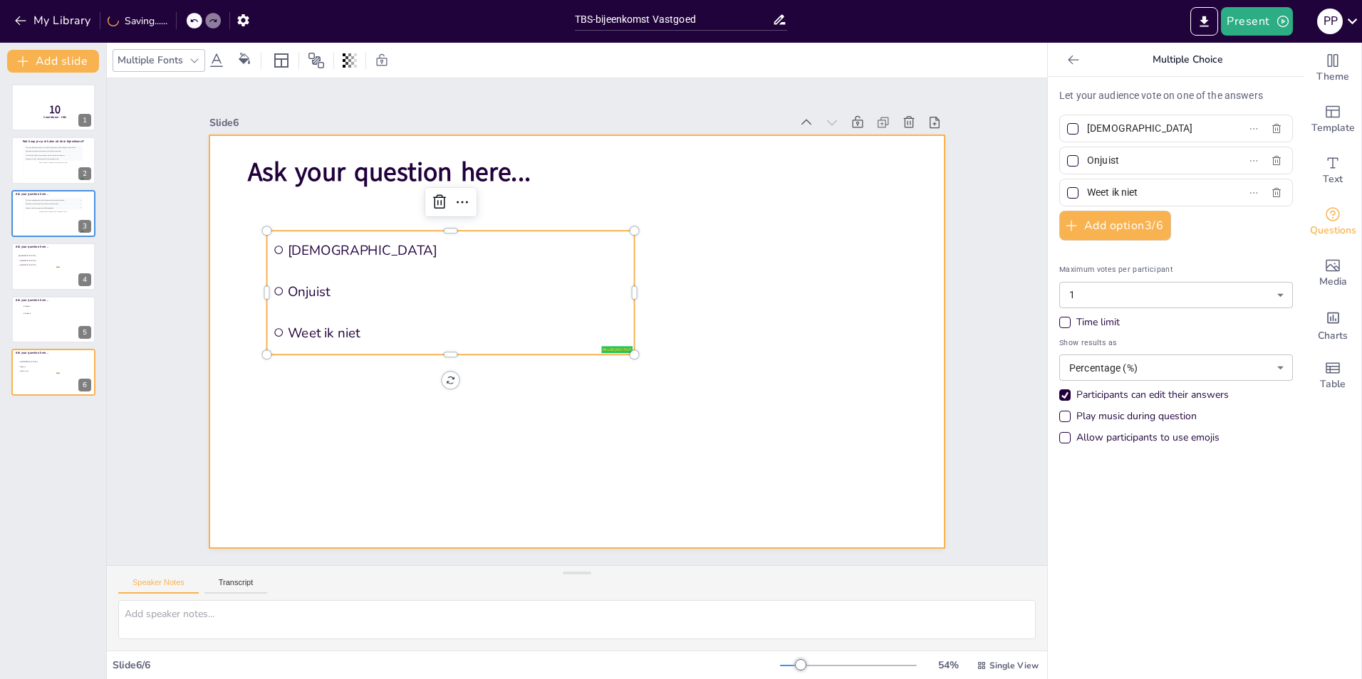
click at [792, 286] on div at bounding box center [576, 341] width 734 height 413
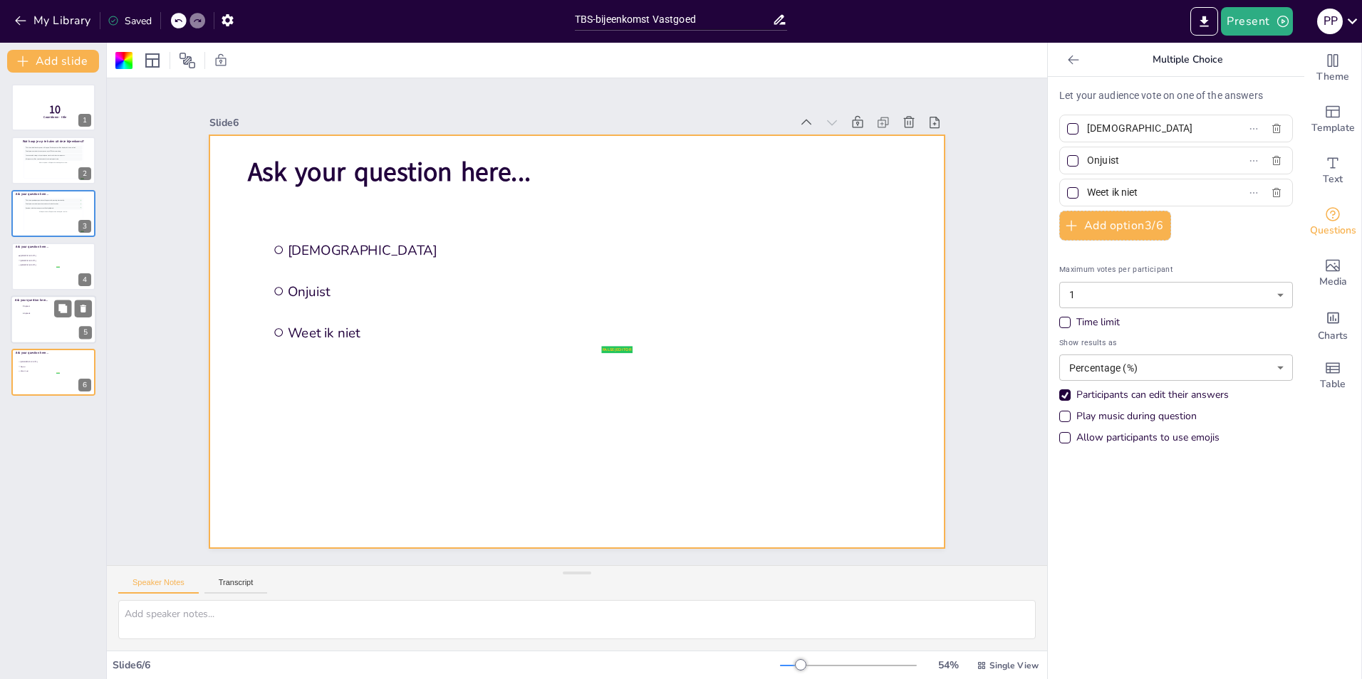
click at [51, 325] on div at bounding box center [53, 320] width 85 height 48
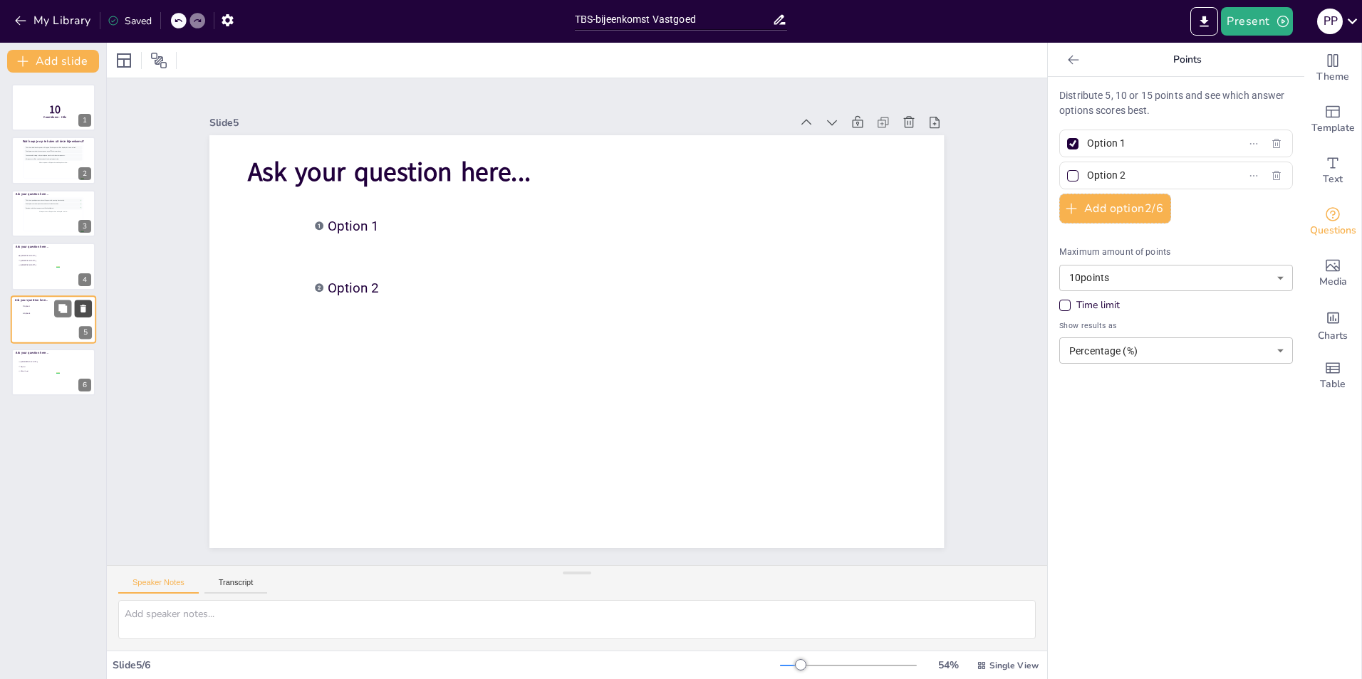
click at [85, 306] on icon at bounding box center [83, 309] width 6 height 8
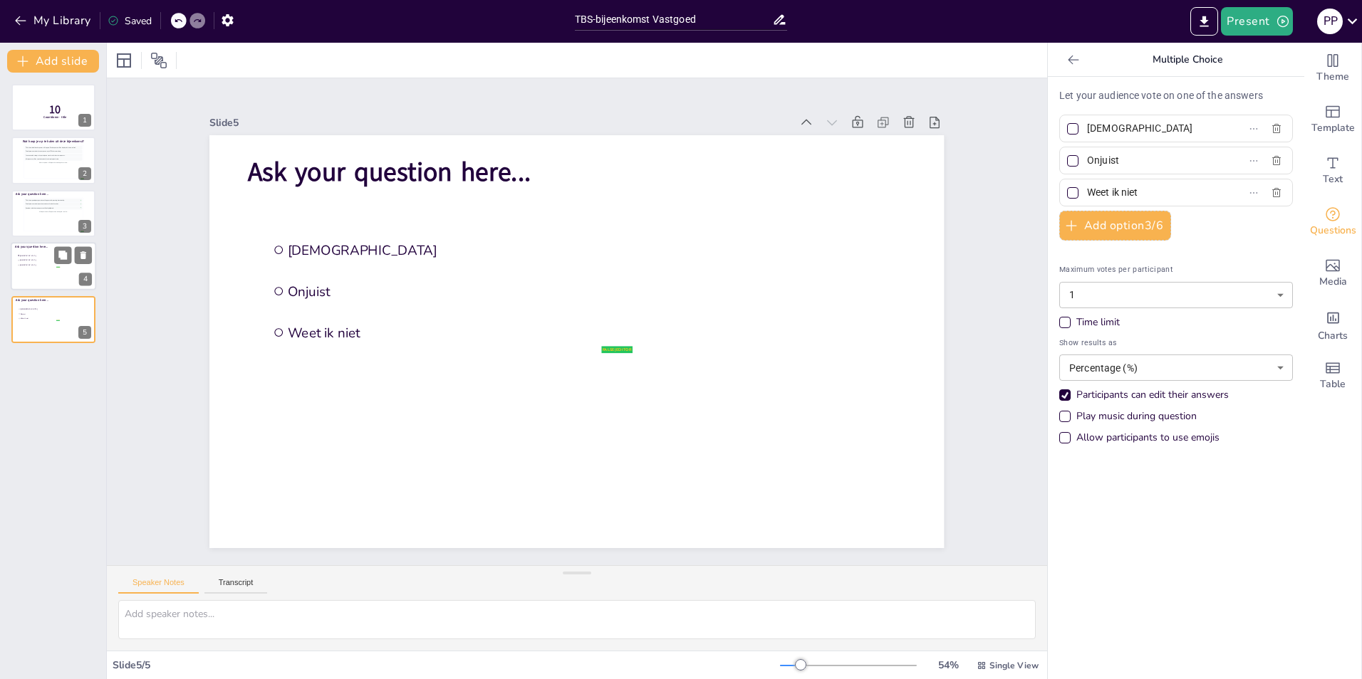
click at [68, 275] on div at bounding box center [53, 266] width 85 height 48
type input "[GEOGRAPHIC_DATA]"
click at [85, 257] on icon at bounding box center [83, 255] width 6 height 8
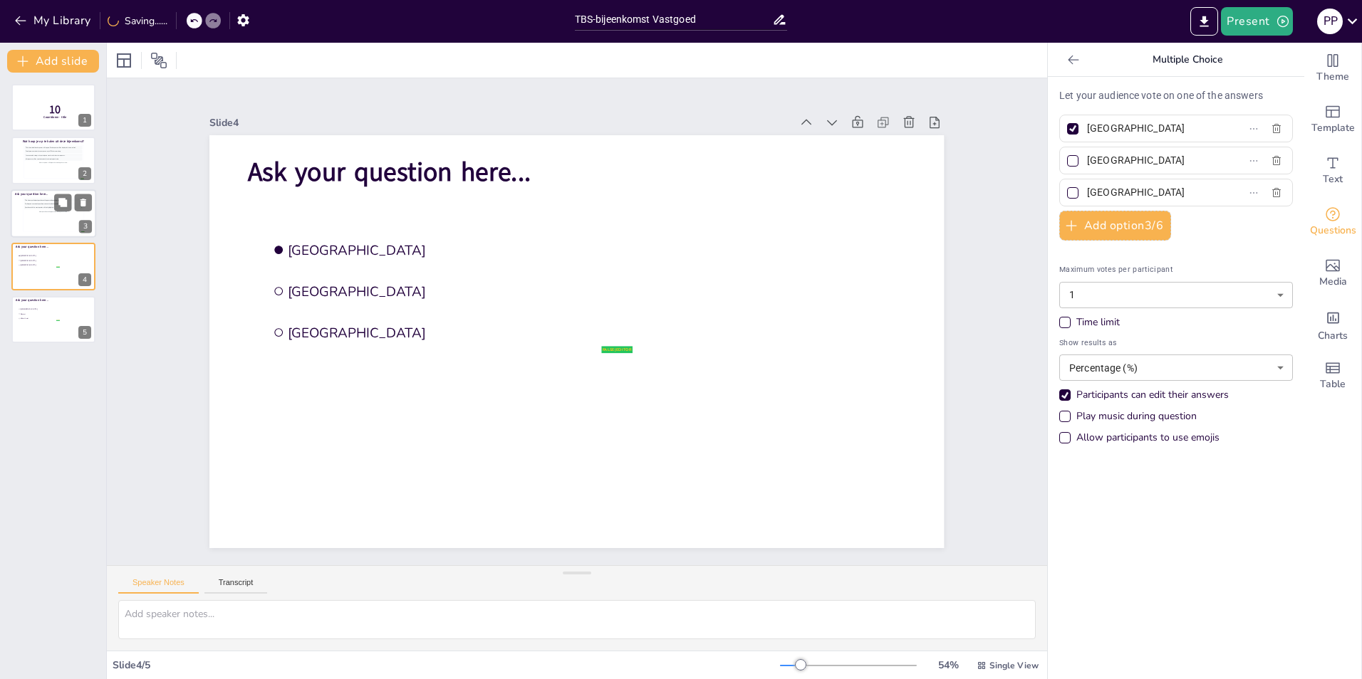
type input "[DEMOGRAPHIC_DATA]"
type input "Onjuist"
type input "Weet ik niet"
click at [53, 215] on div "This is how participant questions will appear with upvoting functionality. 5 Pa…" at bounding box center [53, 215] width 58 height 32
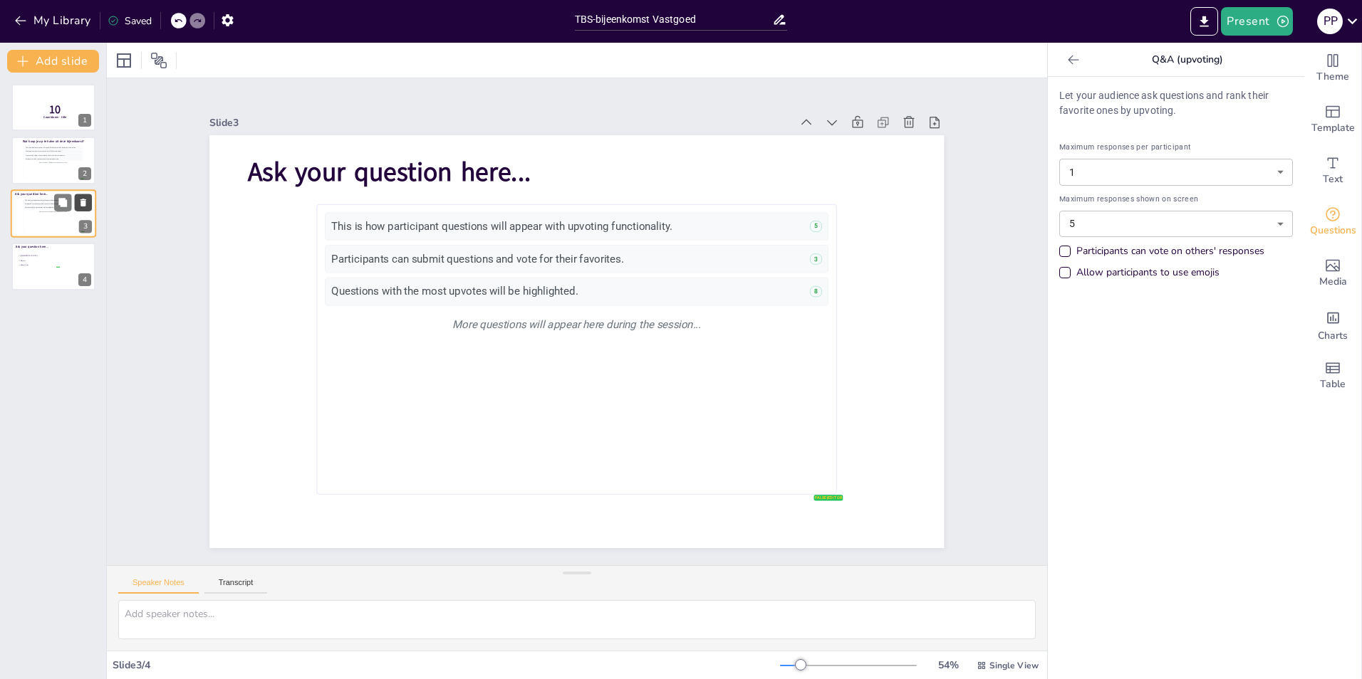
click at [90, 200] on button at bounding box center [83, 202] width 17 height 17
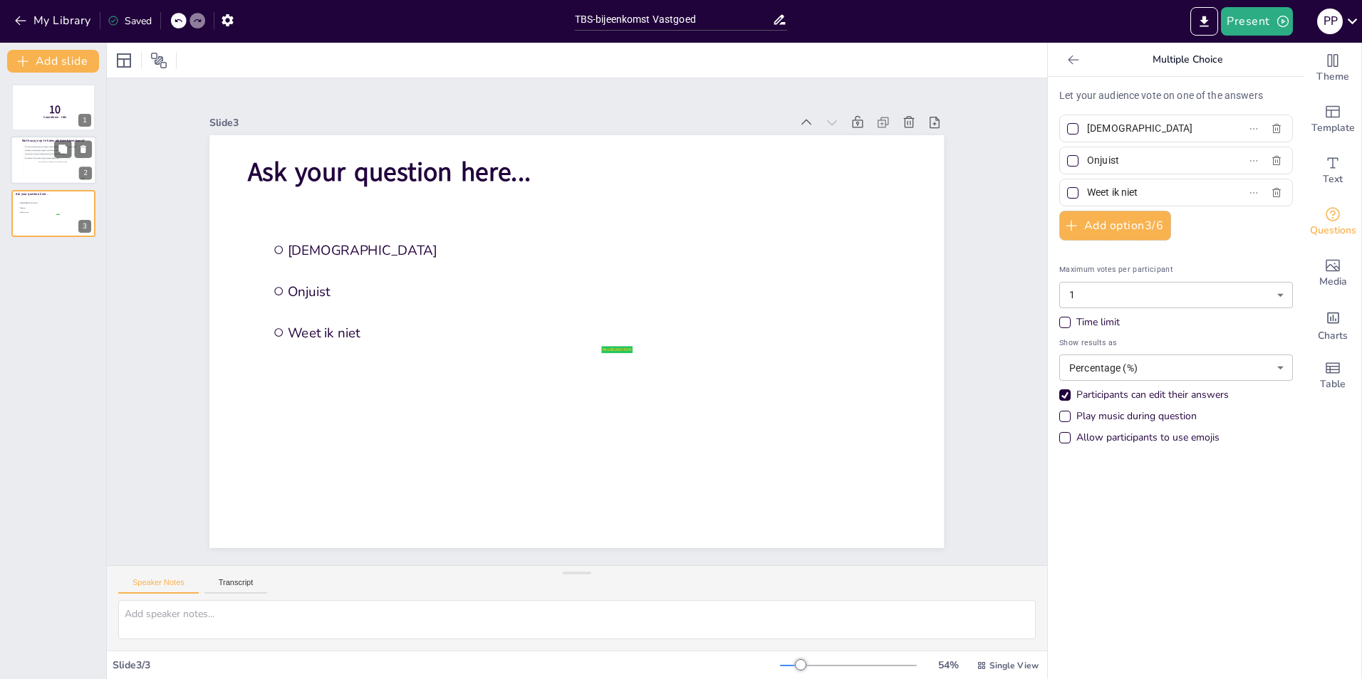
click at [52, 174] on div "This is how individual responses will appear. Each response will be displayed i…" at bounding box center [53, 161] width 58 height 32
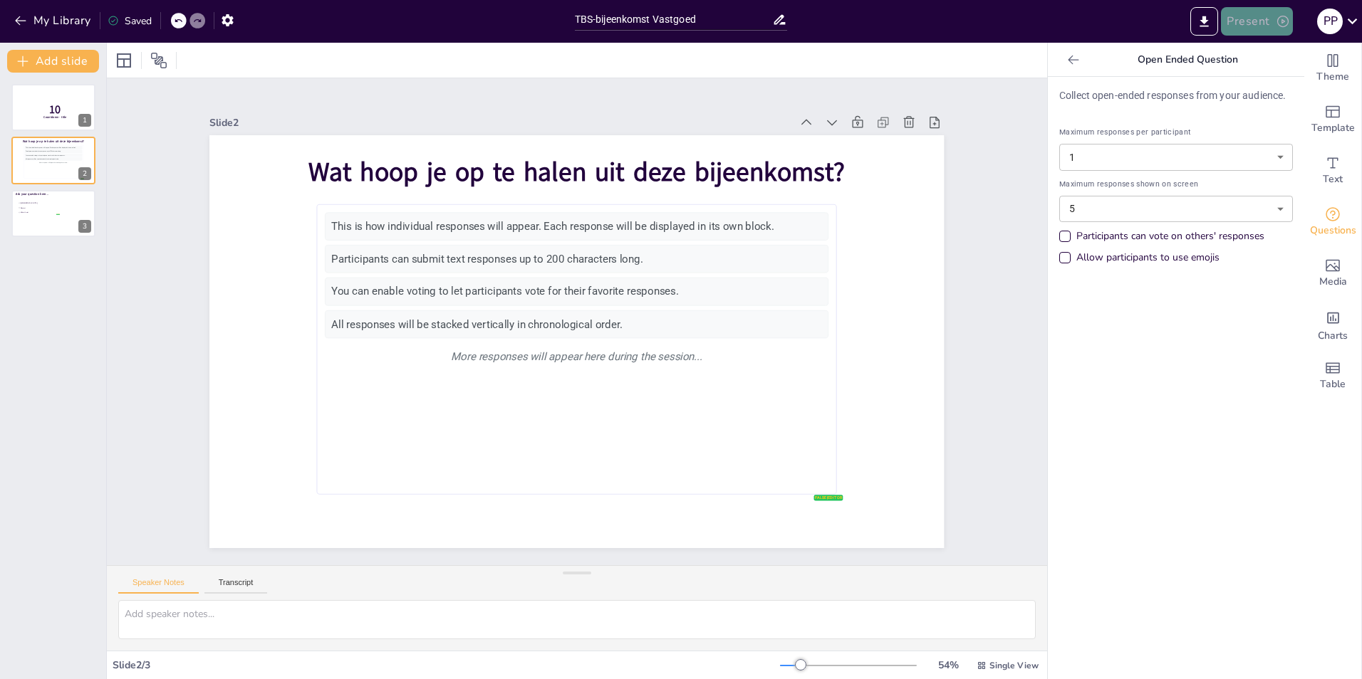
click at [1263, 11] on button "Present" at bounding box center [1256, 21] width 71 height 28
click at [1279, 56] on li "Preview presentation" at bounding box center [1278, 52] width 112 height 23
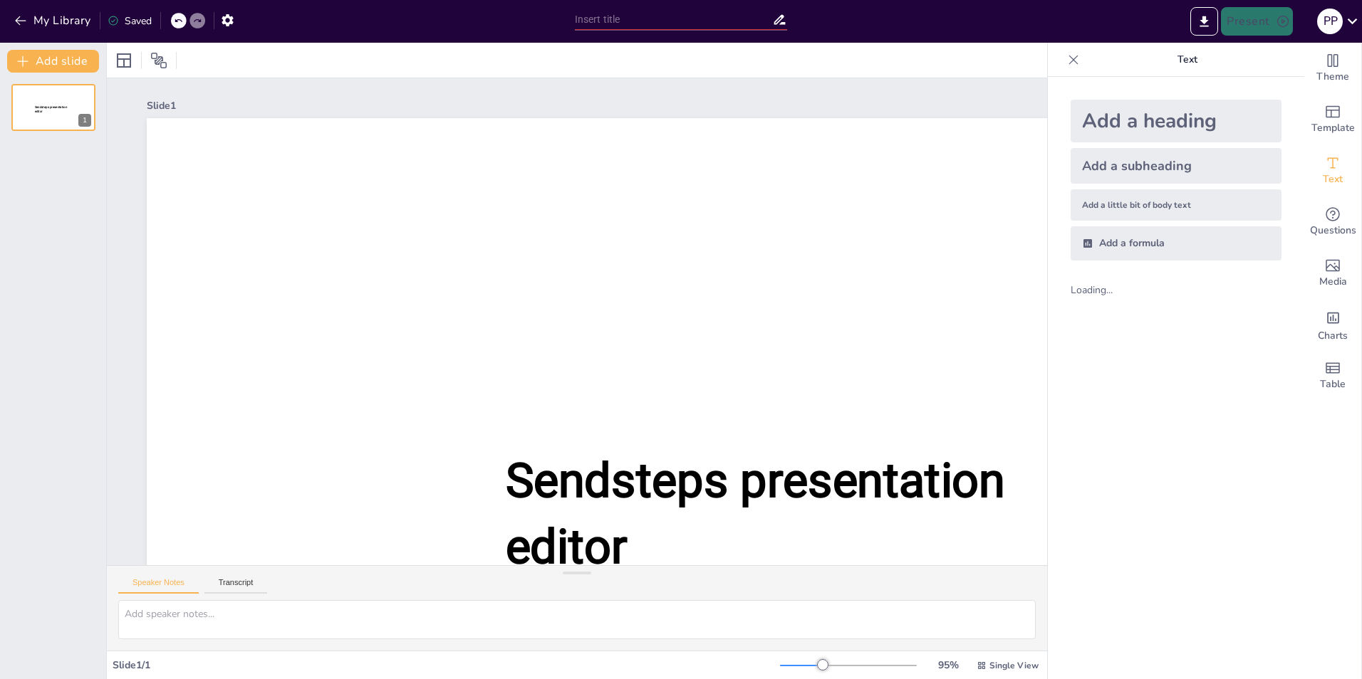
type input "TBS-bijeenkomst Vastgoed"
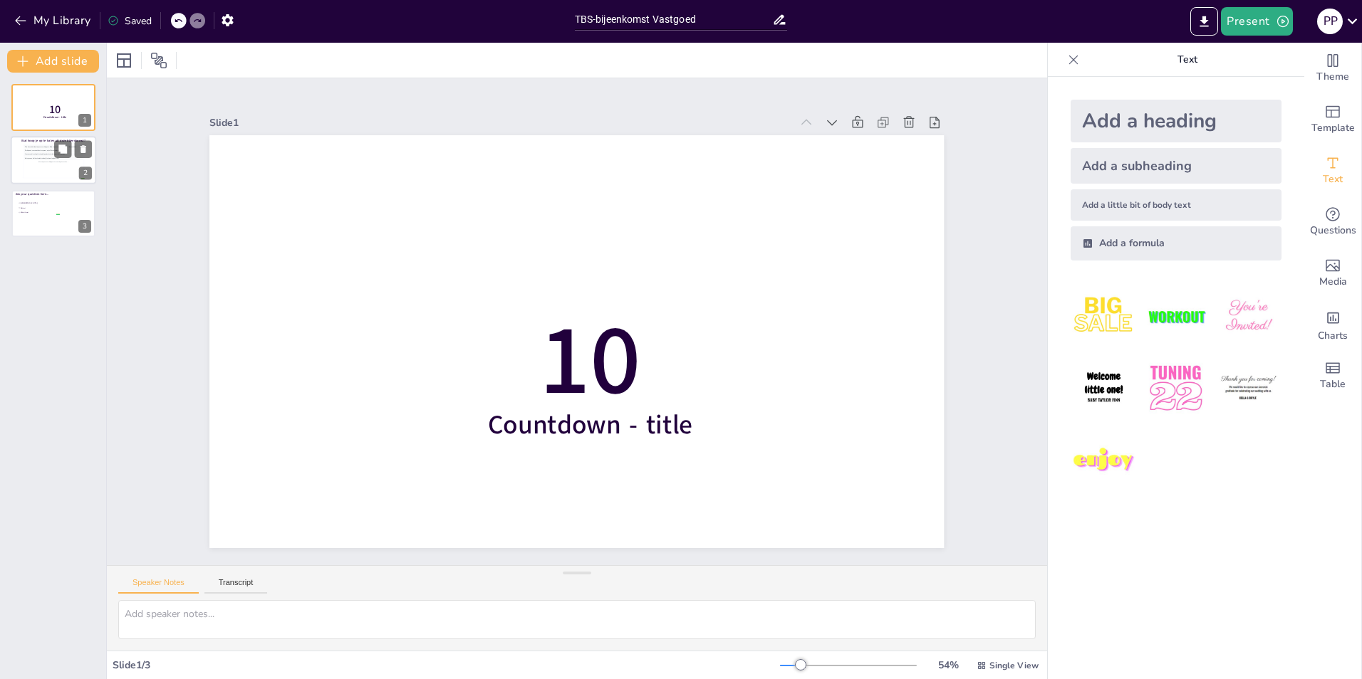
click at [49, 165] on div "This is how individual responses will appear. Each response will be displayed i…" at bounding box center [53, 161] width 58 height 32
